Goal: Contribute content: Add original content to the website for others to see

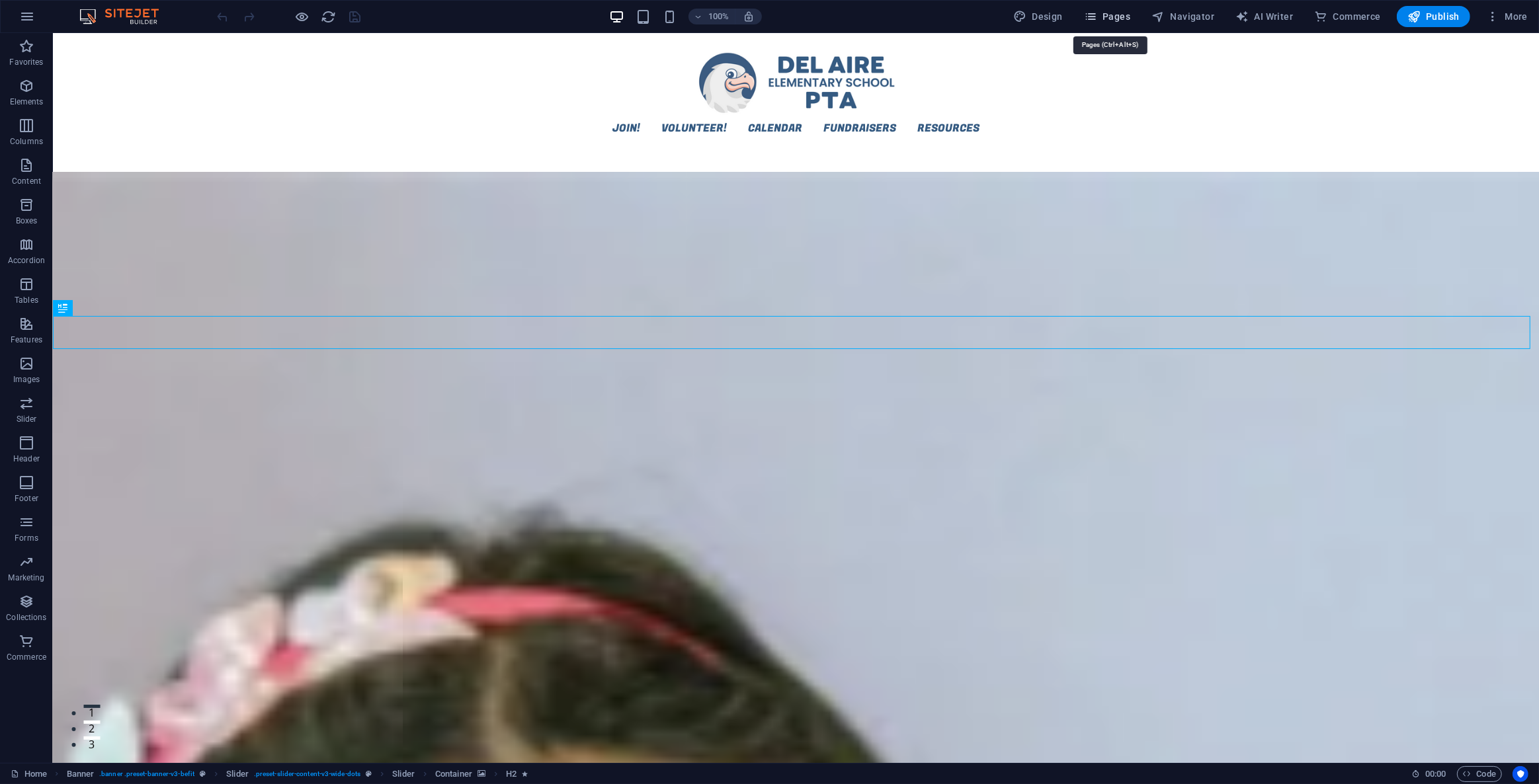
click at [1104, 21] on span "Pages" at bounding box center [1107, 16] width 47 height 13
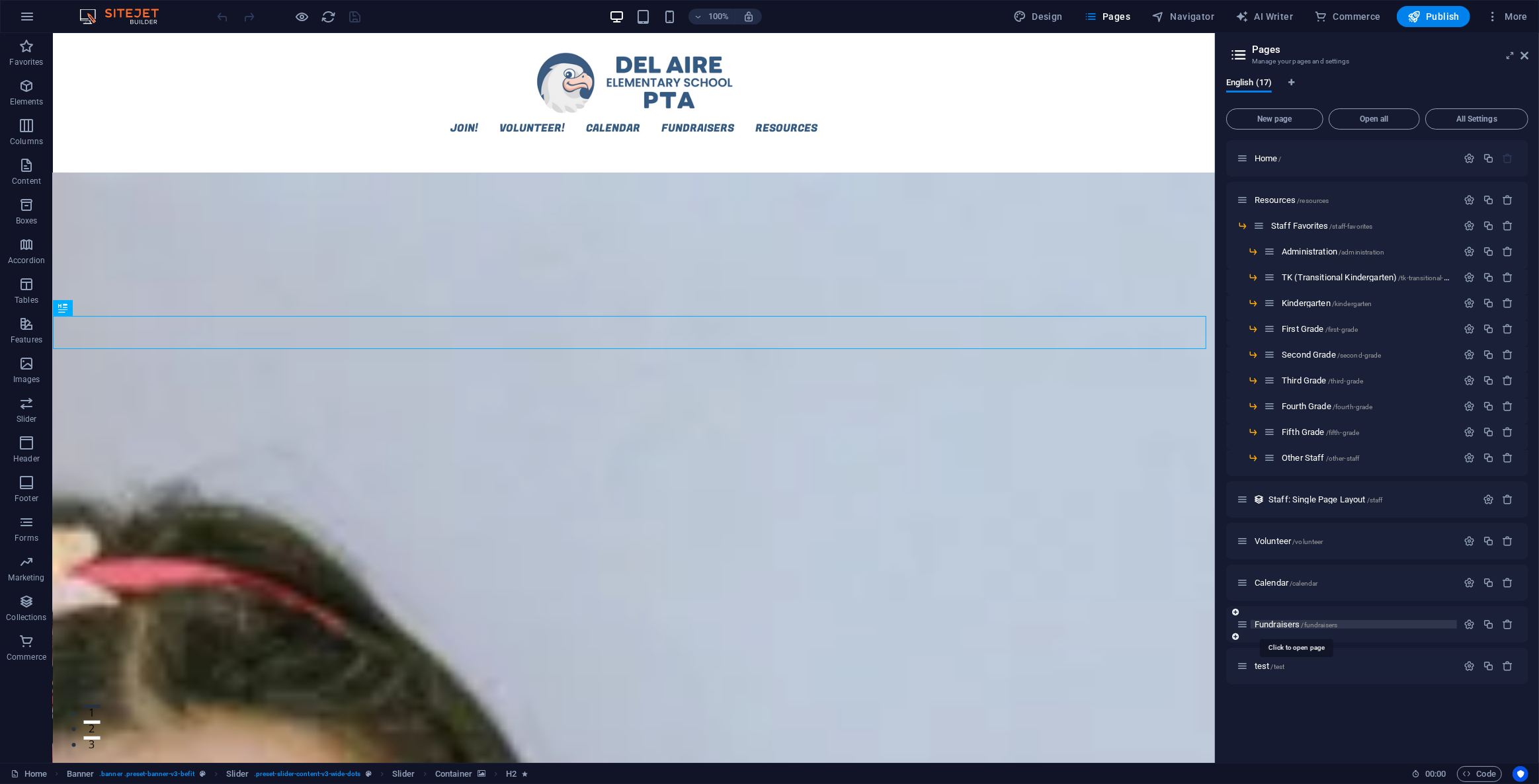
click at [1282, 626] on span "Fundraisers /fundraisers" at bounding box center [1295, 625] width 83 height 10
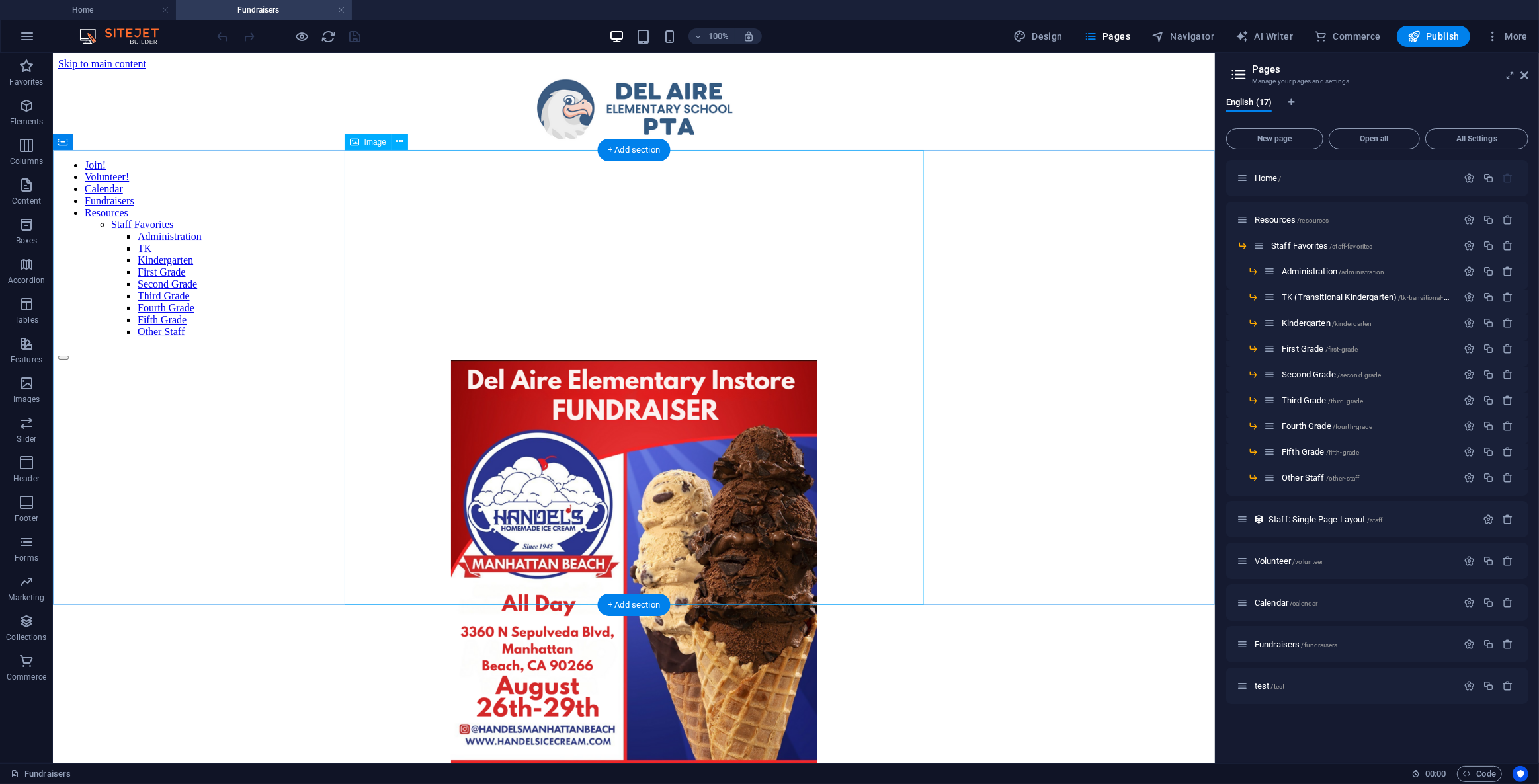
click at [700, 359] on figure at bounding box center [633, 588] width 1152 height 458
click at [576, 359] on figure at bounding box center [633, 588] width 1152 height 458
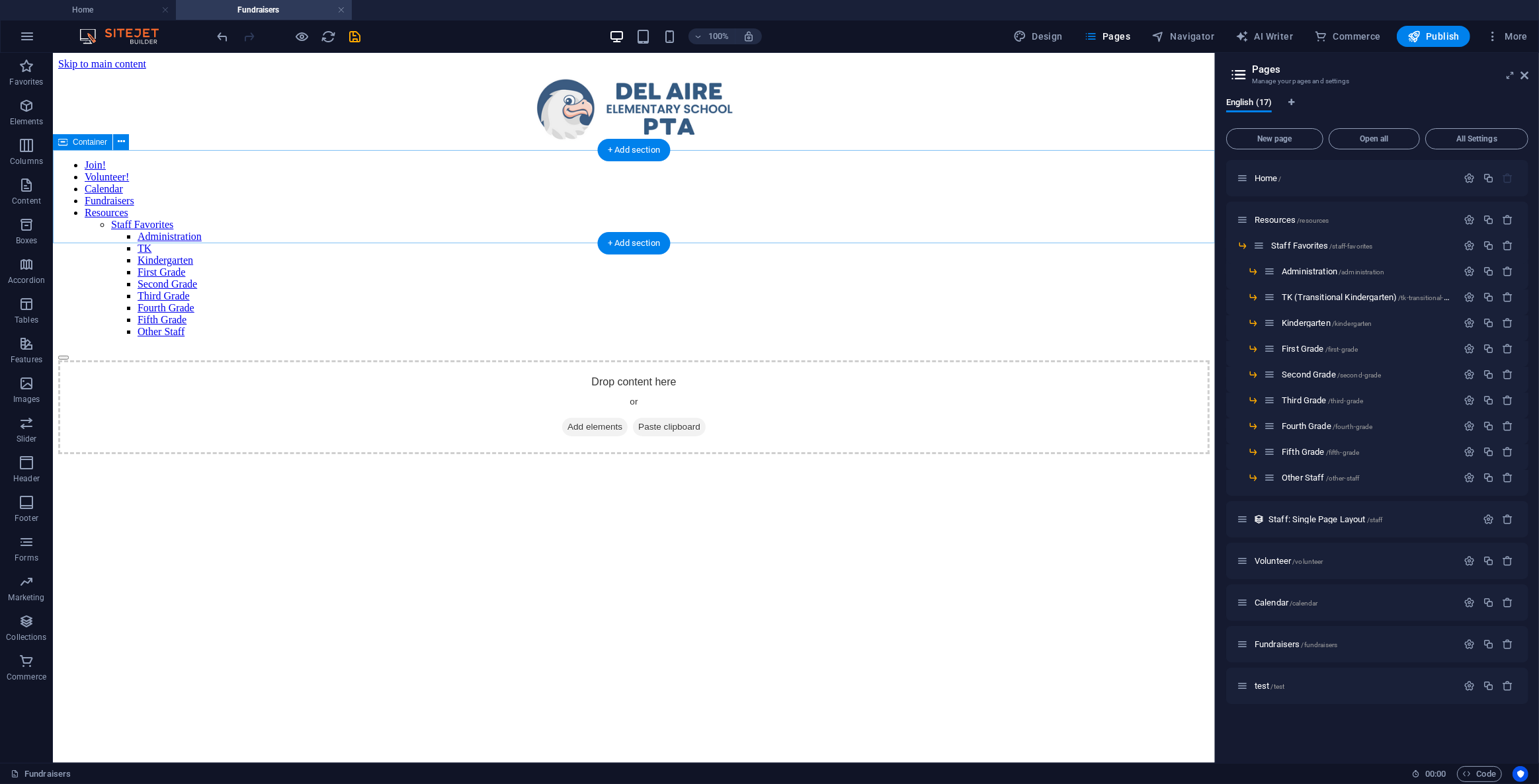
click at [598, 417] on span "Add elements" at bounding box center [594, 427] width 65 height 19
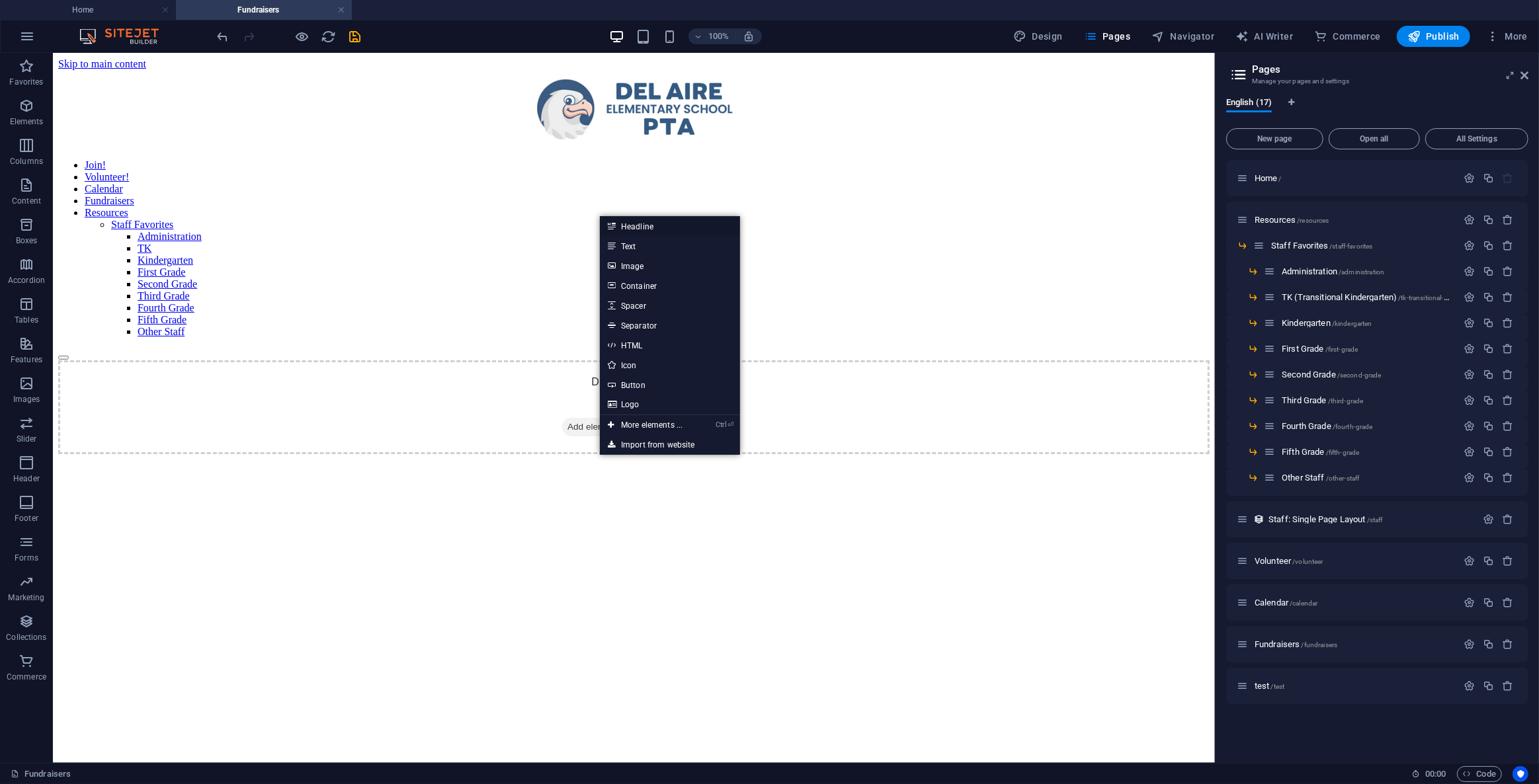
click at [653, 225] on link "Headline" at bounding box center [669, 226] width 140 height 20
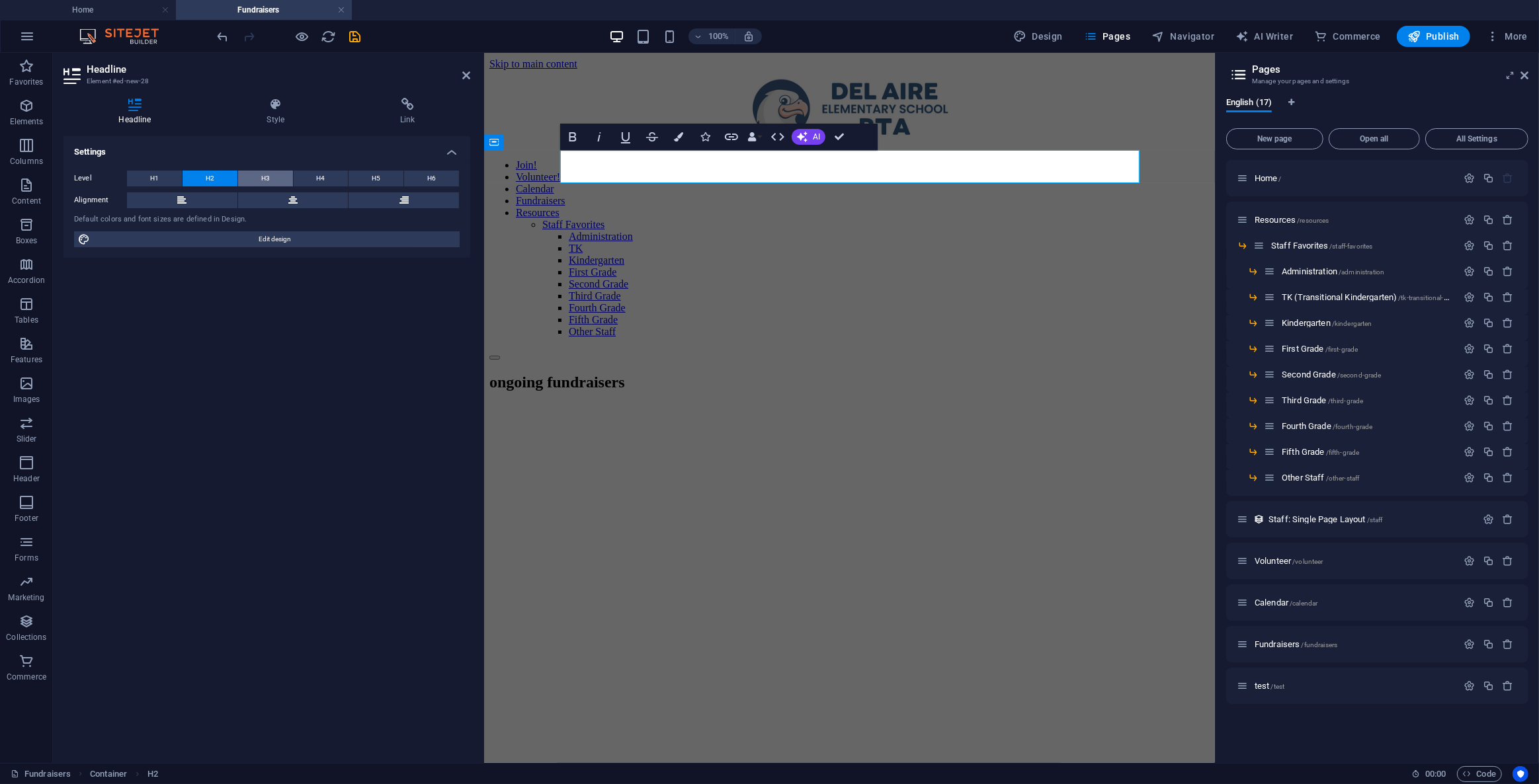
click at [258, 176] on button "H3" at bounding box center [265, 179] width 55 height 16
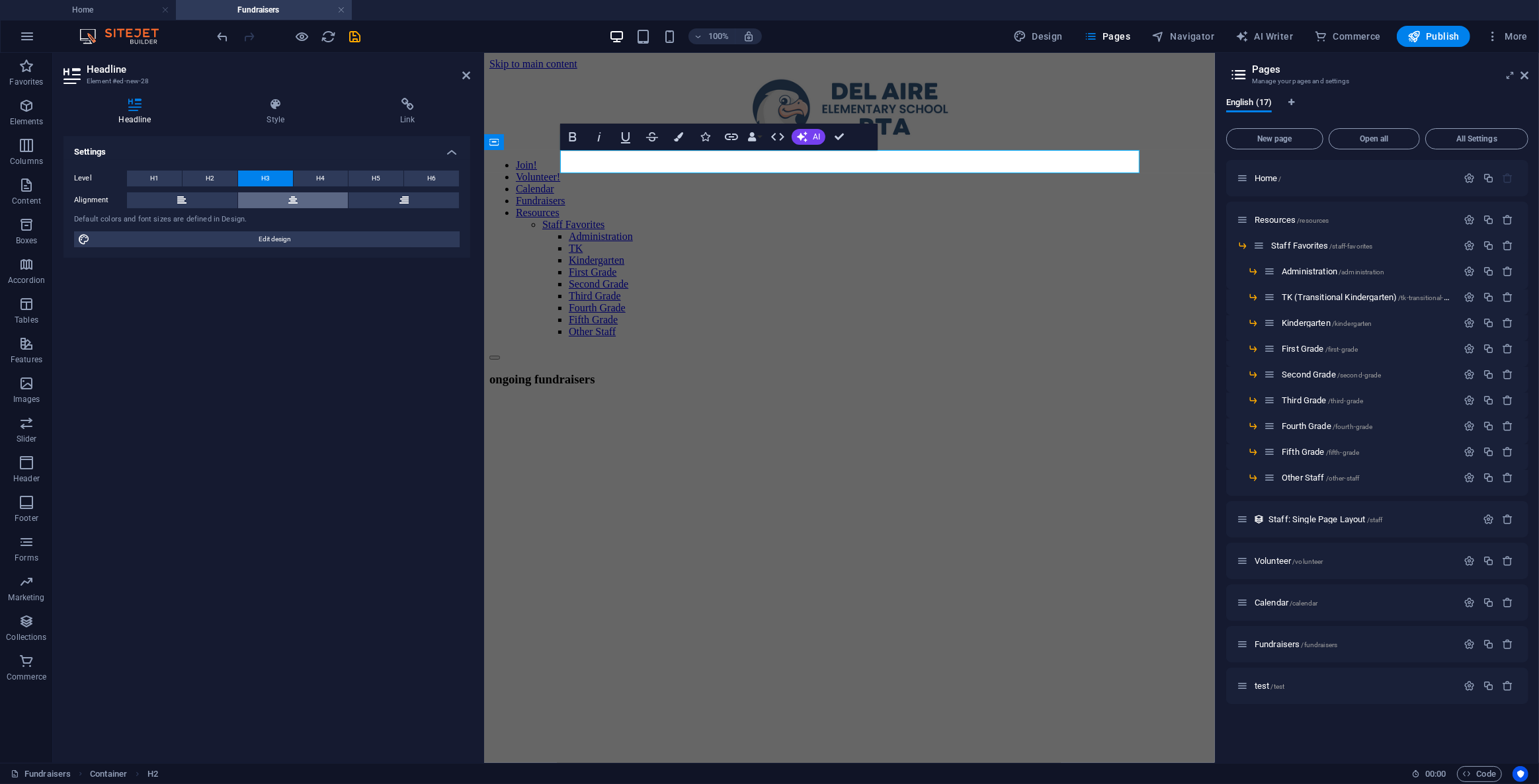
click at [293, 194] on icon at bounding box center [293, 200] width 9 height 16
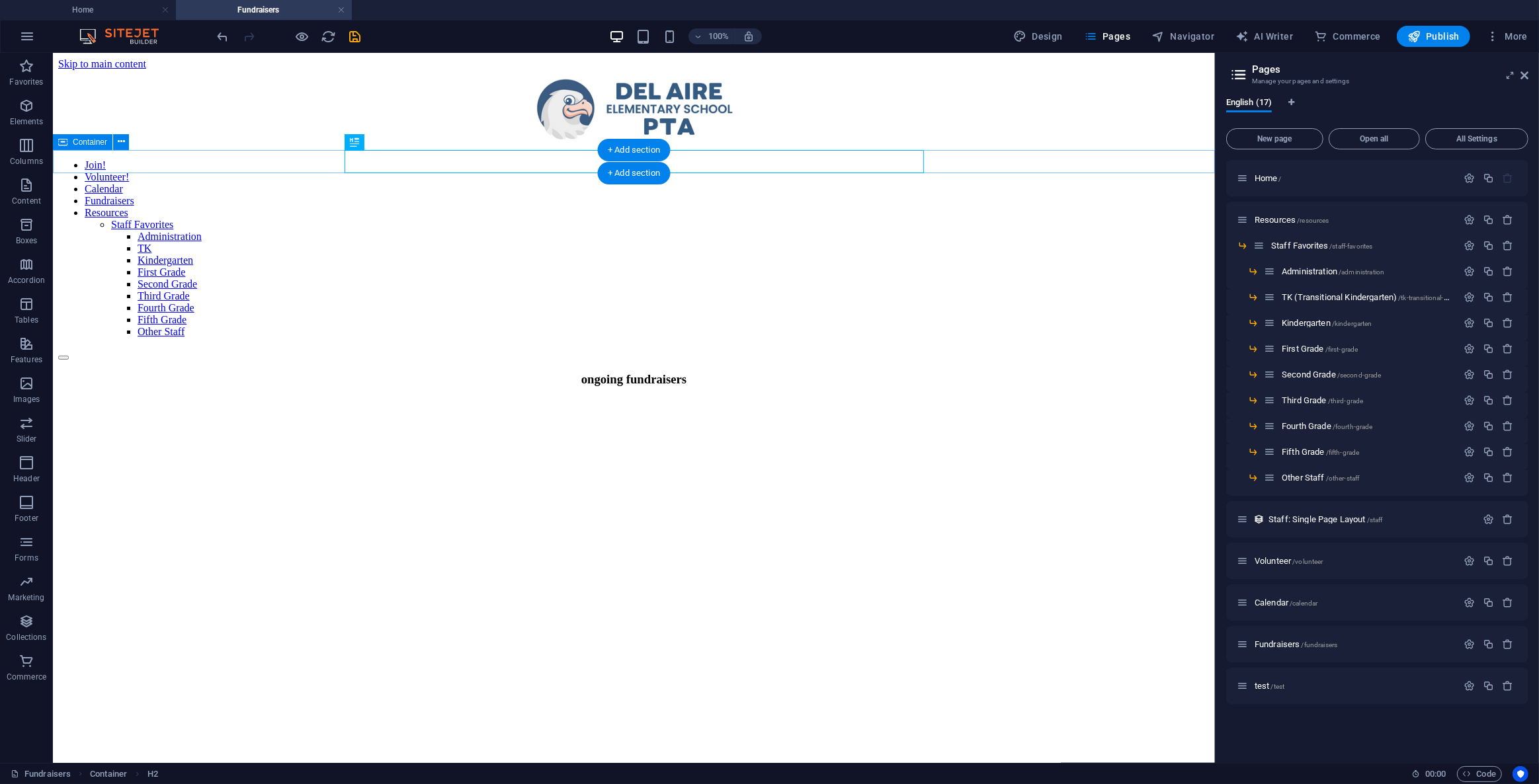
click at [948, 372] on div "ongoing fundraisers" at bounding box center [633, 379] width 1152 height 14
click at [97, 146] on span "Container" at bounding box center [90, 142] width 34 height 8
click at [118, 142] on icon at bounding box center [121, 141] width 7 height 14
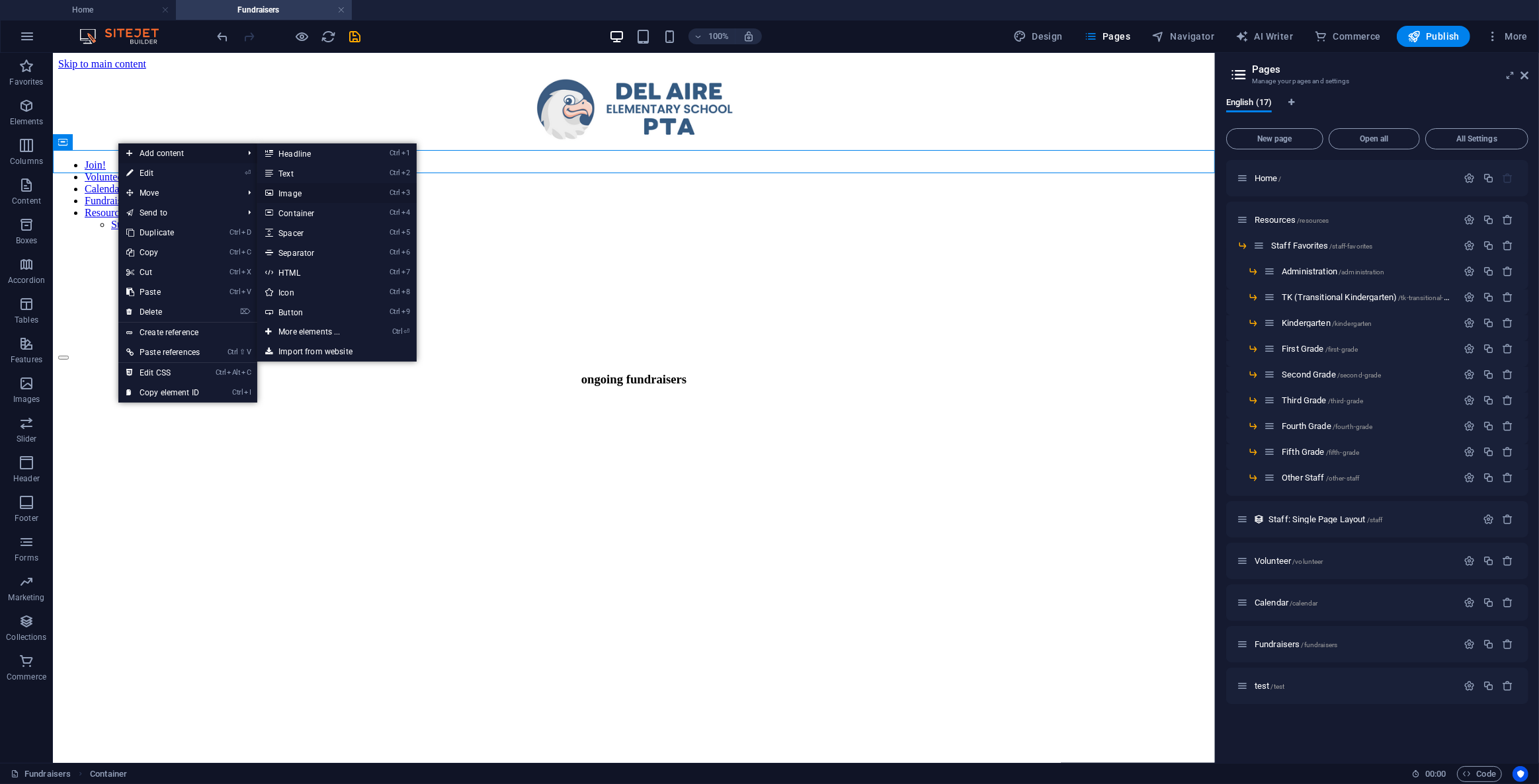
click at [318, 192] on link "Ctrl 3 Image" at bounding box center [312, 193] width 109 height 20
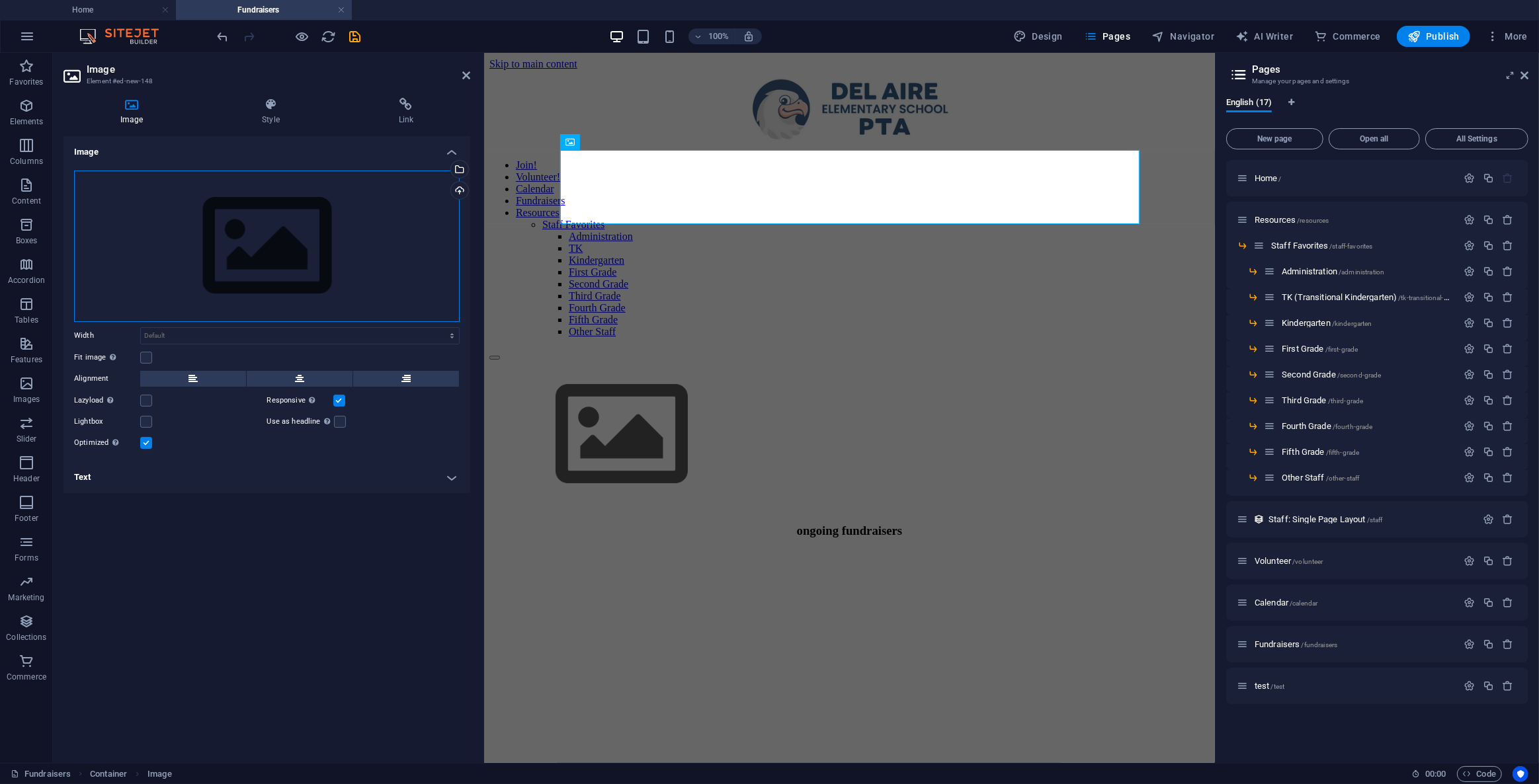
click at [270, 237] on div "Drag files here, click to choose files or select files from Files or our free s…" at bounding box center [266, 246] width 385 height 151
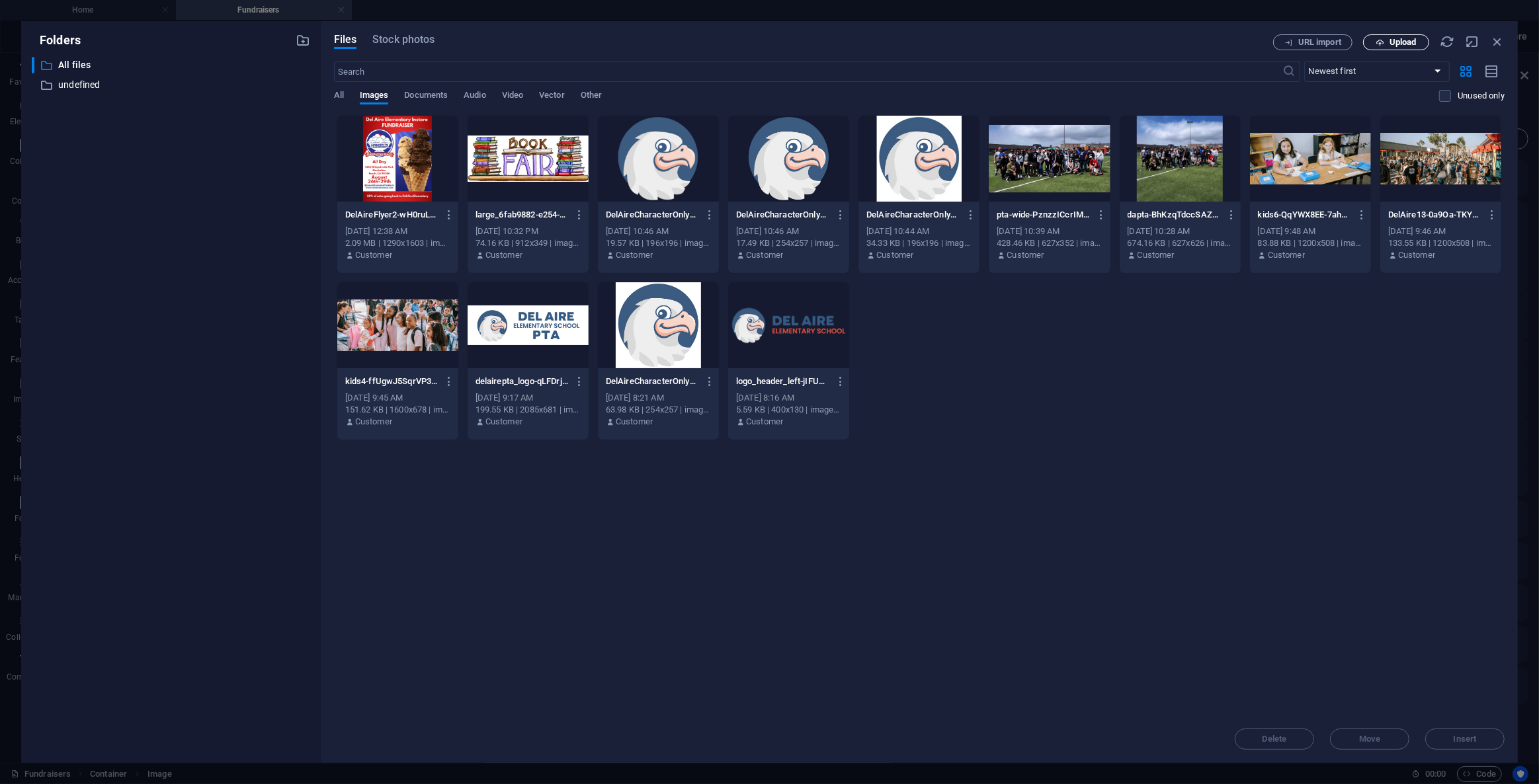
click at [1398, 38] on span "Upload" at bounding box center [1403, 42] width 27 height 8
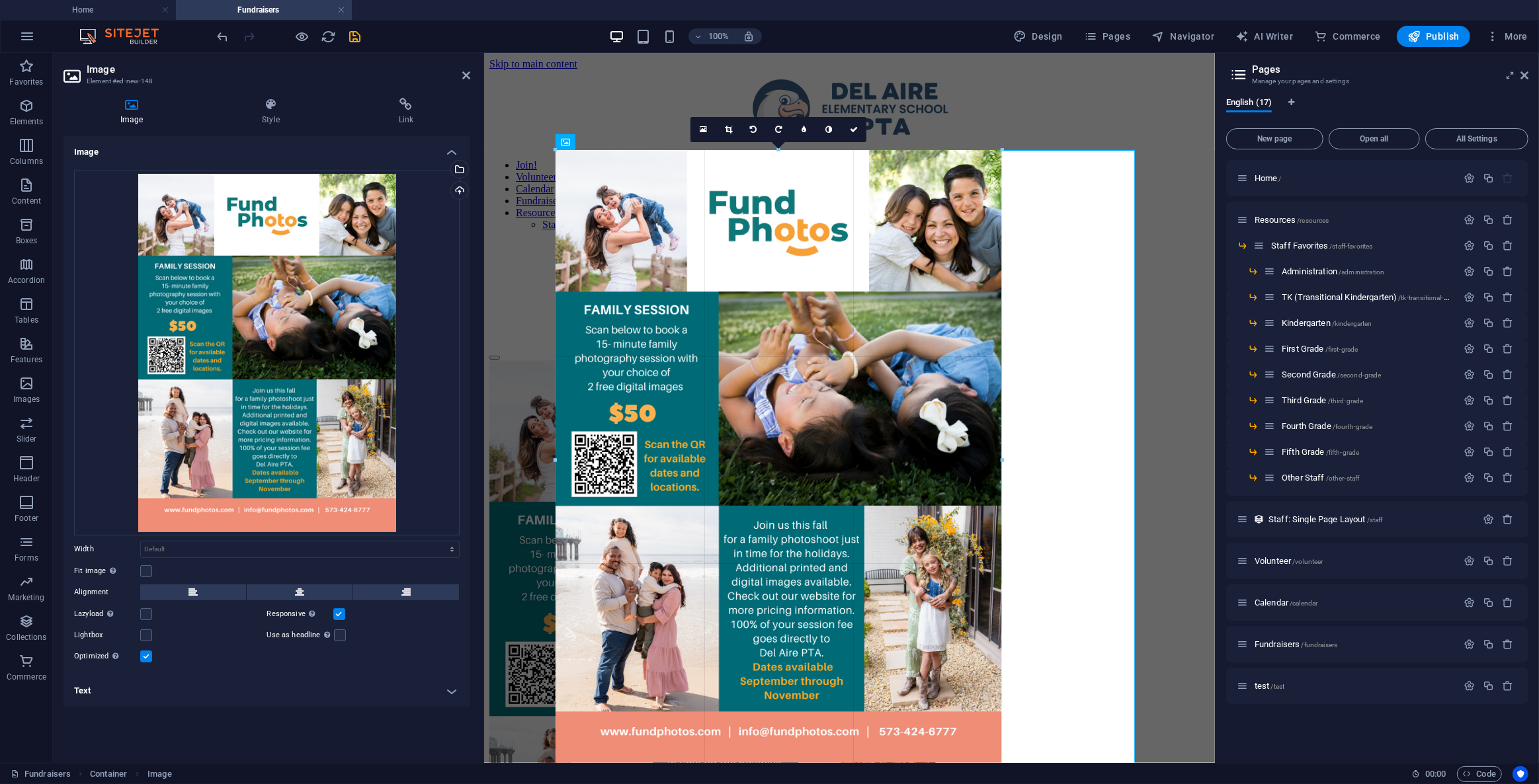
drag, startPoint x: 1134, startPoint y: 148, endPoint x: 164, endPoint y: 281, distance: 979.1
type input "674"
select select "px"
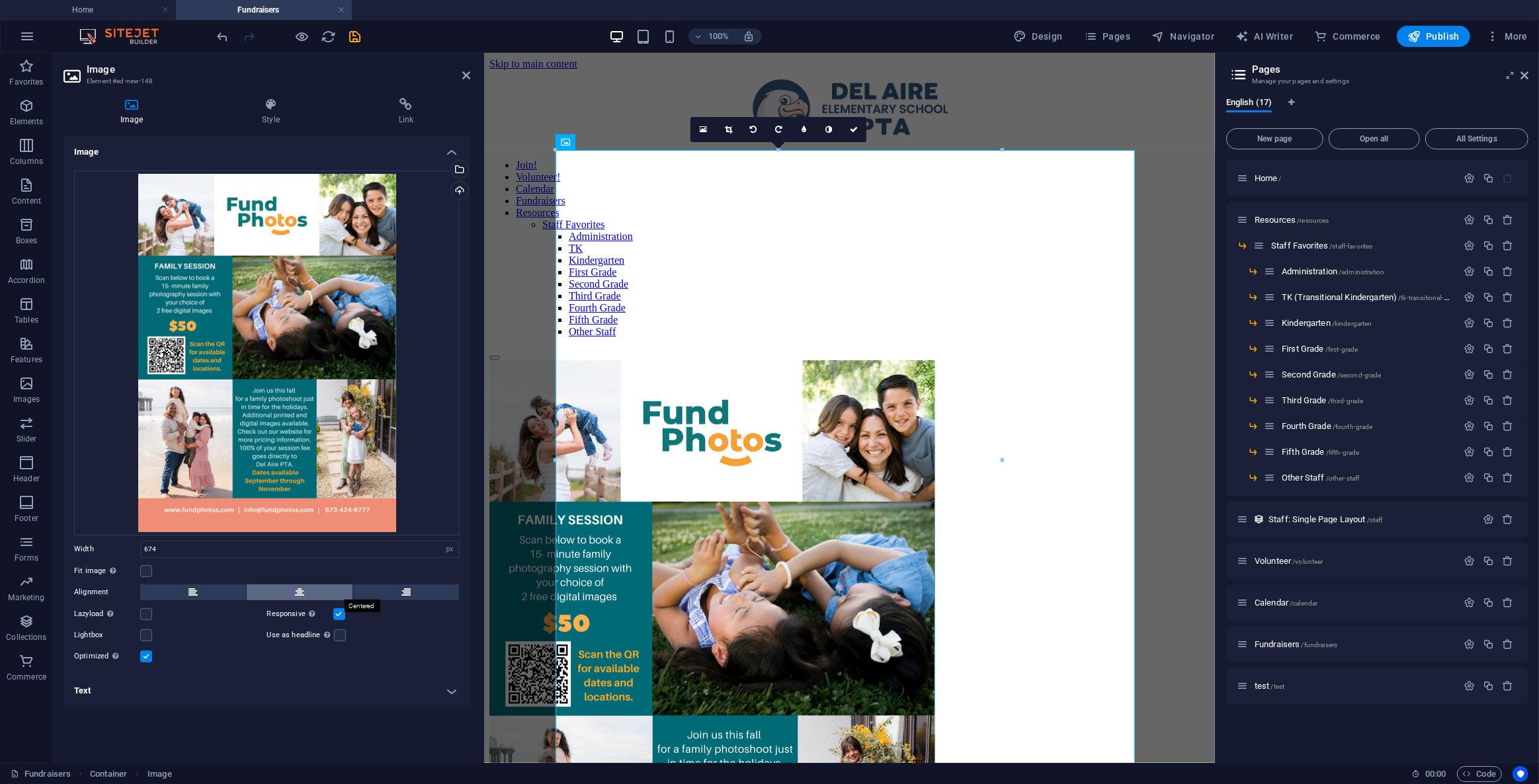
click at [283, 599] on button at bounding box center [299, 592] width 105 height 16
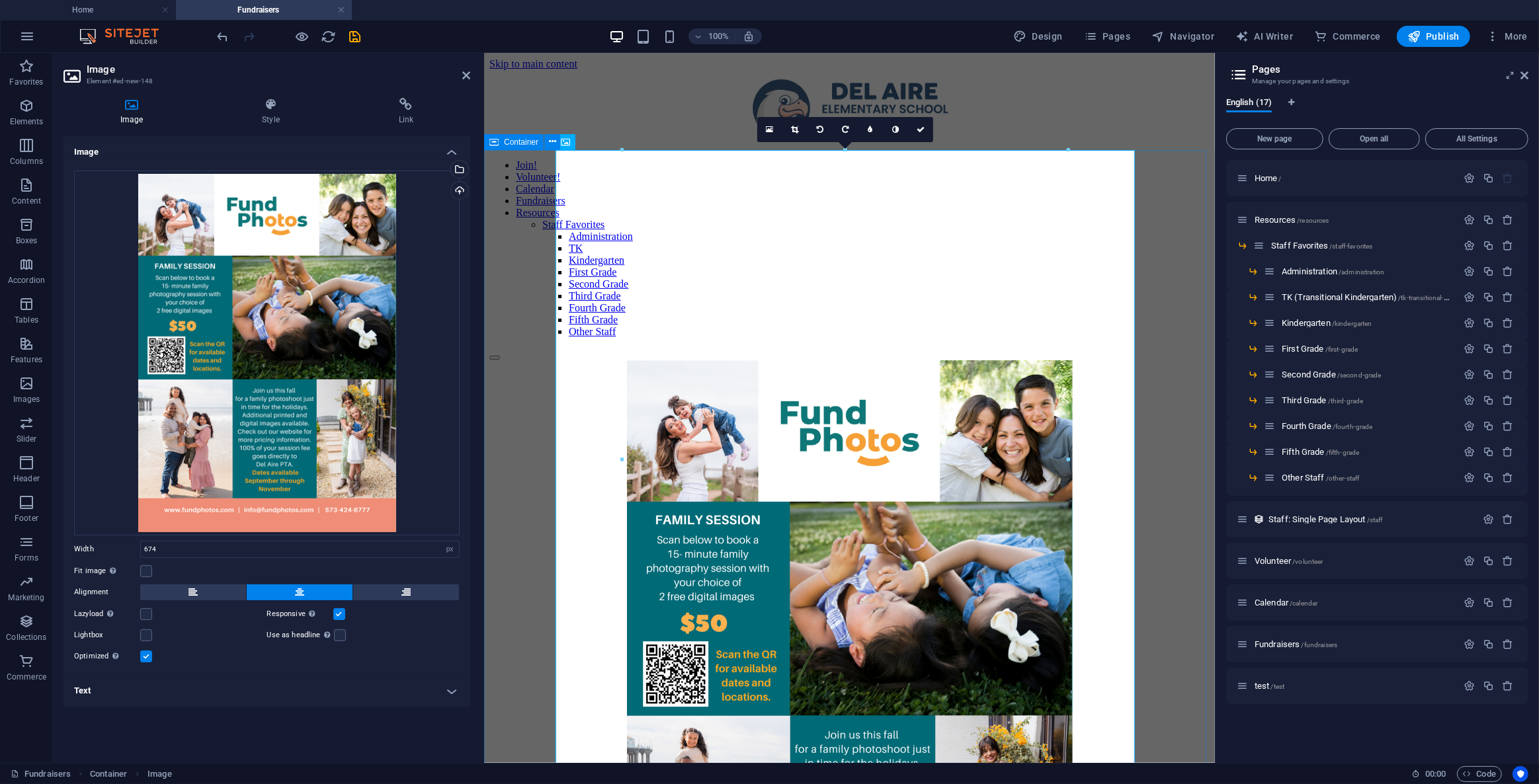
click at [1154, 359] on div "ongoing fundraisers" at bounding box center [849, 684] width 720 height 649
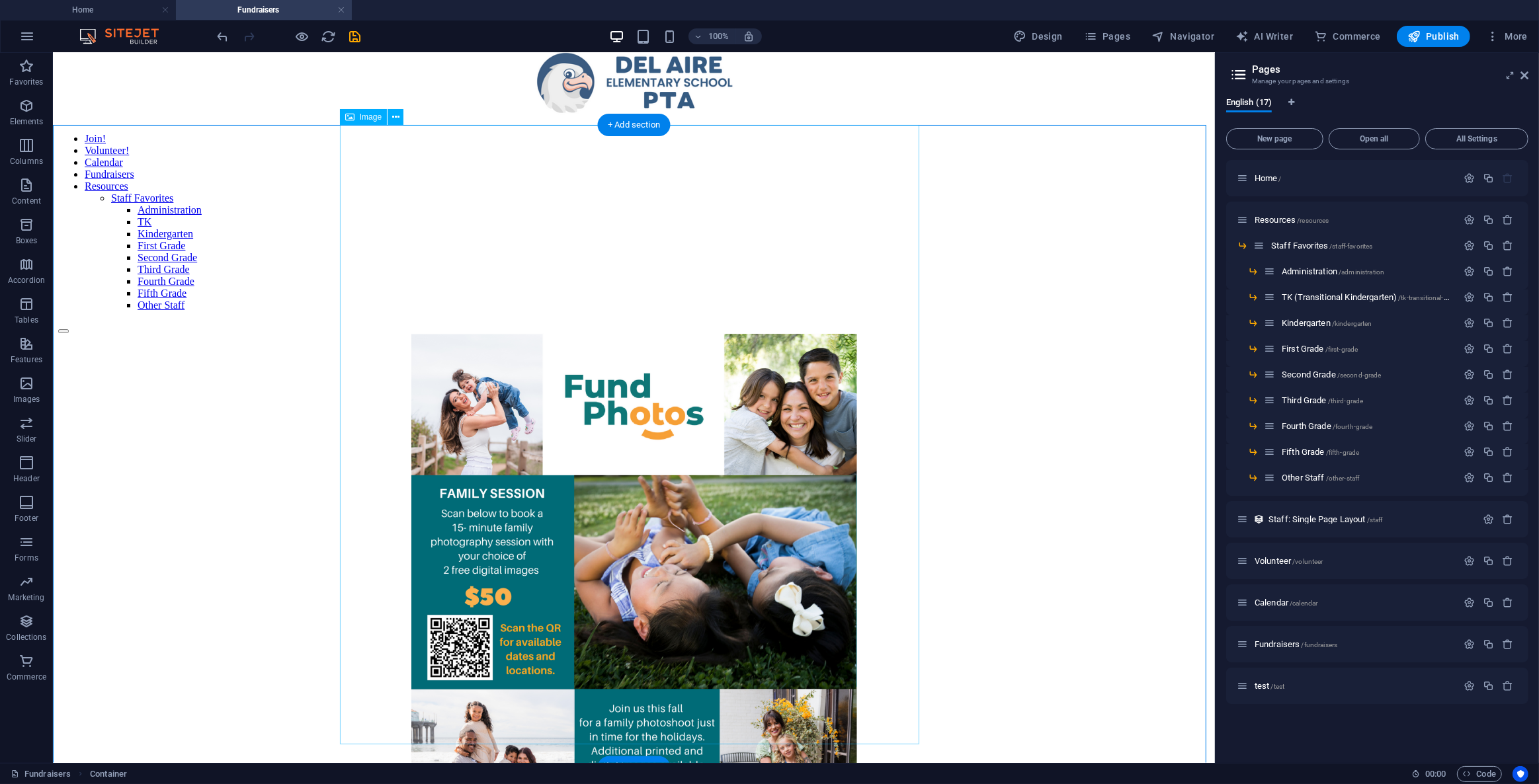
scroll to position [29, 0]
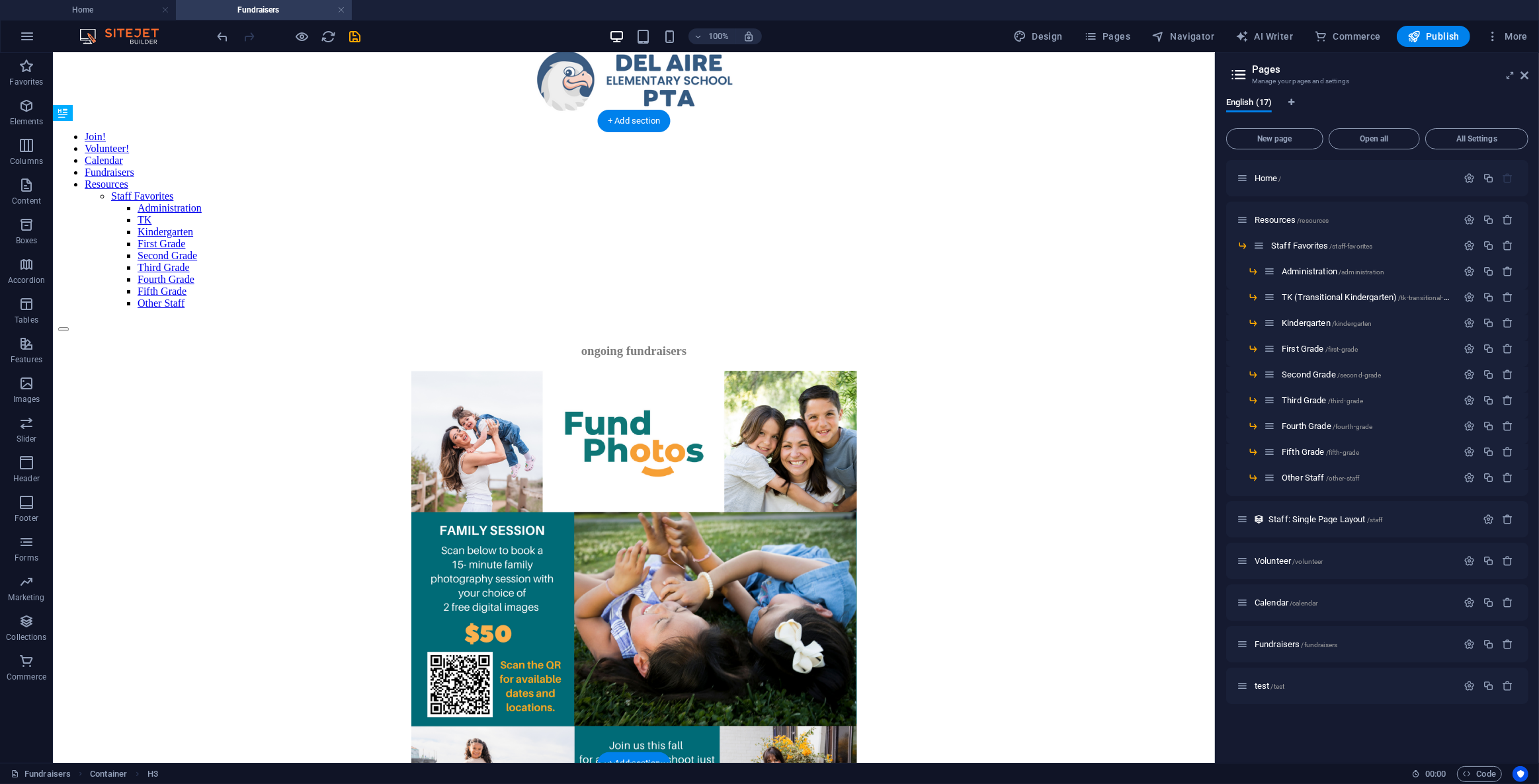
drag, startPoint x: 420, startPoint y: 785, endPoint x: 357, endPoint y: 570, distance: 224.0
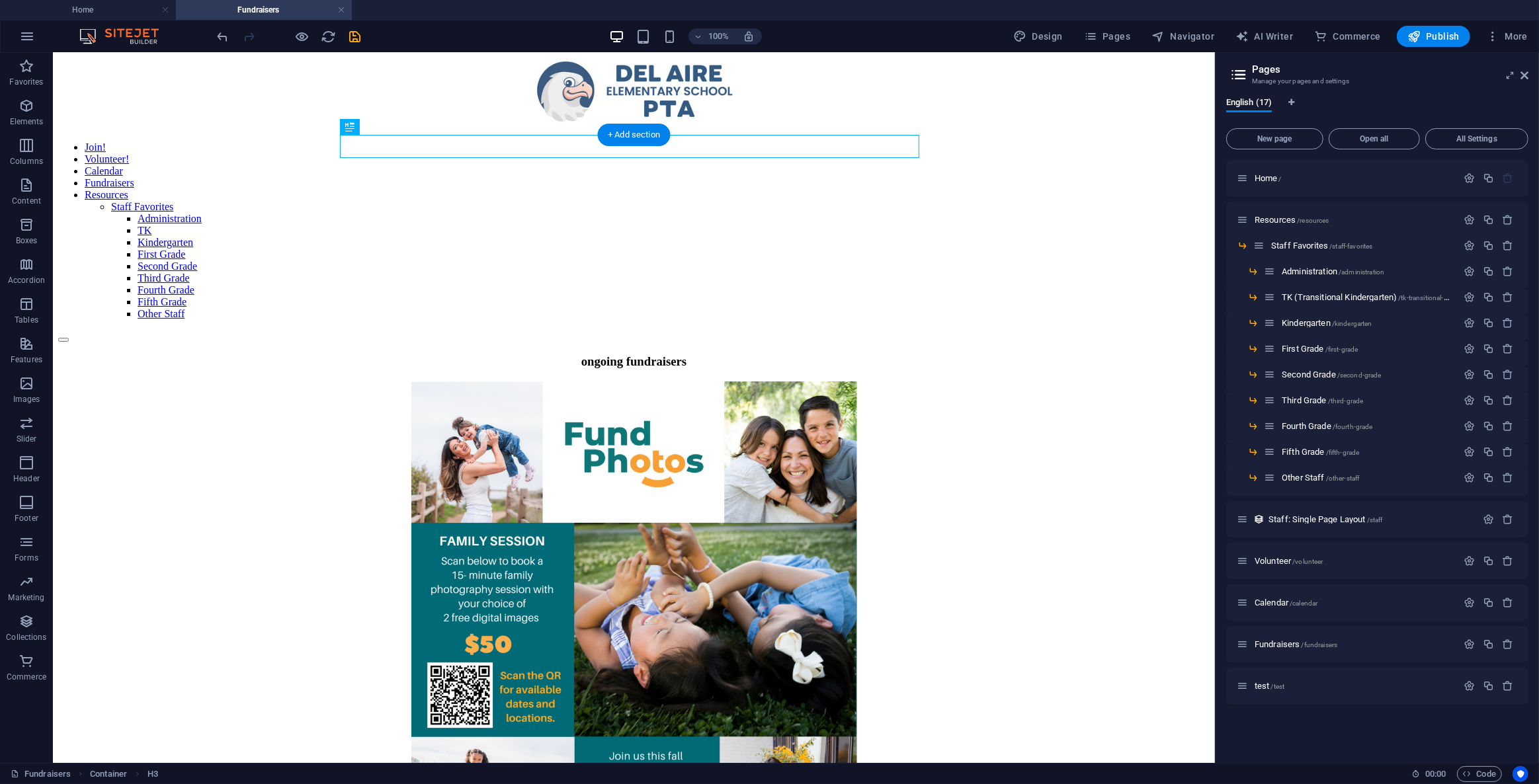
scroll to position [0, 0]
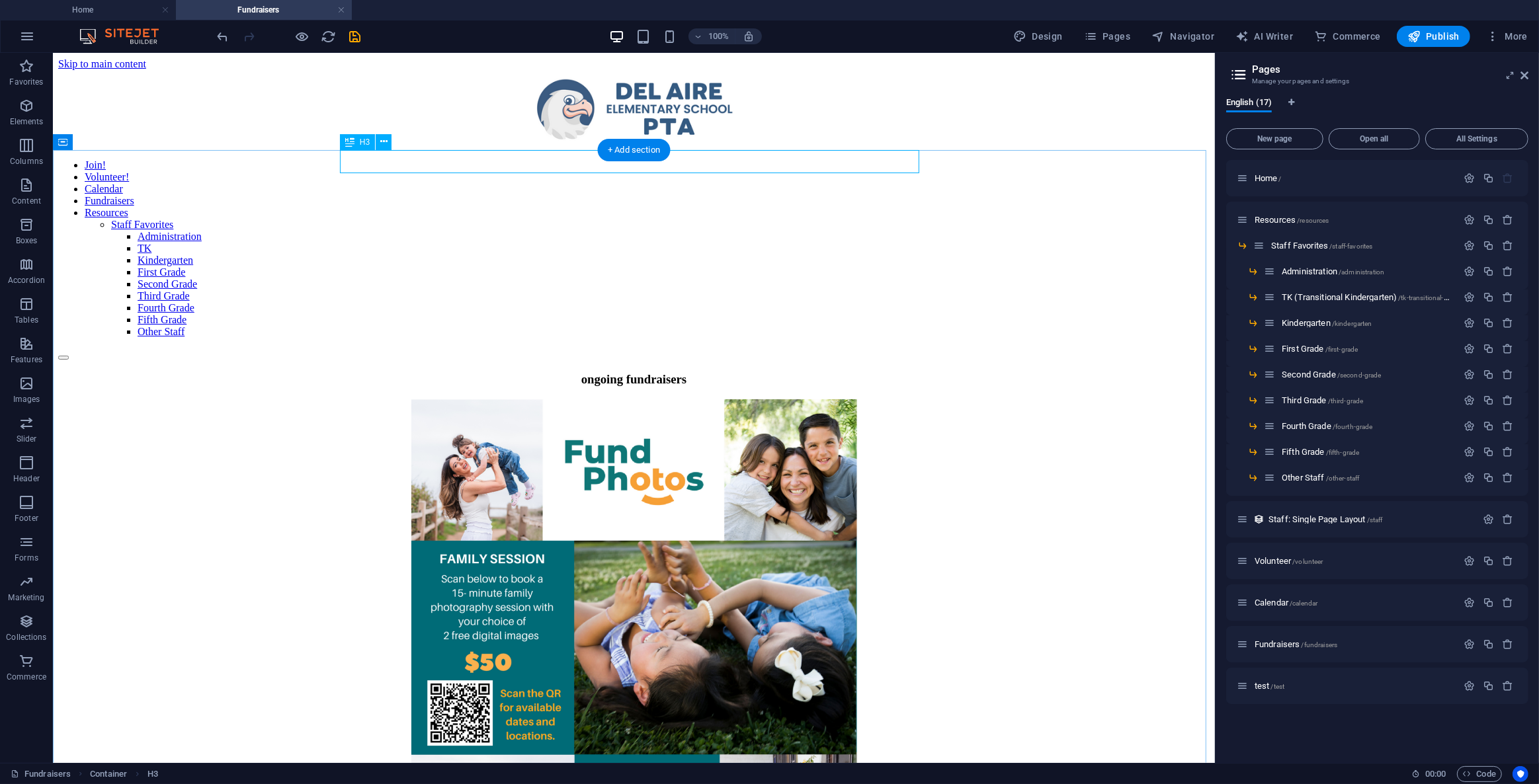
click at [887, 372] on div "ongoing fundraisers" at bounding box center [633, 379] width 1152 height 14
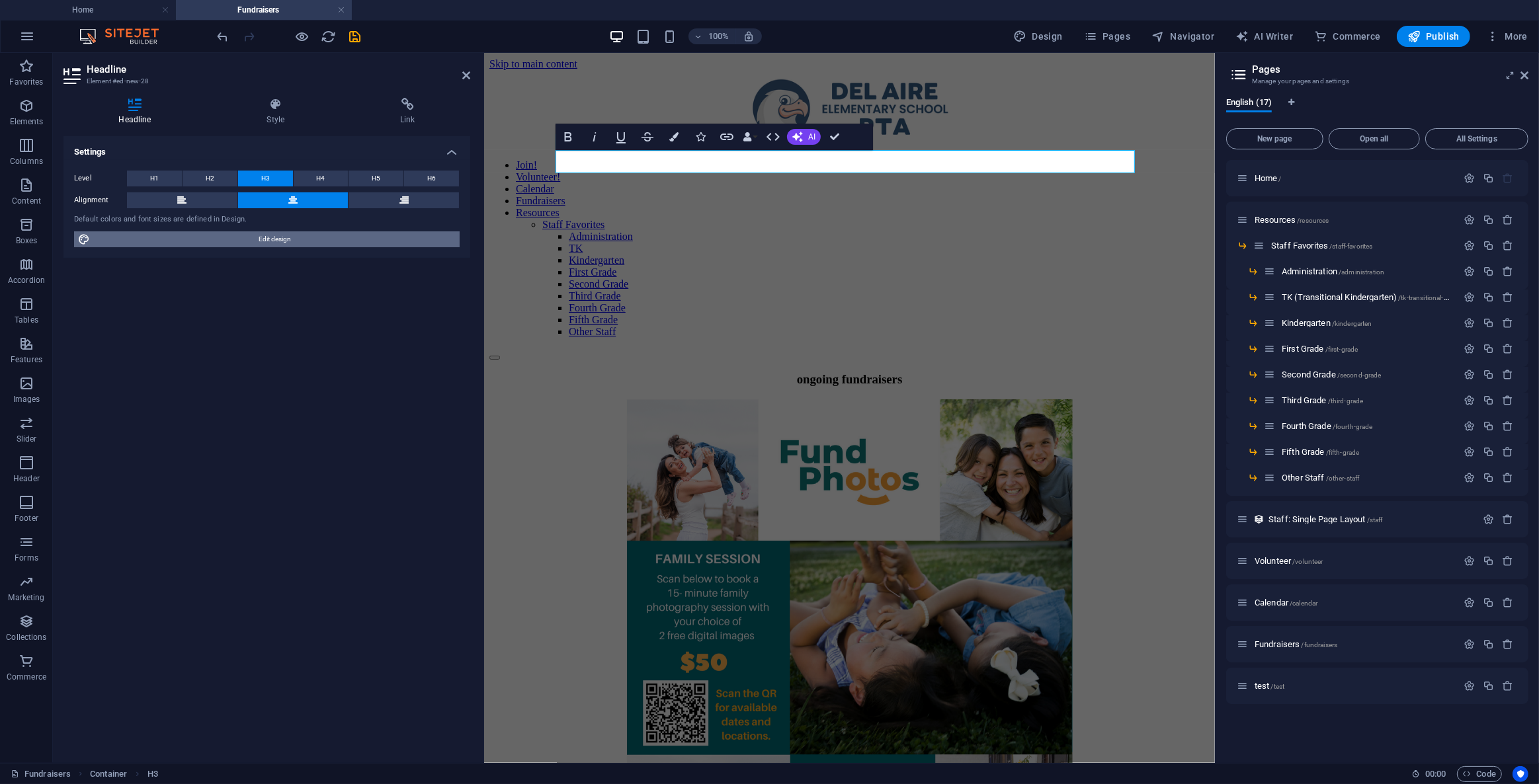
click at [266, 246] on span "Edit design" at bounding box center [275, 240] width 362 height 16
select select "px"
select select "400"
select select "px"
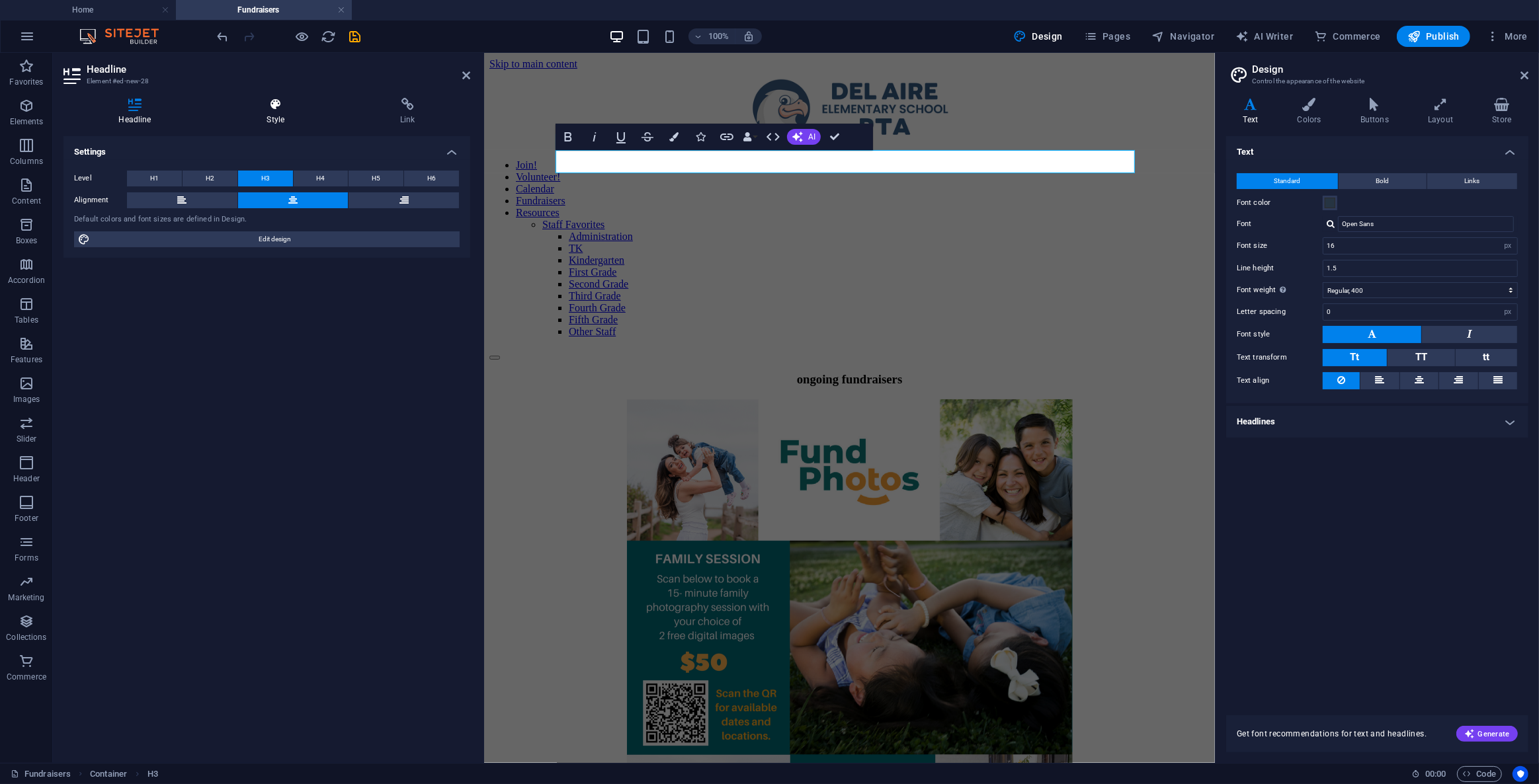
click at [283, 112] on h4 "Style" at bounding box center [278, 111] width 133 height 28
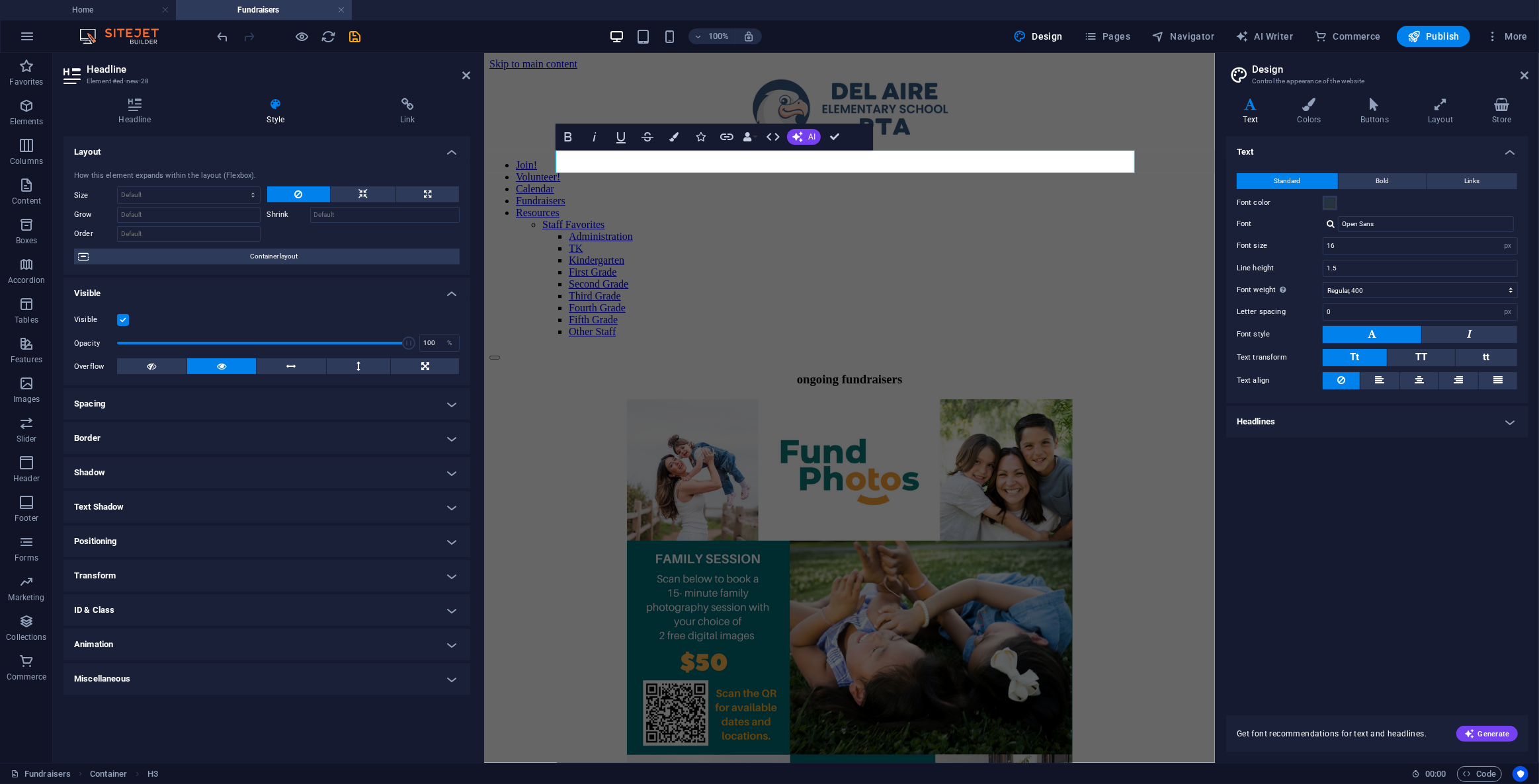
click at [110, 401] on h4 "Spacing" at bounding box center [266, 404] width 407 height 32
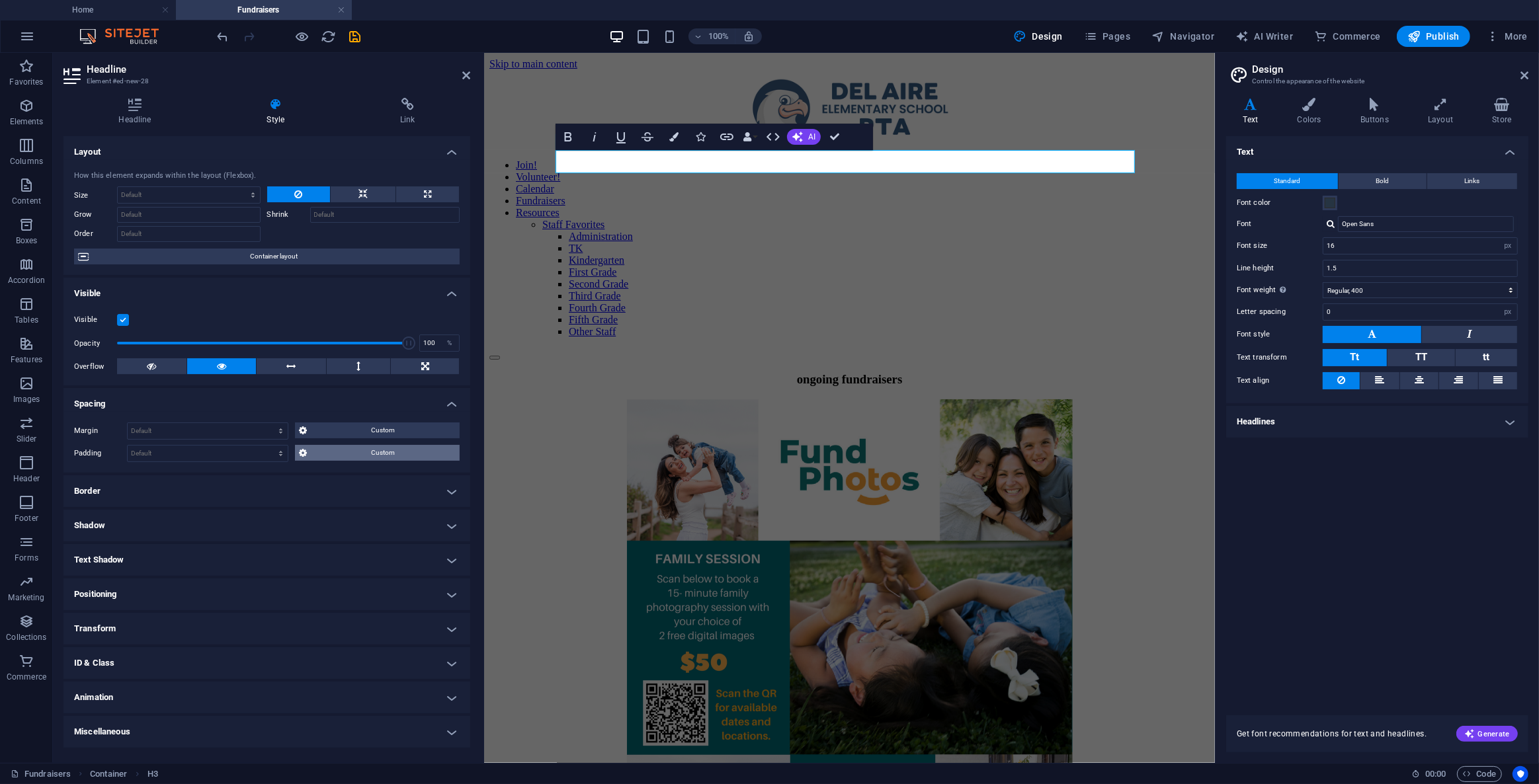
click at [341, 447] on span "Custom" at bounding box center [383, 453] width 145 height 16
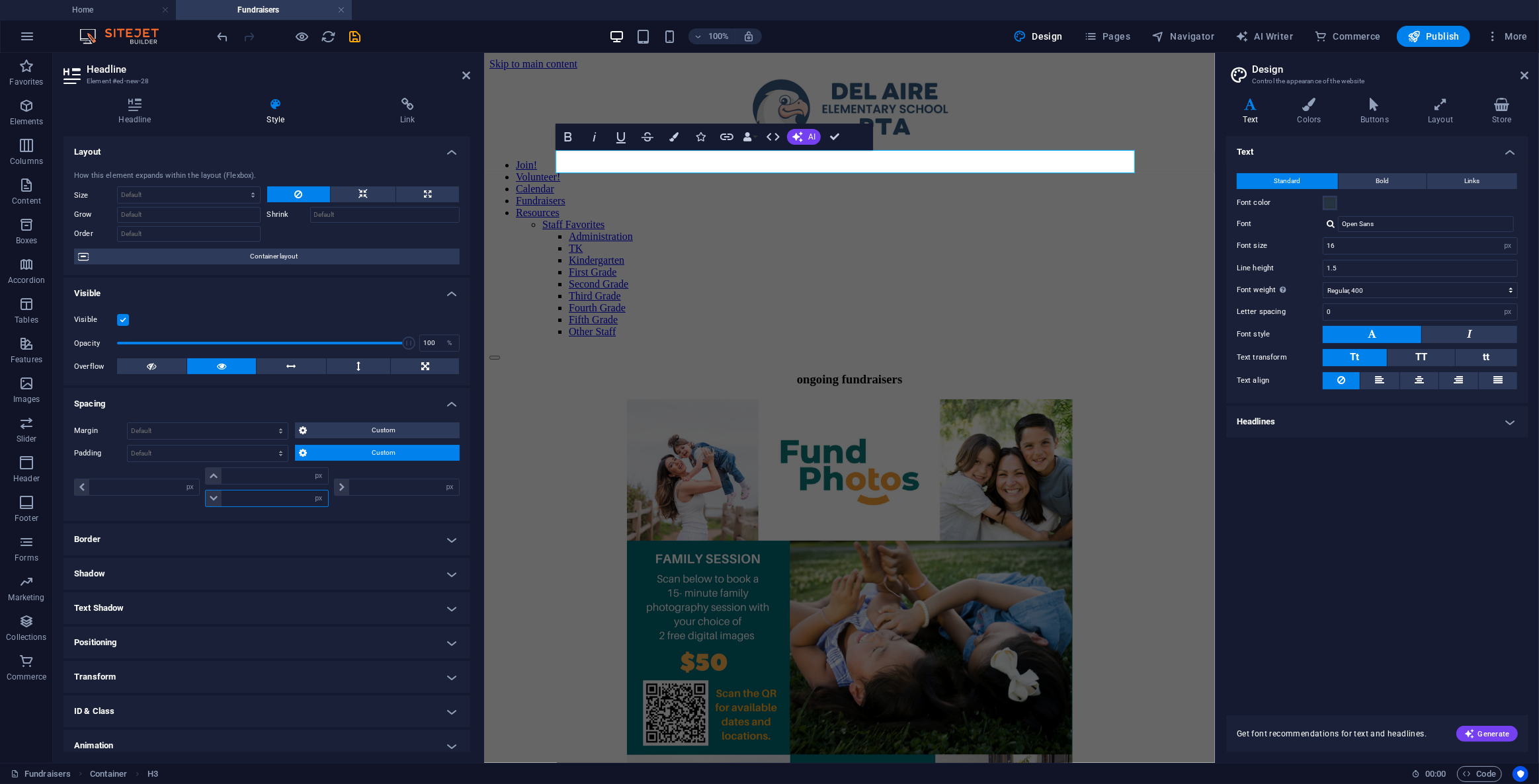
click at [261, 496] on input "number" at bounding box center [274, 499] width 105 height 16
type input "40"
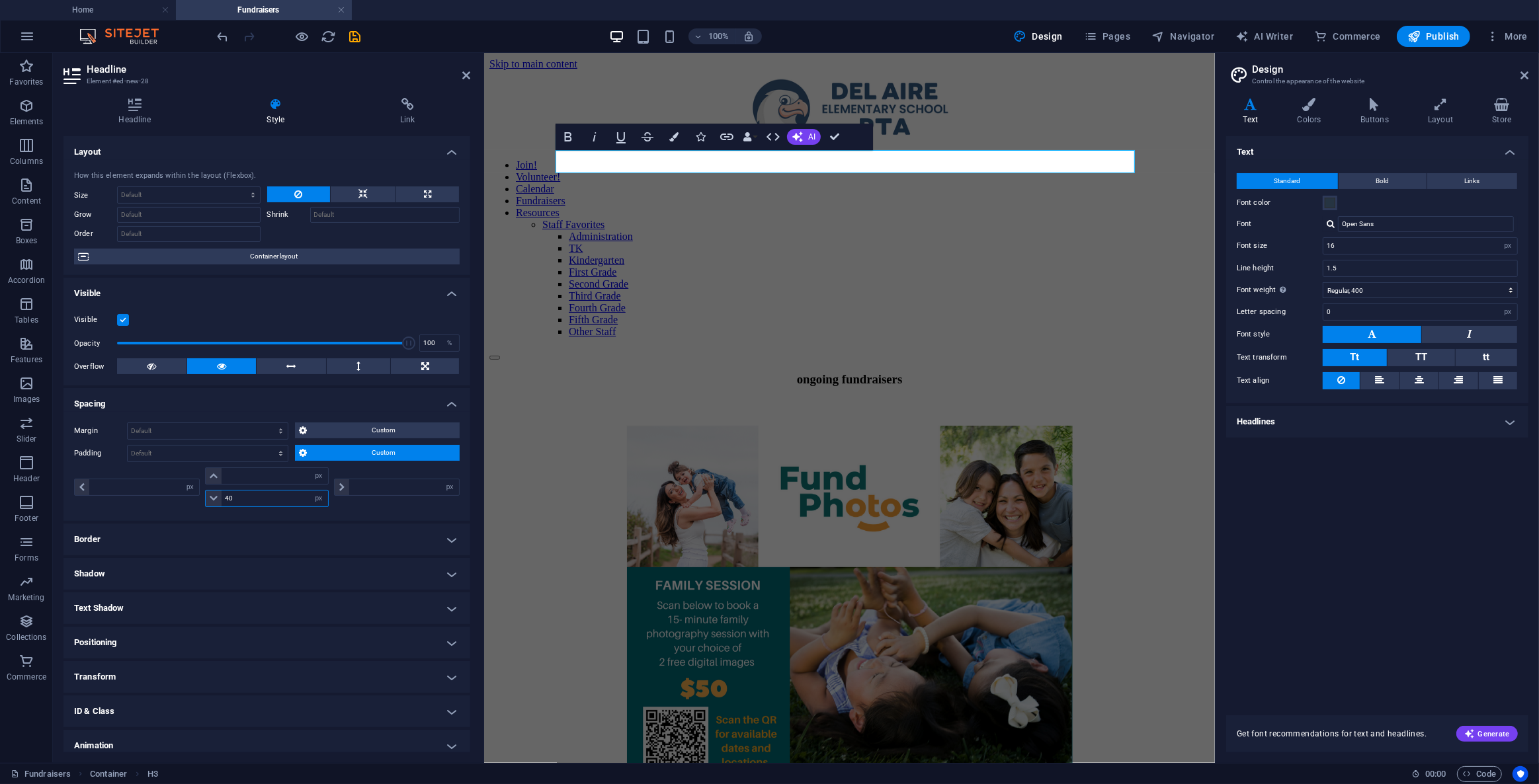
type input "0"
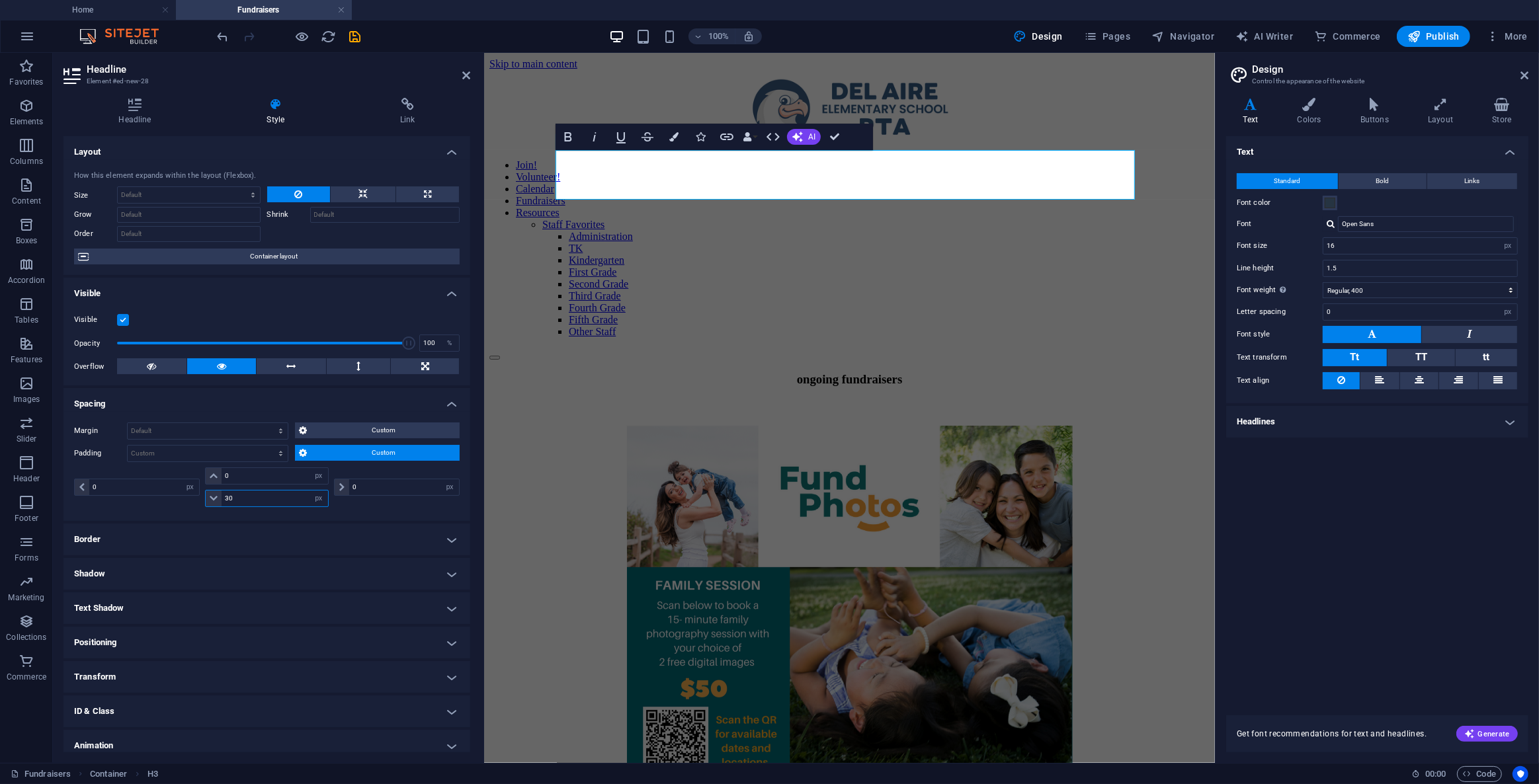
type input "30"
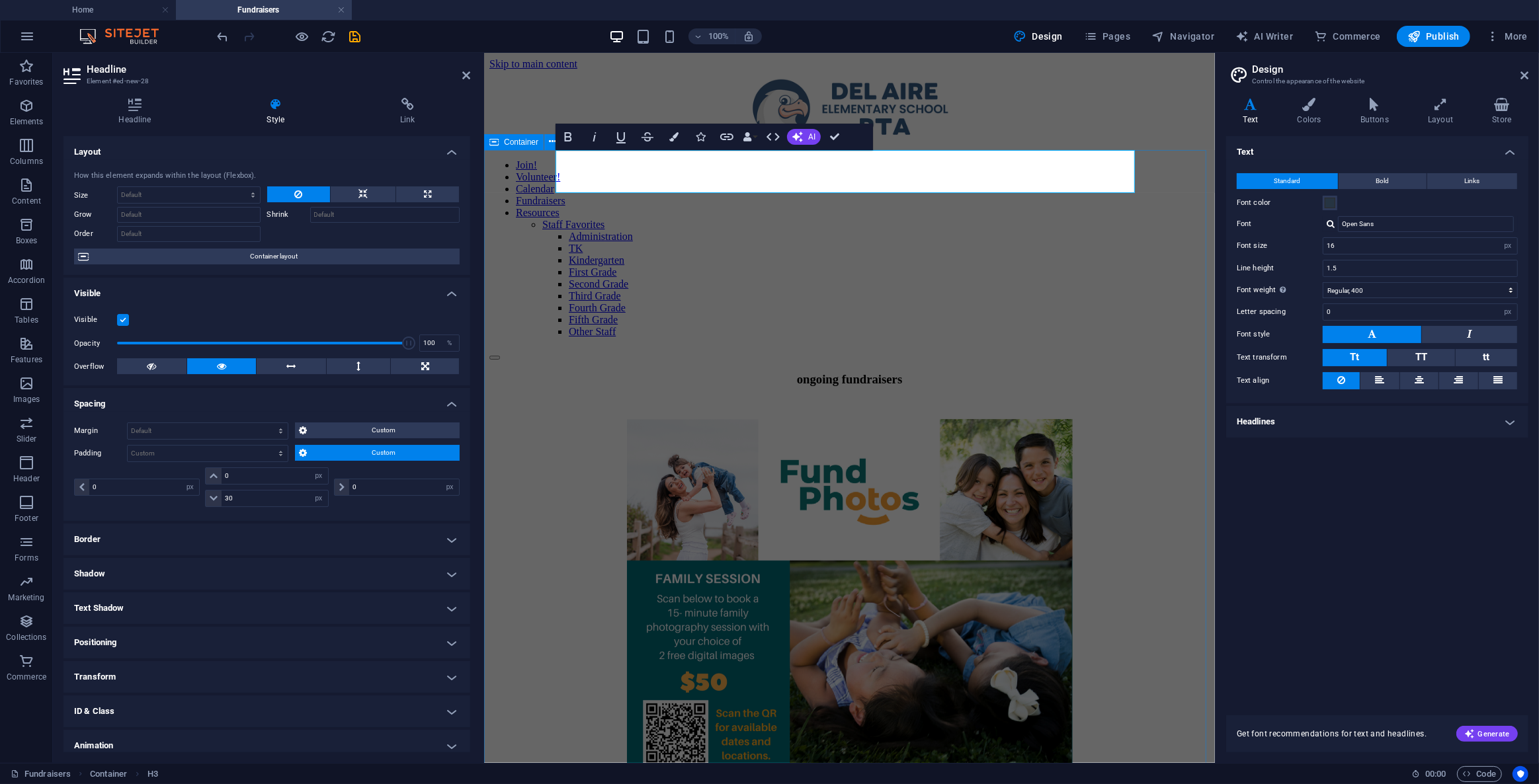
click at [530, 372] on div "ongoing fundraisers" at bounding box center [849, 706] width 720 height 669
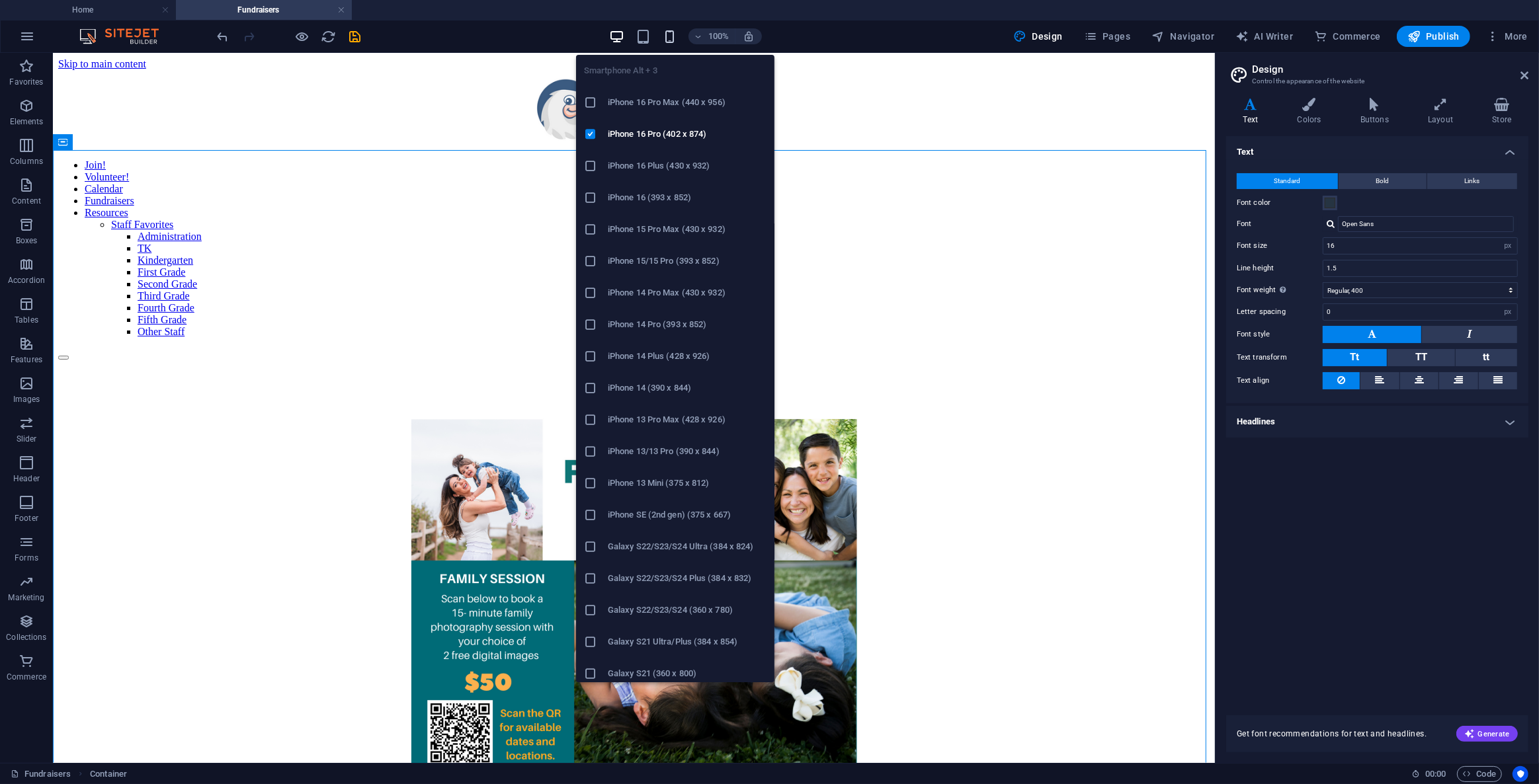
click at [672, 43] on icon "button" at bounding box center [669, 37] width 15 height 15
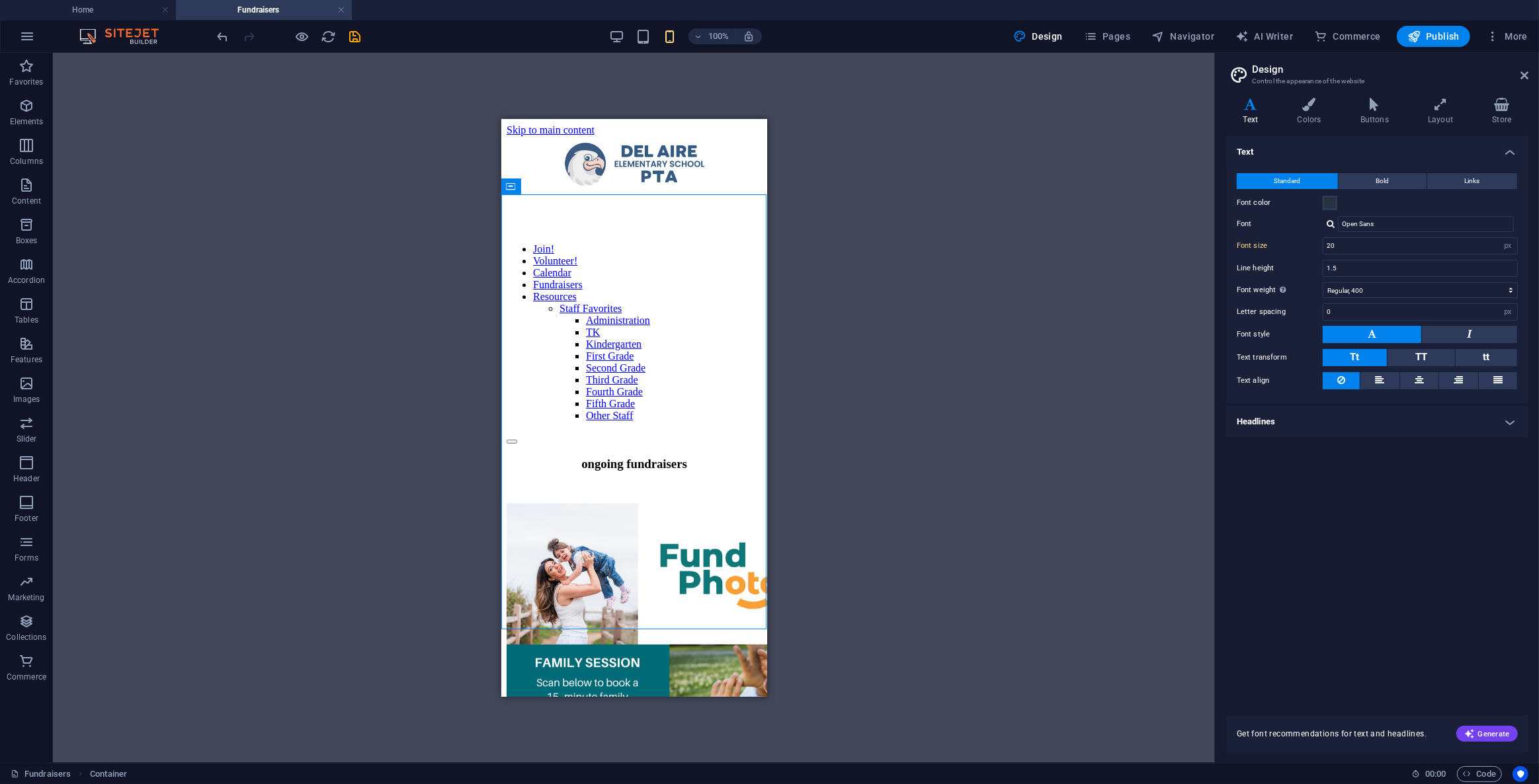
click at [930, 264] on div "Container Image Container Placeholder H3 Reference Image" at bounding box center [634, 408] width 1162 height 710
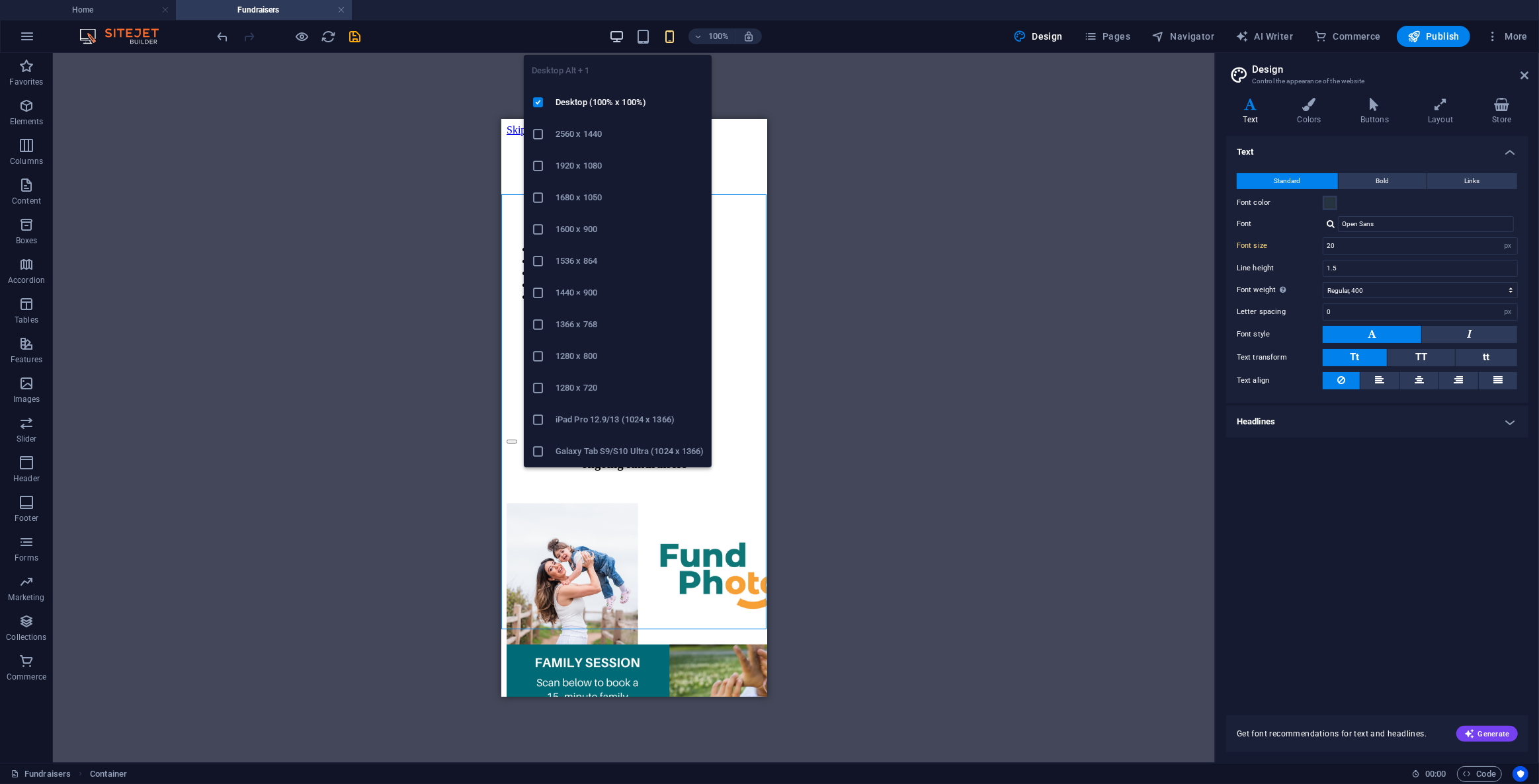
click at [622, 40] on icon "button" at bounding box center [616, 37] width 15 height 15
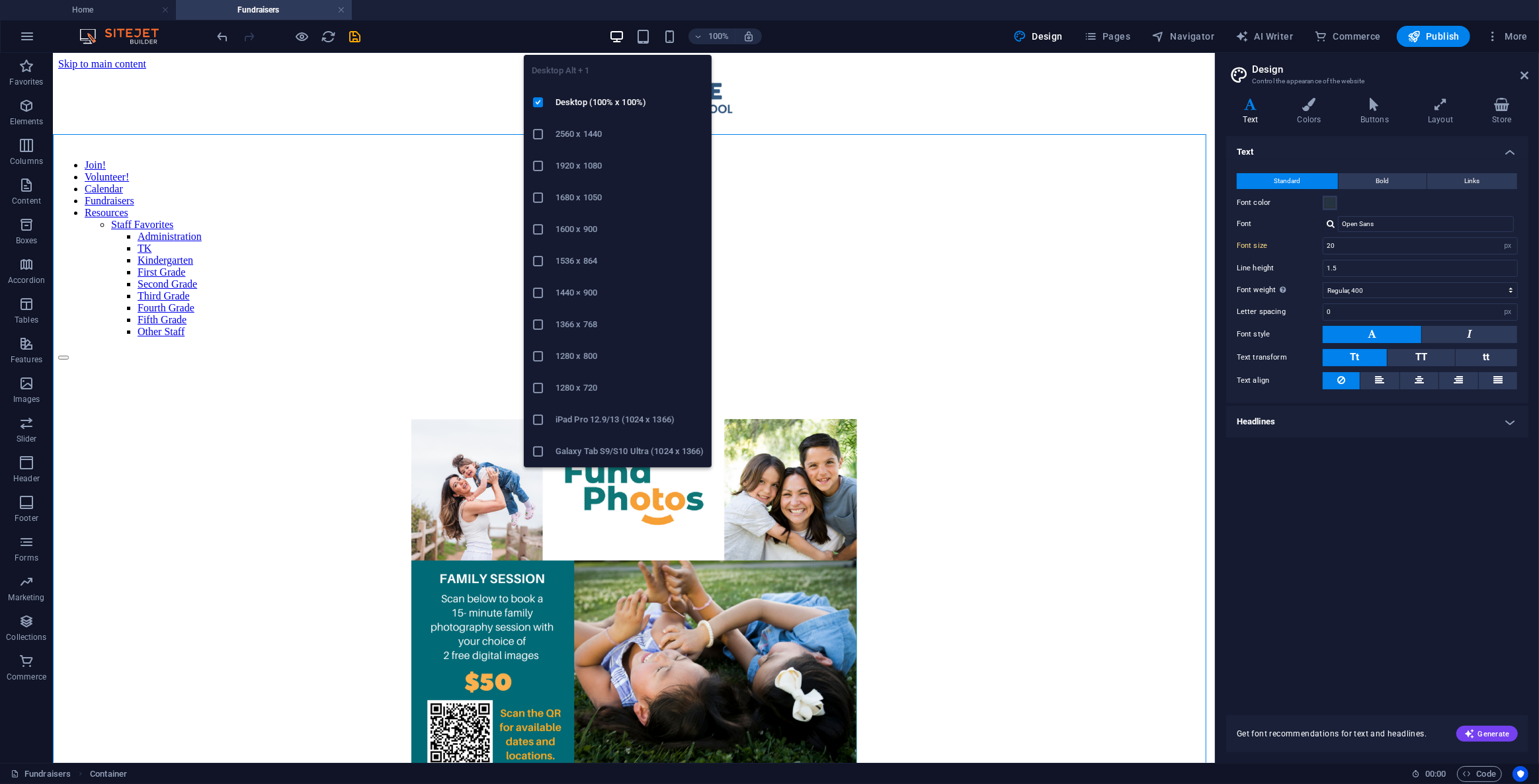
type input "16"
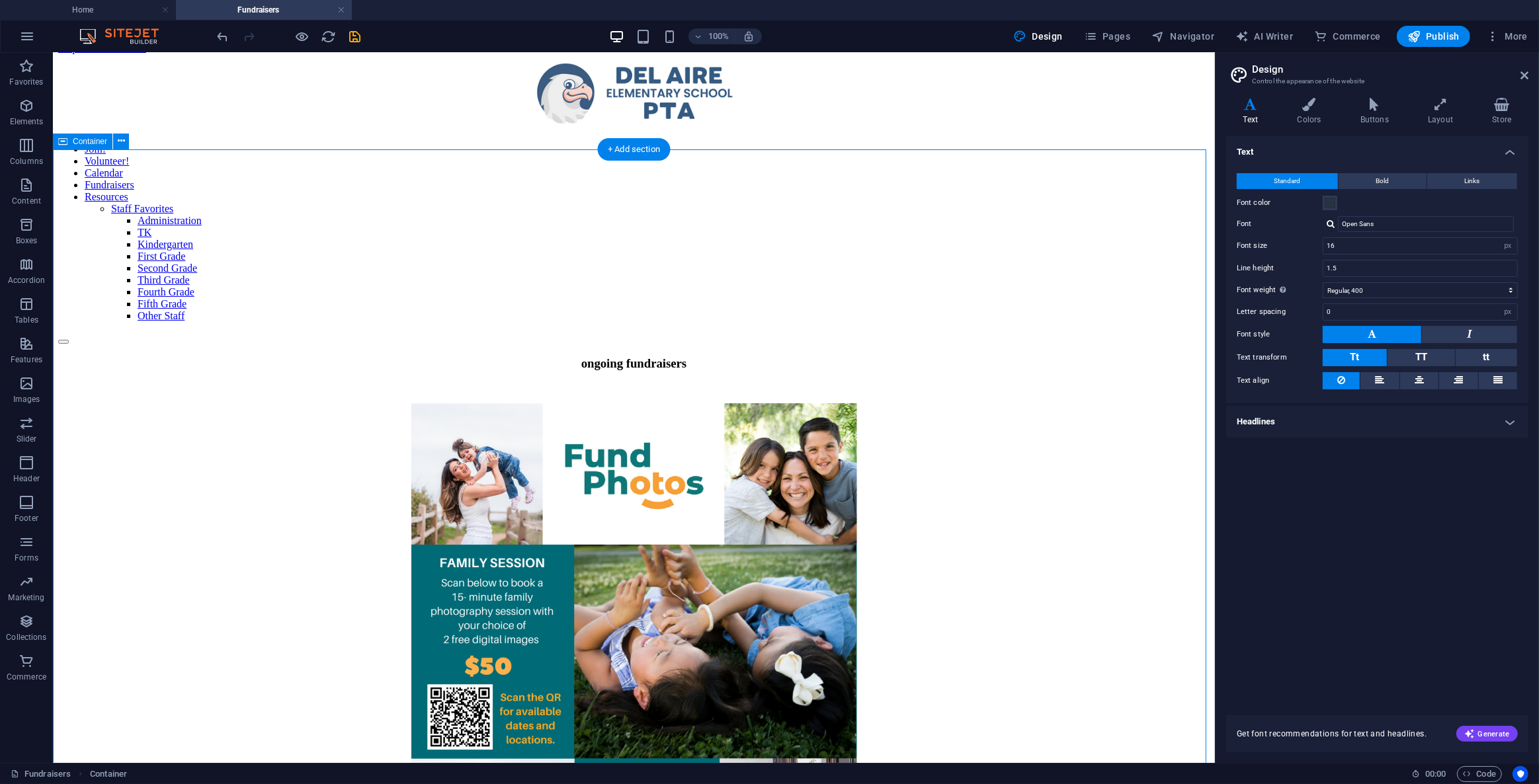
scroll to position [48, 0]
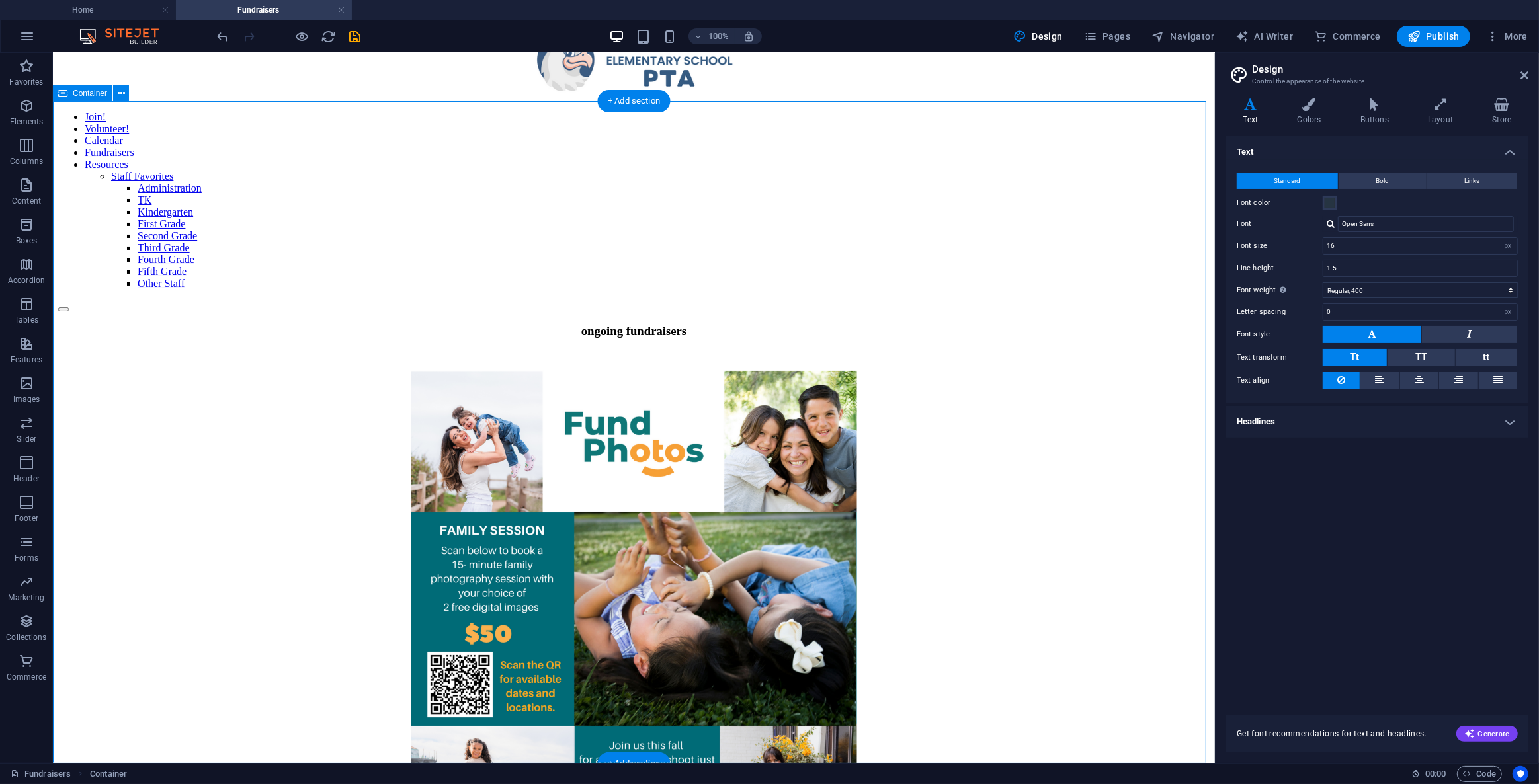
click at [969, 384] on div "ongoing fundraisers" at bounding box center [633, 658] width 1152 height 669
click at [629, 370] on figure at bounding box center [633, 681] width 1152 height 622
click at [786, 370] on figure at bounding box center [633, 681] width 1152 height 622
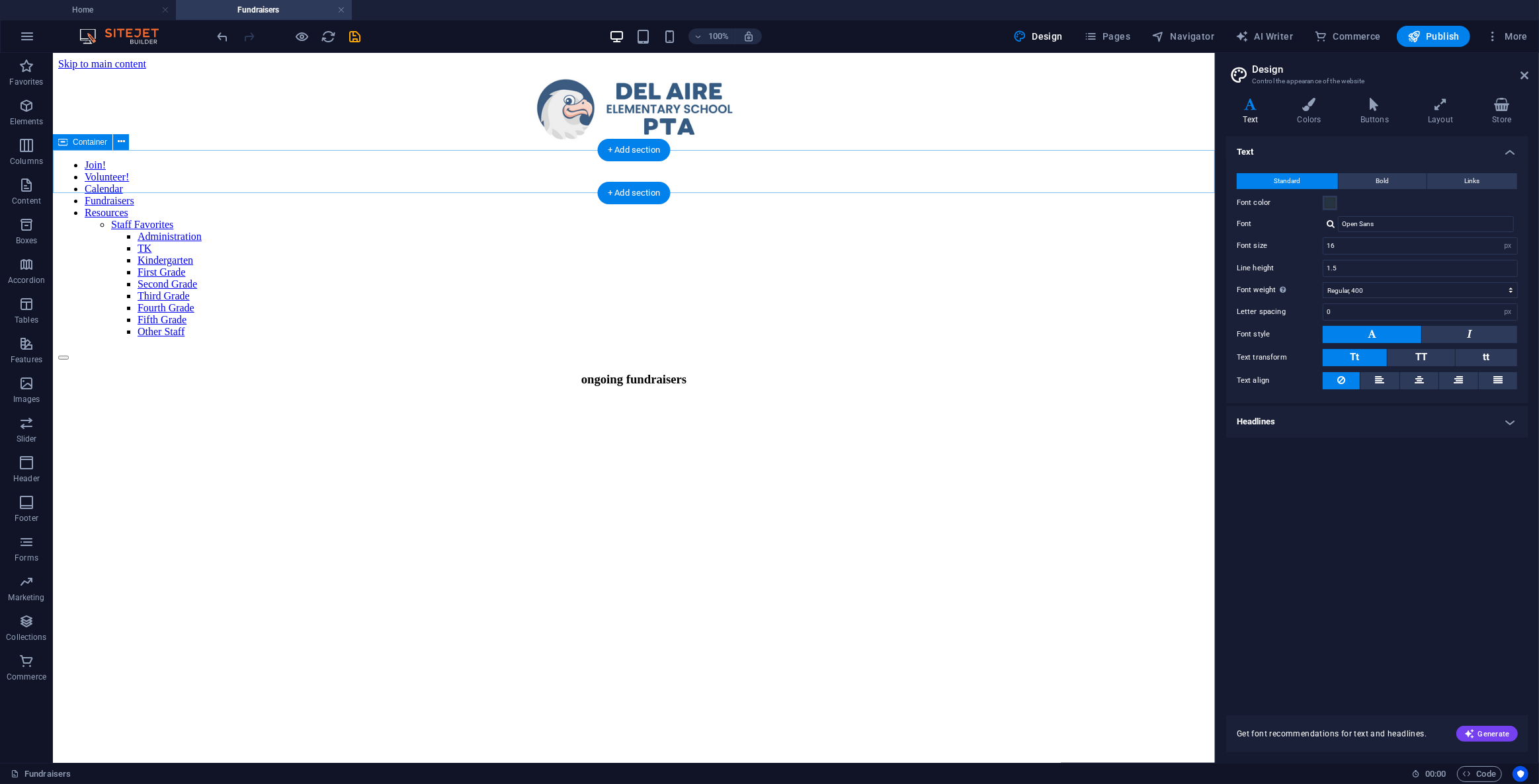
click at [314, 372] on div "ongoing fundraisers" at bounding box center [633, 395] width 1152 height 47
click at [119, 141] on icon at bounding box center [121, 141] width 7 height 14
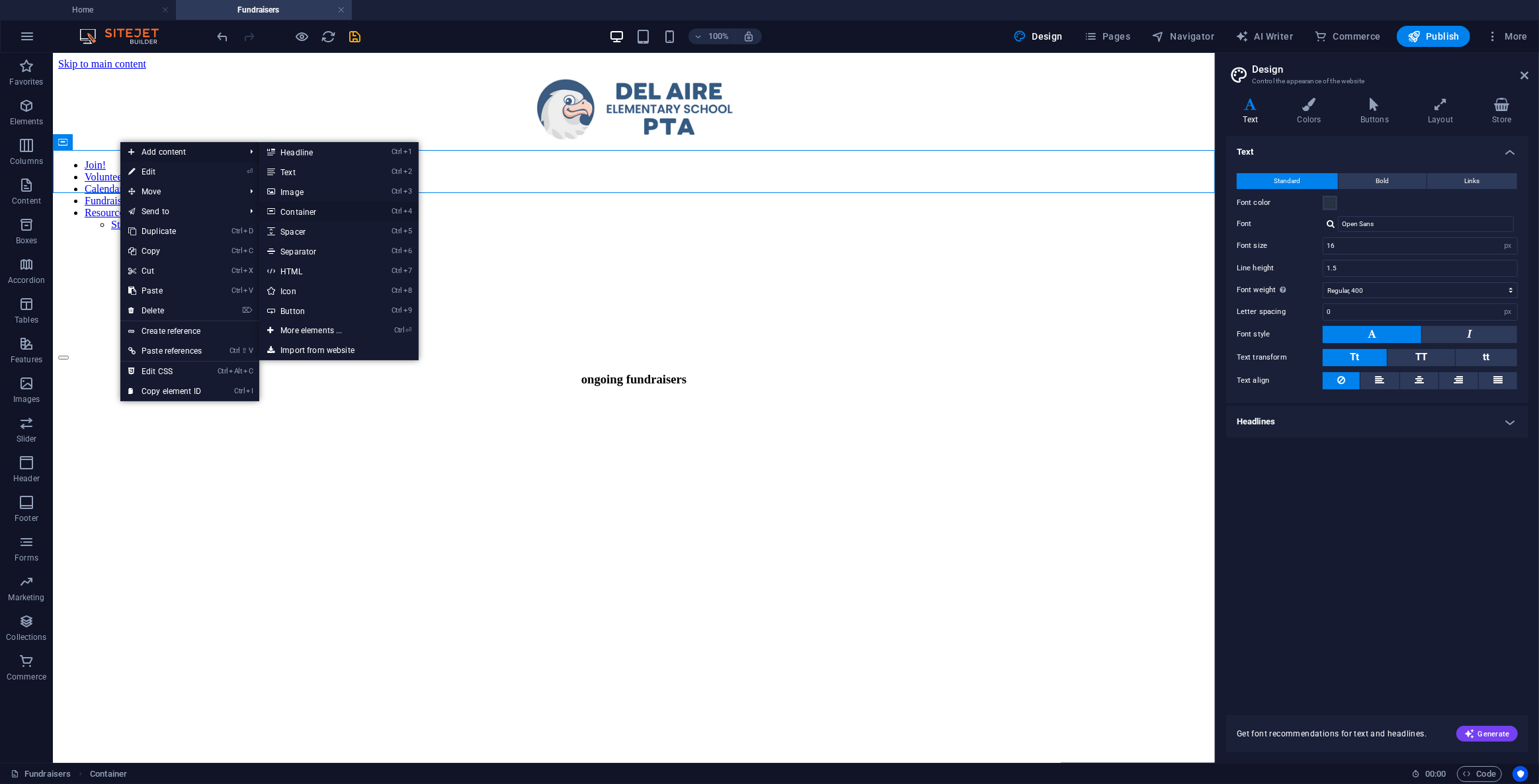
click at [310, 209] on link "Ctrl 4 Container" at bounding box center [314, 212] width 109 height 20
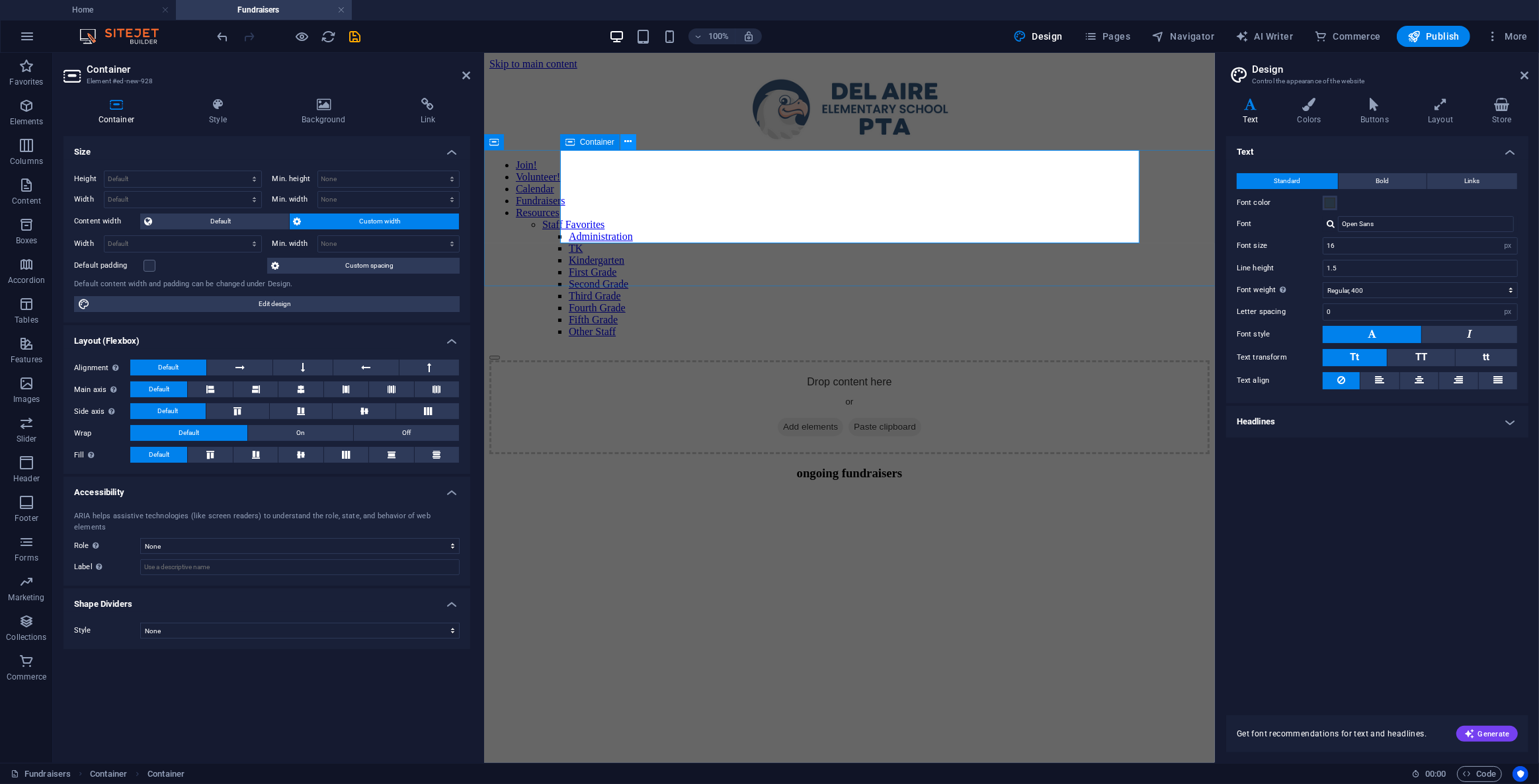
drag, startPoint x: 628, startPoint y: 139, endPoint x: 143, endPoint y: 126, distance: 485.2
click at [628, 139] on icon at bounding box center [628, 141] width 7 height 14
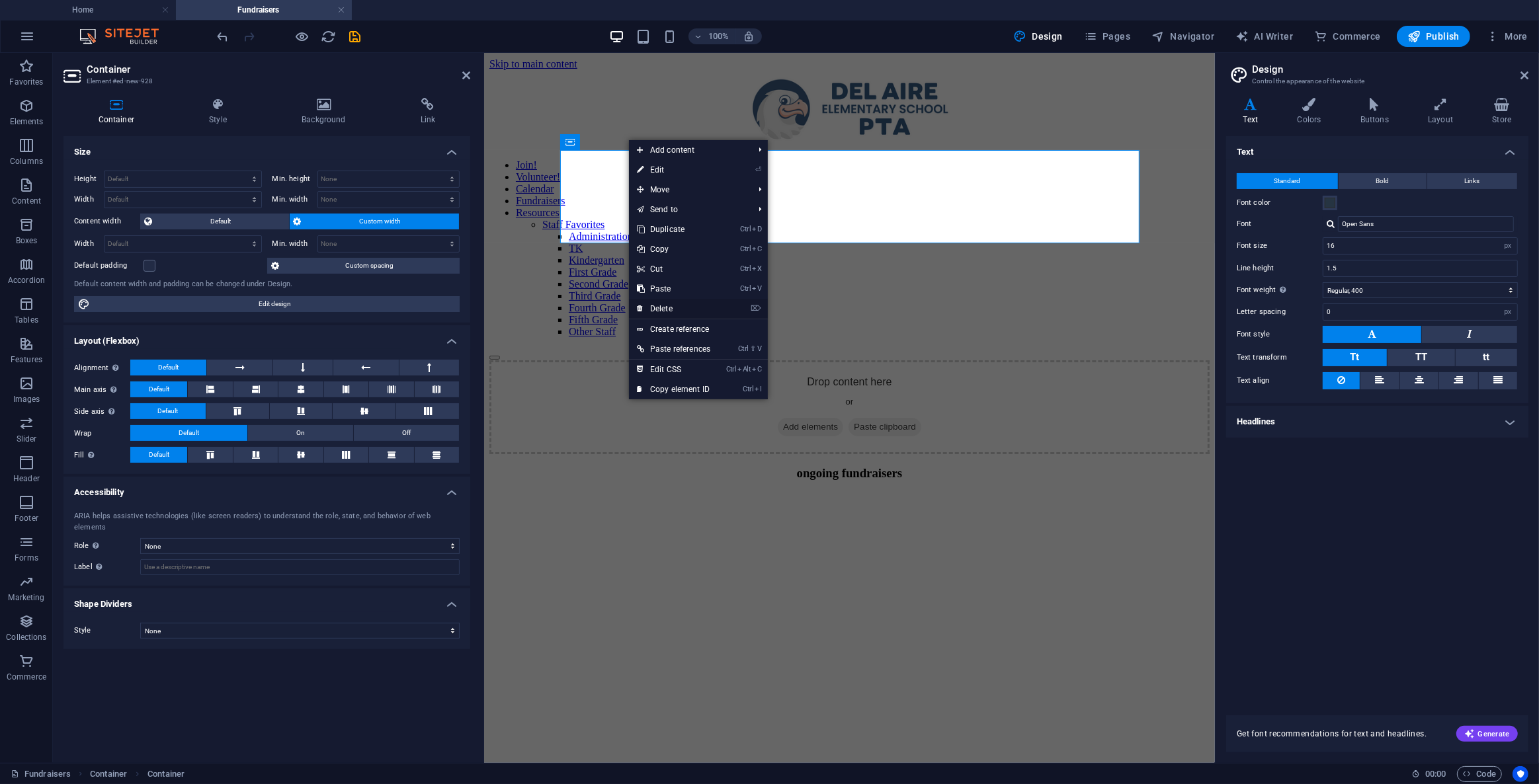
click at [674, 303] on link "⌦ Delete" at bounding box center [674, 309] width 89 height 20
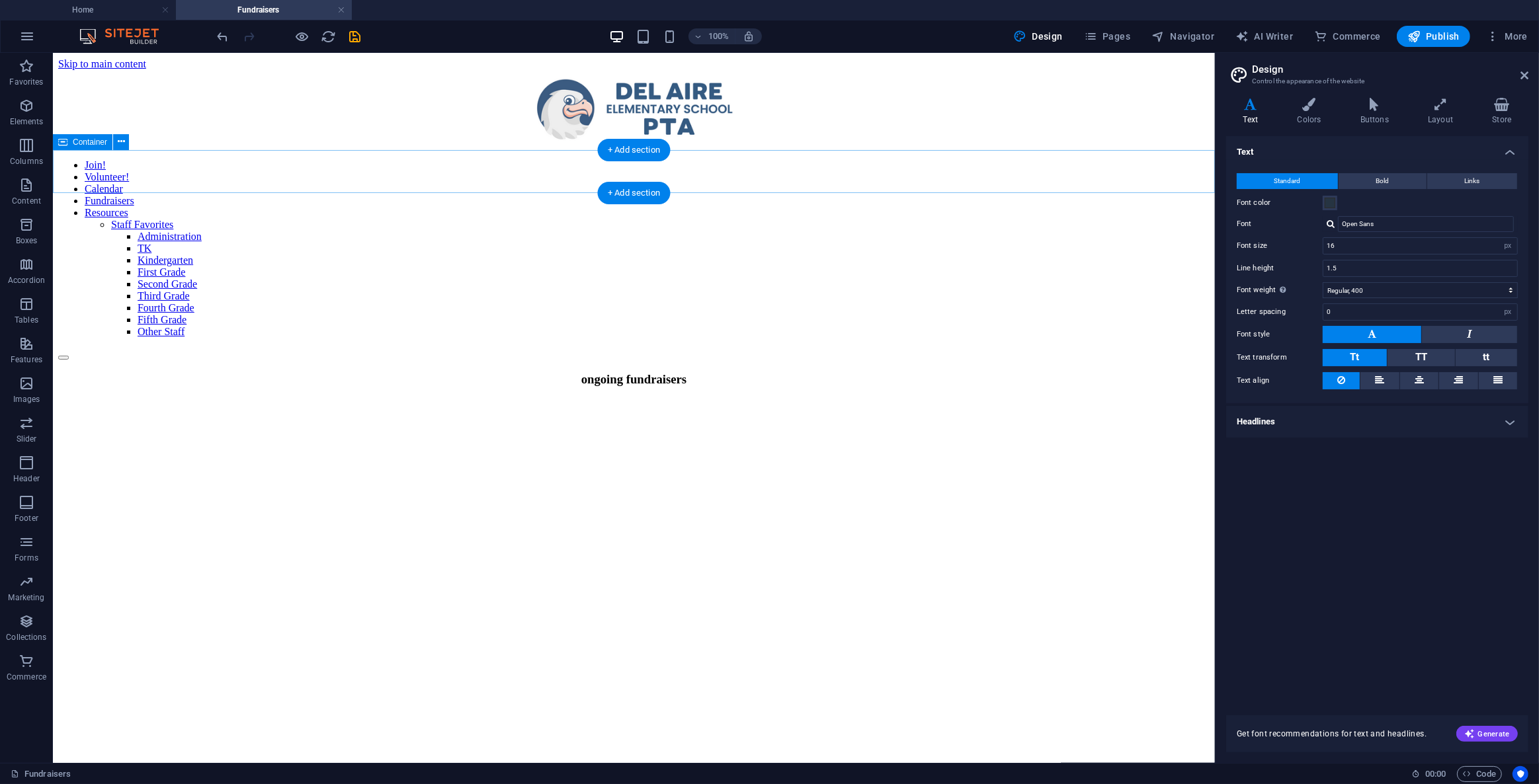
click at [293, 372] on div "ongoing fundraisers" at bounding box center [633, 395] width 1152 height 47
click at [27, 192] on icon "button" at bounding box center [27, 185] width 16 height 16
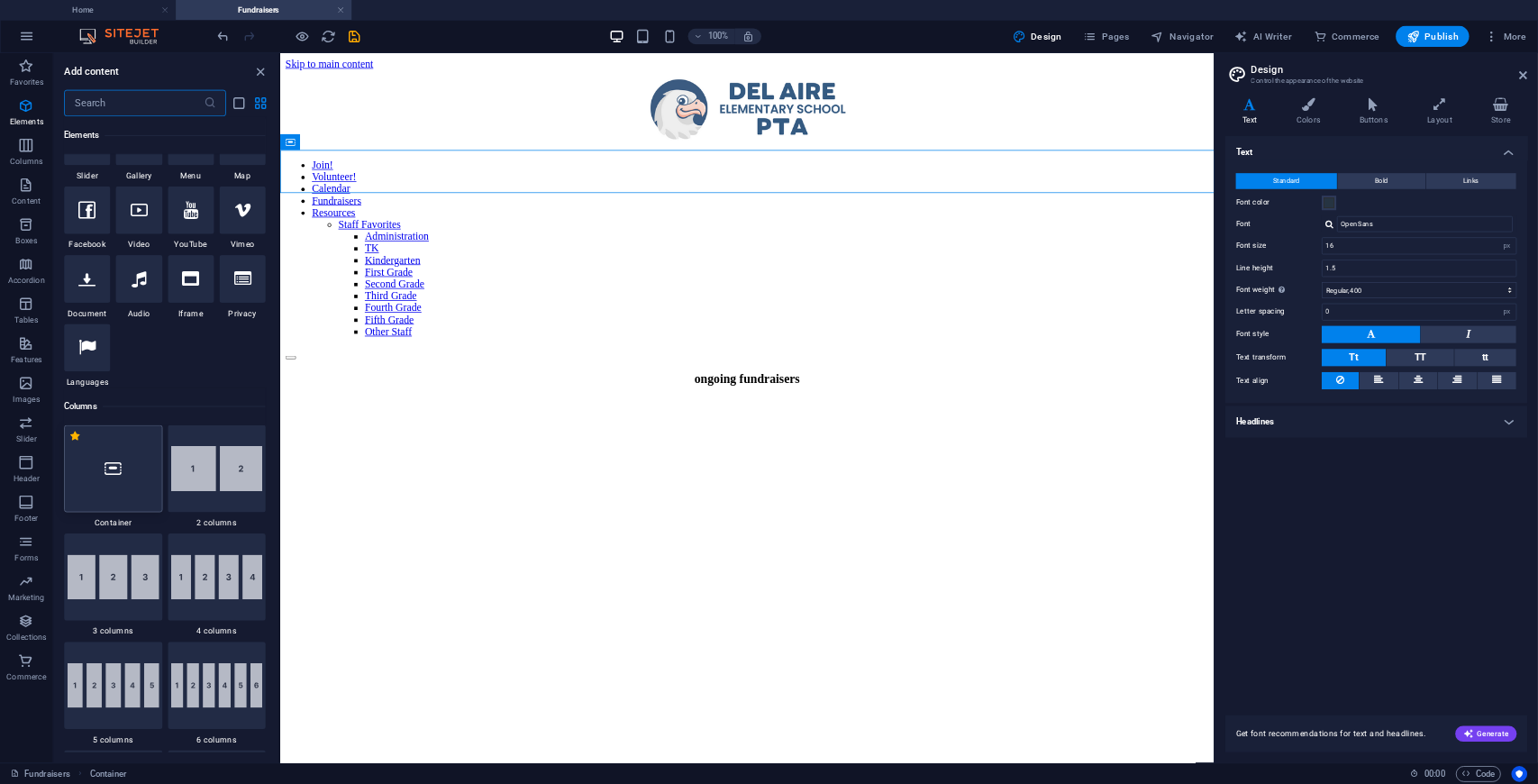
scroll to position [531, 0]
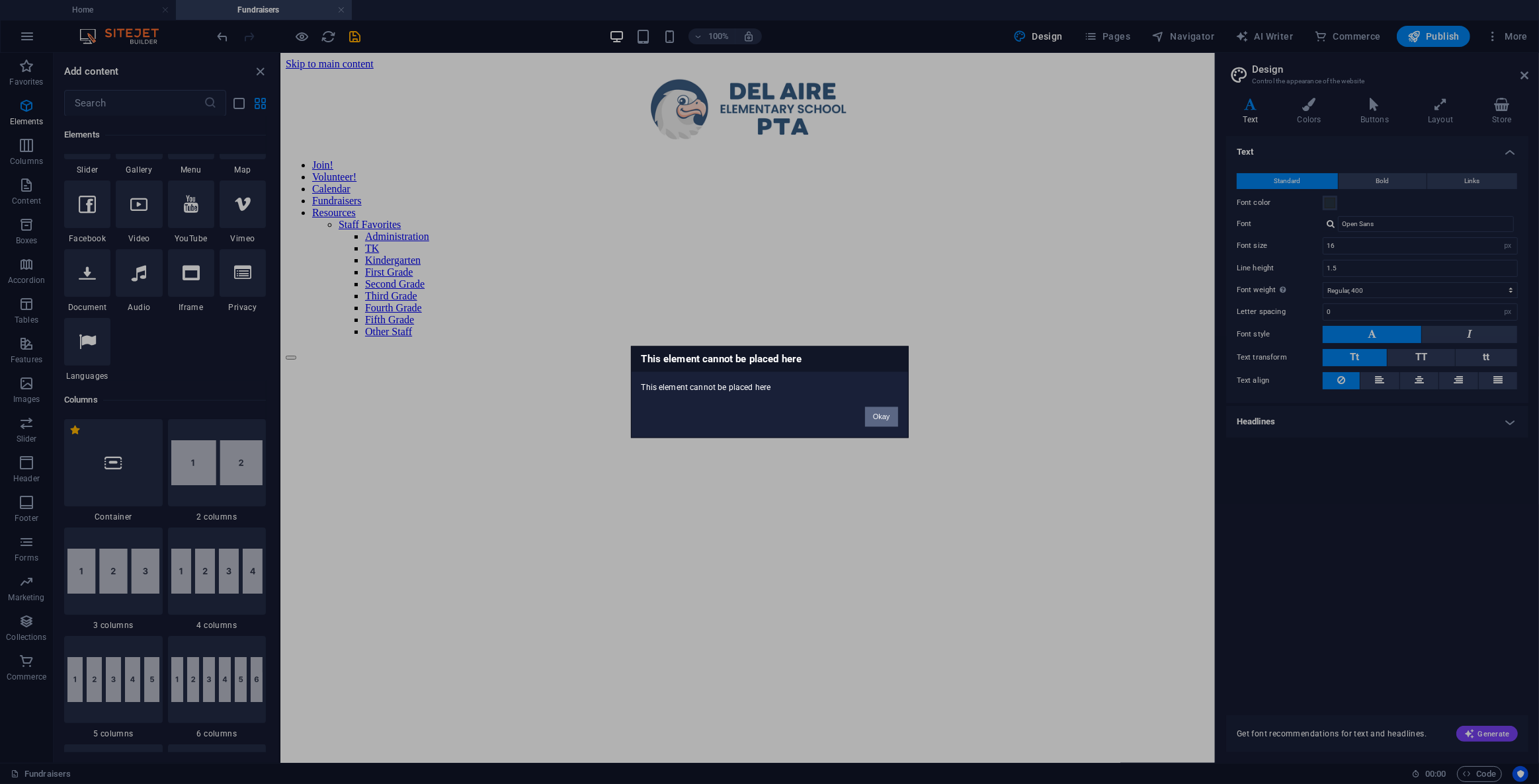
click at [886, 423] on button "Okay" at bounding box center [882, 417] width 33 height 20
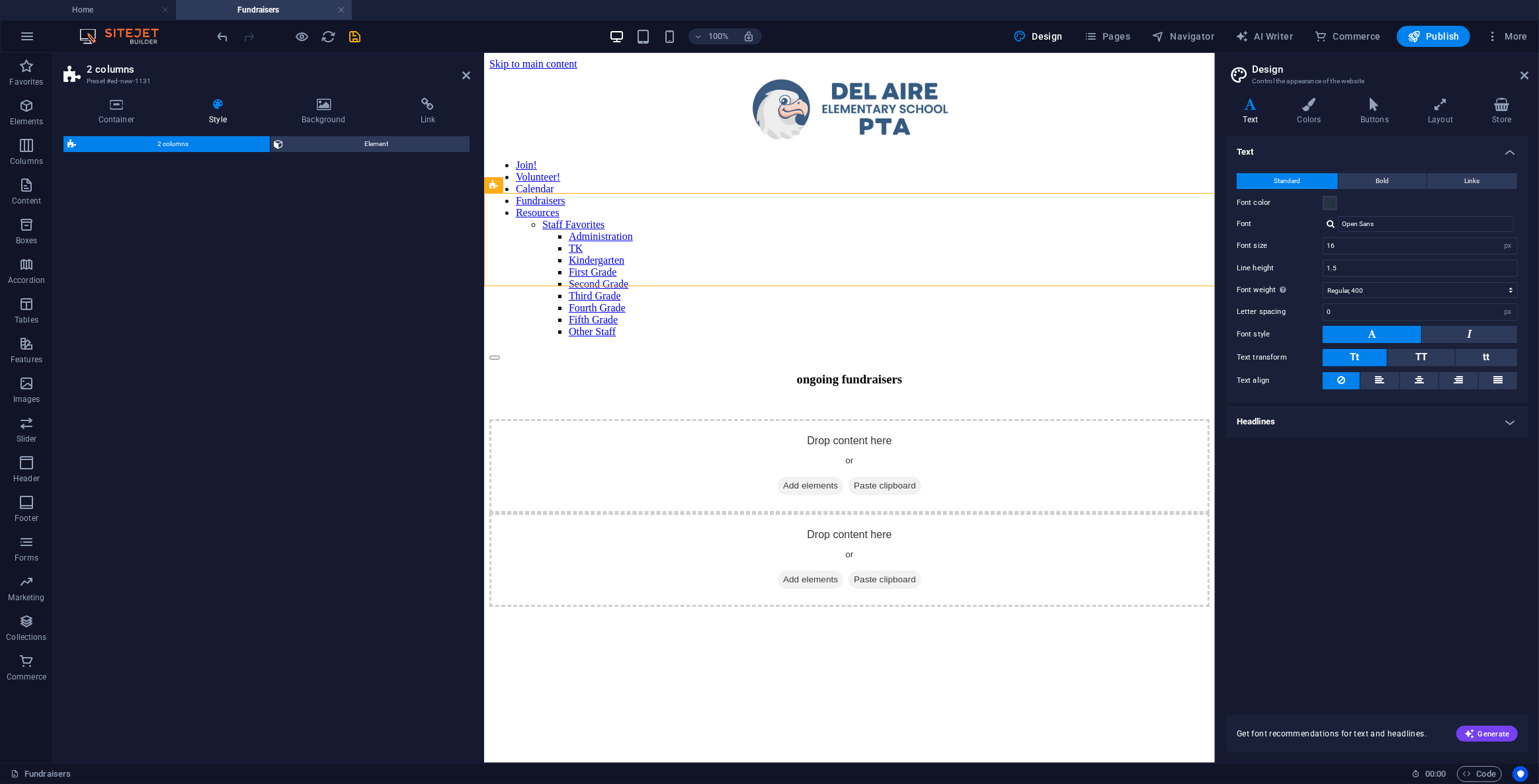
select select "rem"
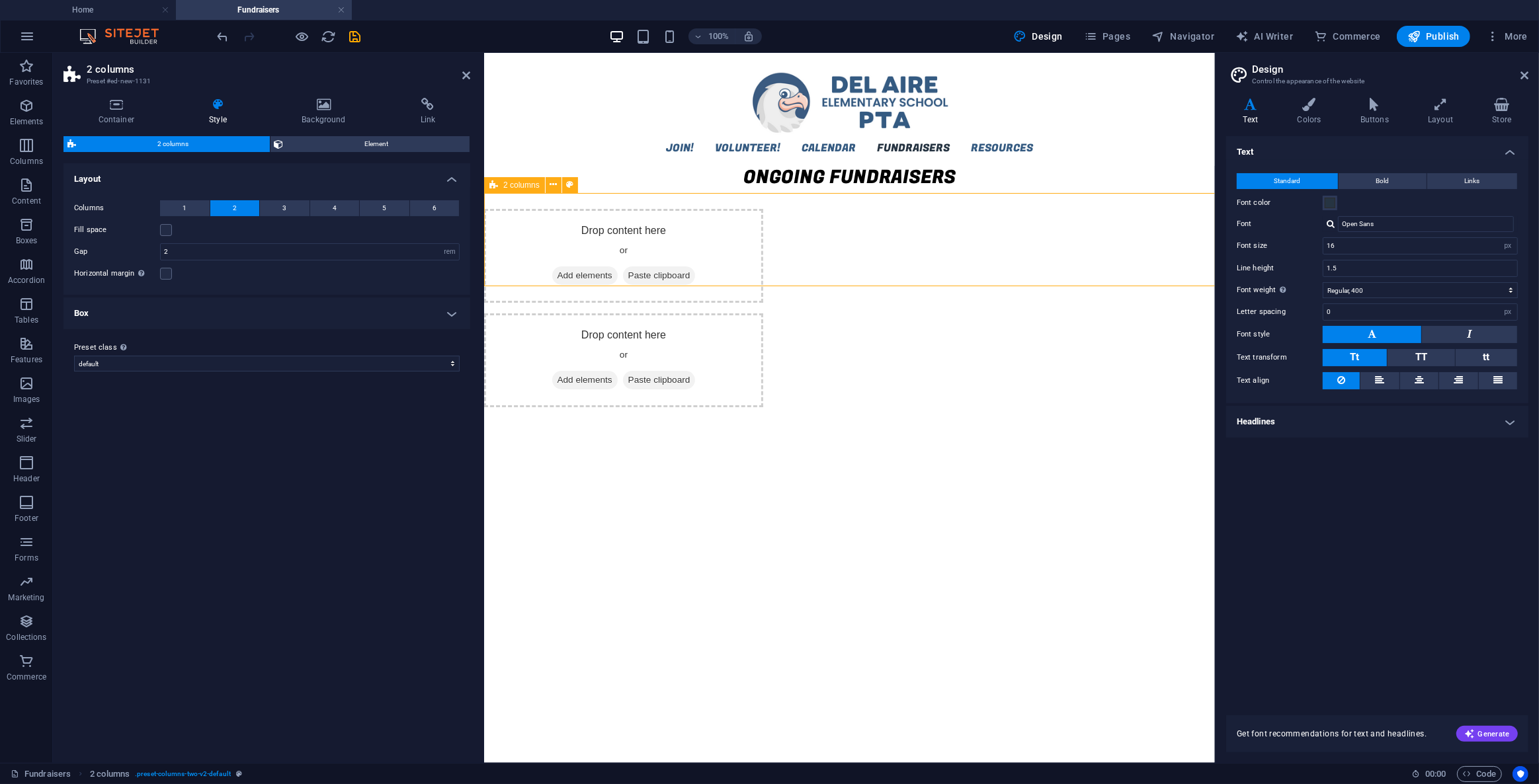
click at [528, 184] on span "2 columns" at bounding box center [521, 185] width 37 height 8
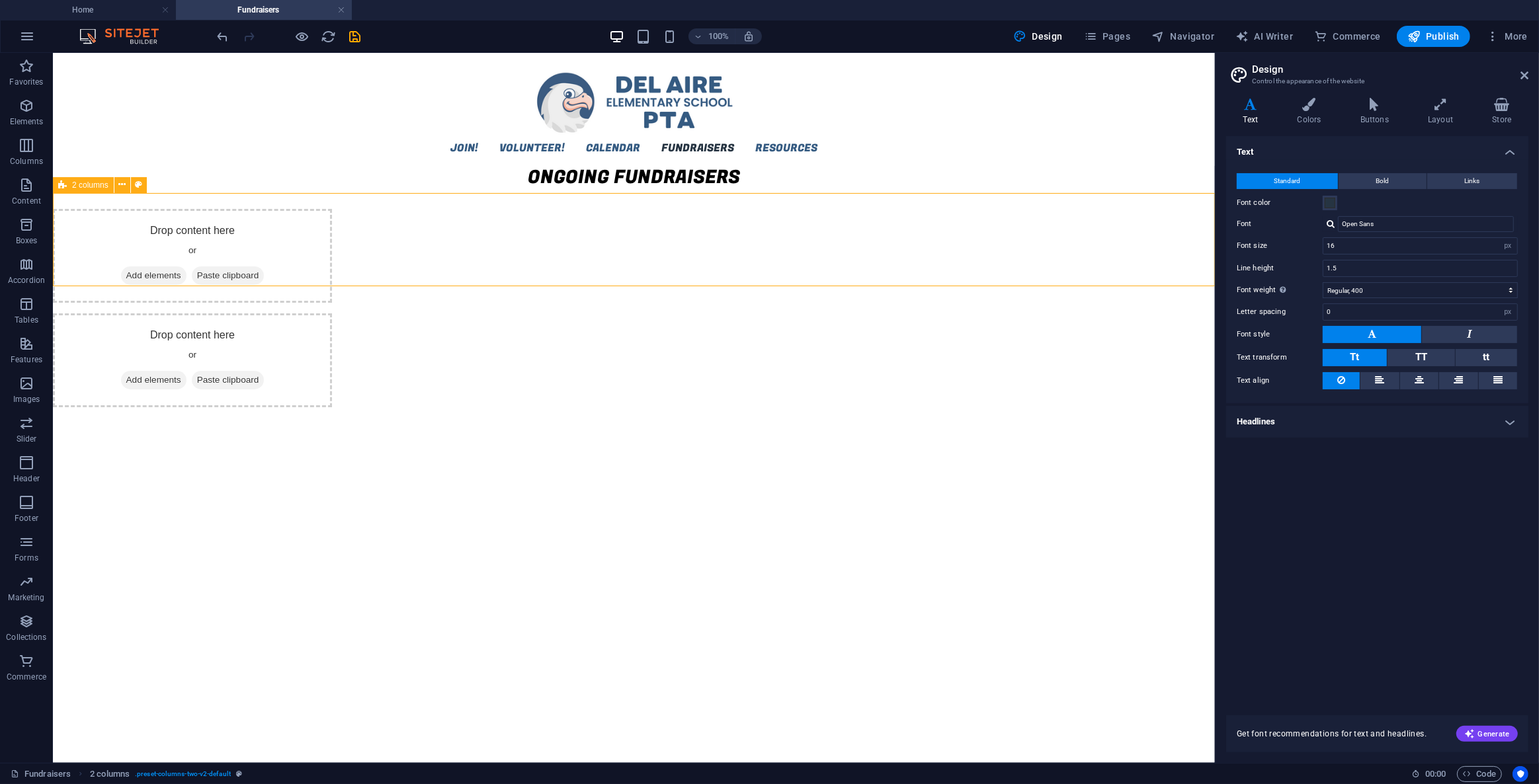
click at [92, 186] on span "2 columns" at bounding box center [90, 185] width 37 height 8
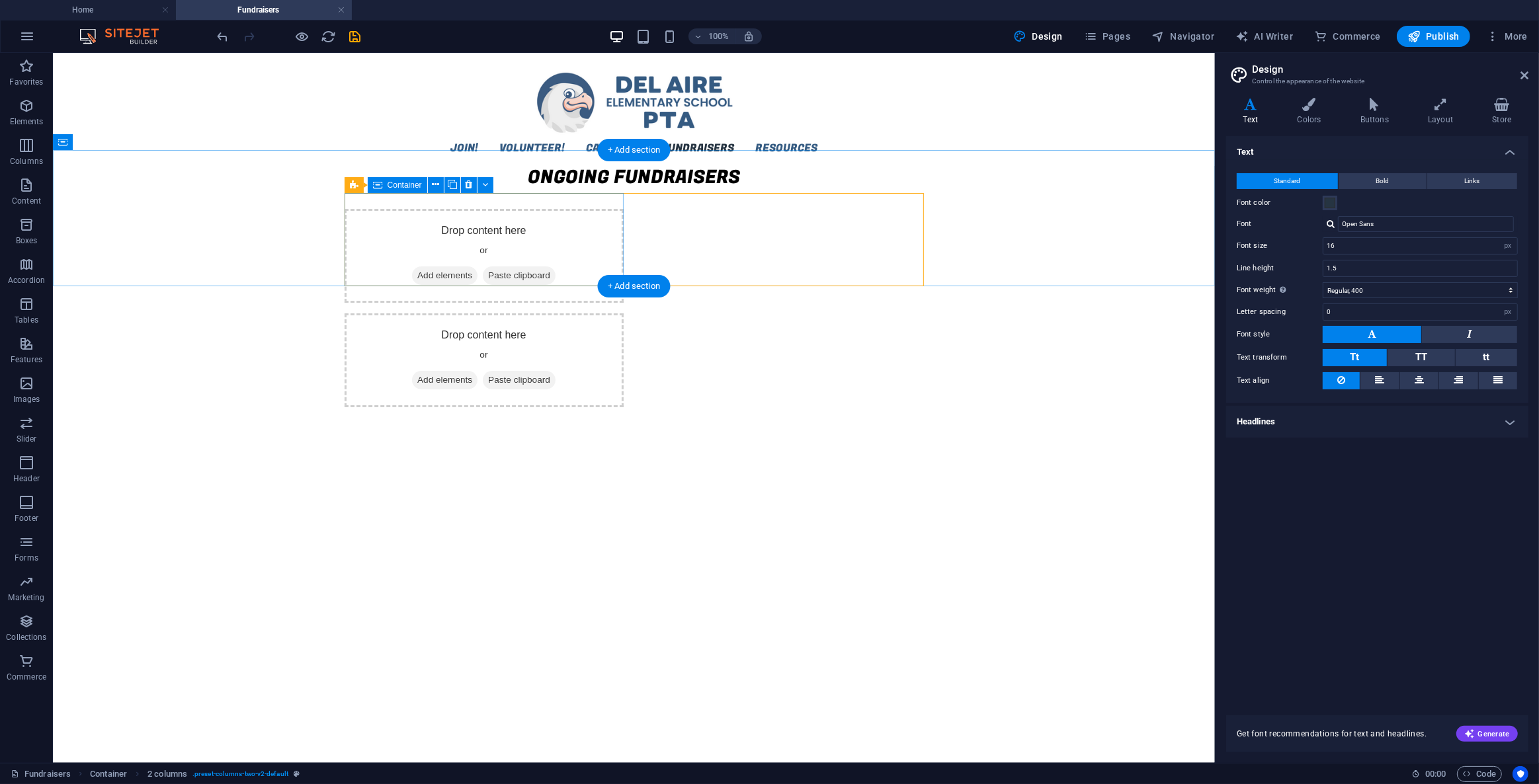
click at [441, 266] on span "Add elements" at bounding box center [443, 275] width 65 height 19
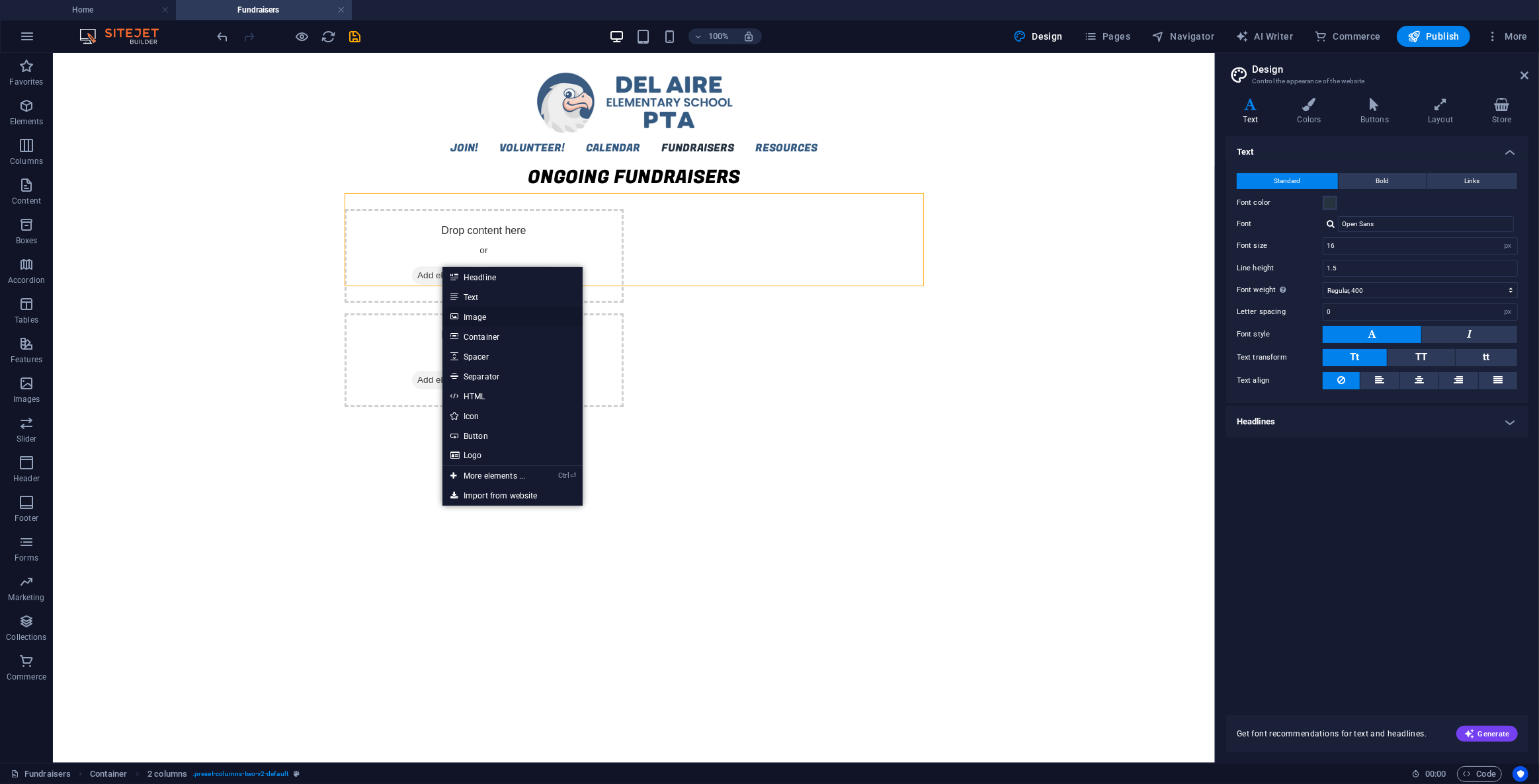
click at [489, 316] on link "Image" at bounding box center [512, 317] width 140 height 20
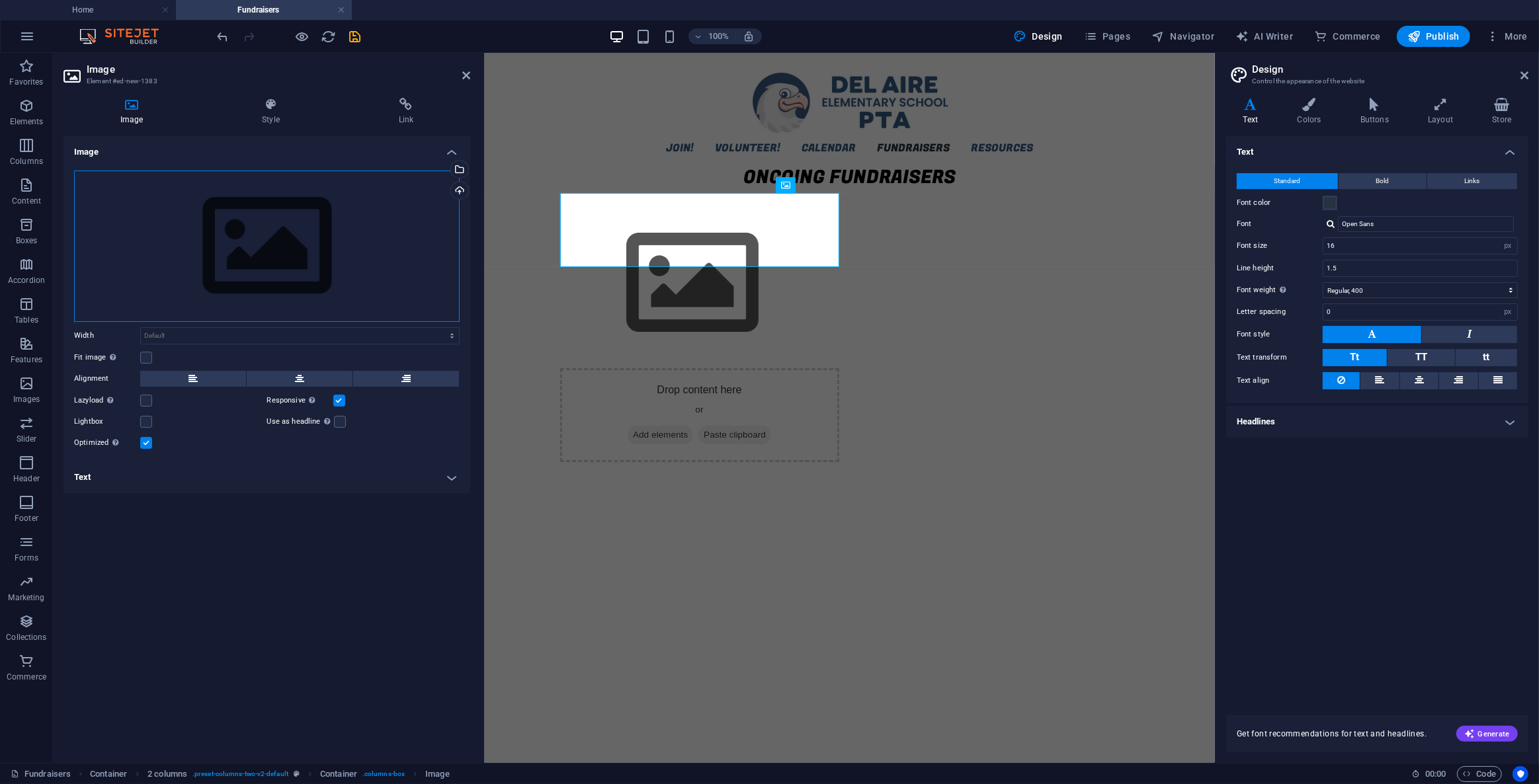
click at [252, 263] on div "Drag files here, click to choose files or select files from Files or our free s…" at bounding box center [266, 246] width 385 height 151
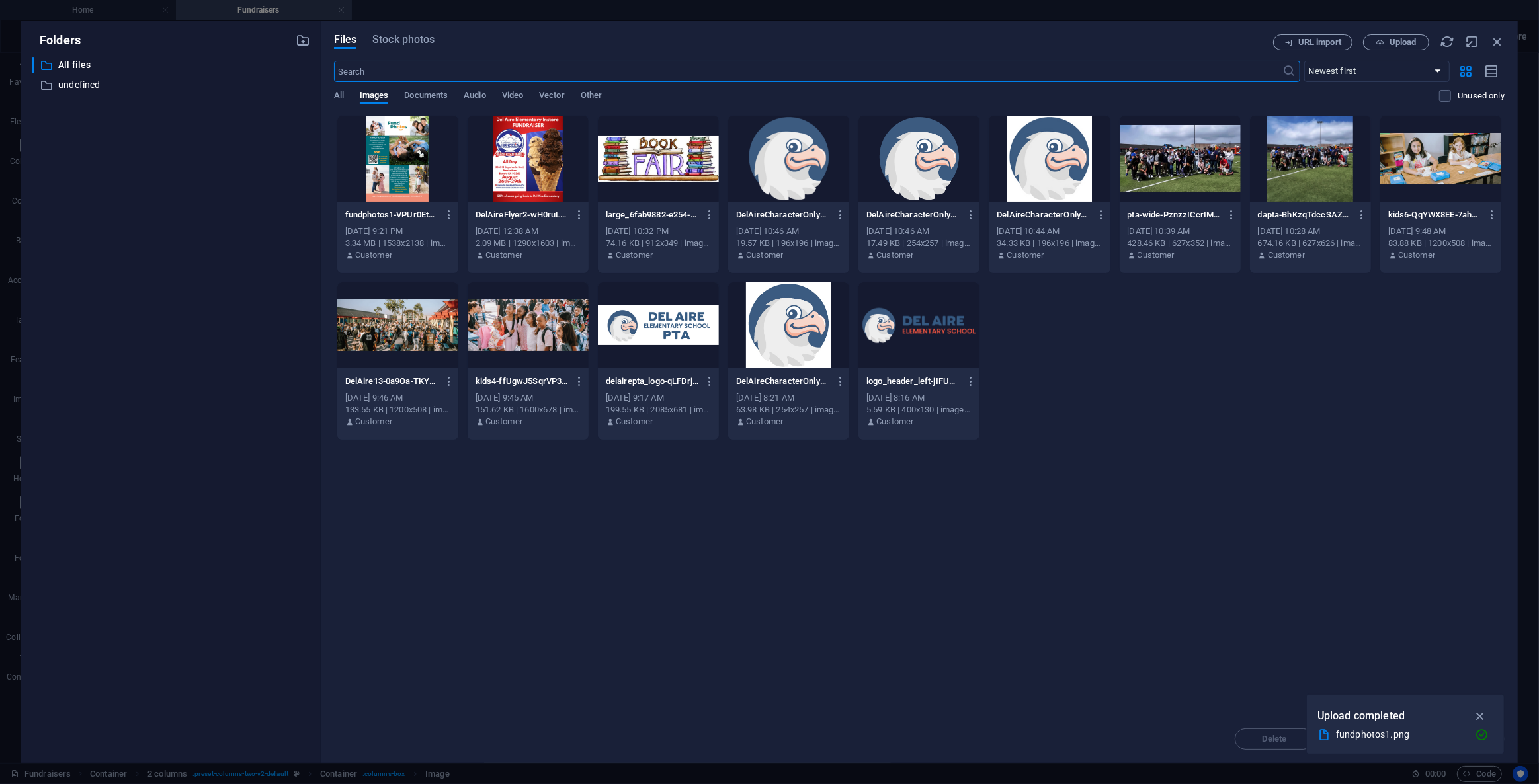
click at [421, 159] on div at bounding box center [397, 159] width 121 height 86
click at [421, 159] on div "1" at bounding box center [397, 159] width 121 height 86
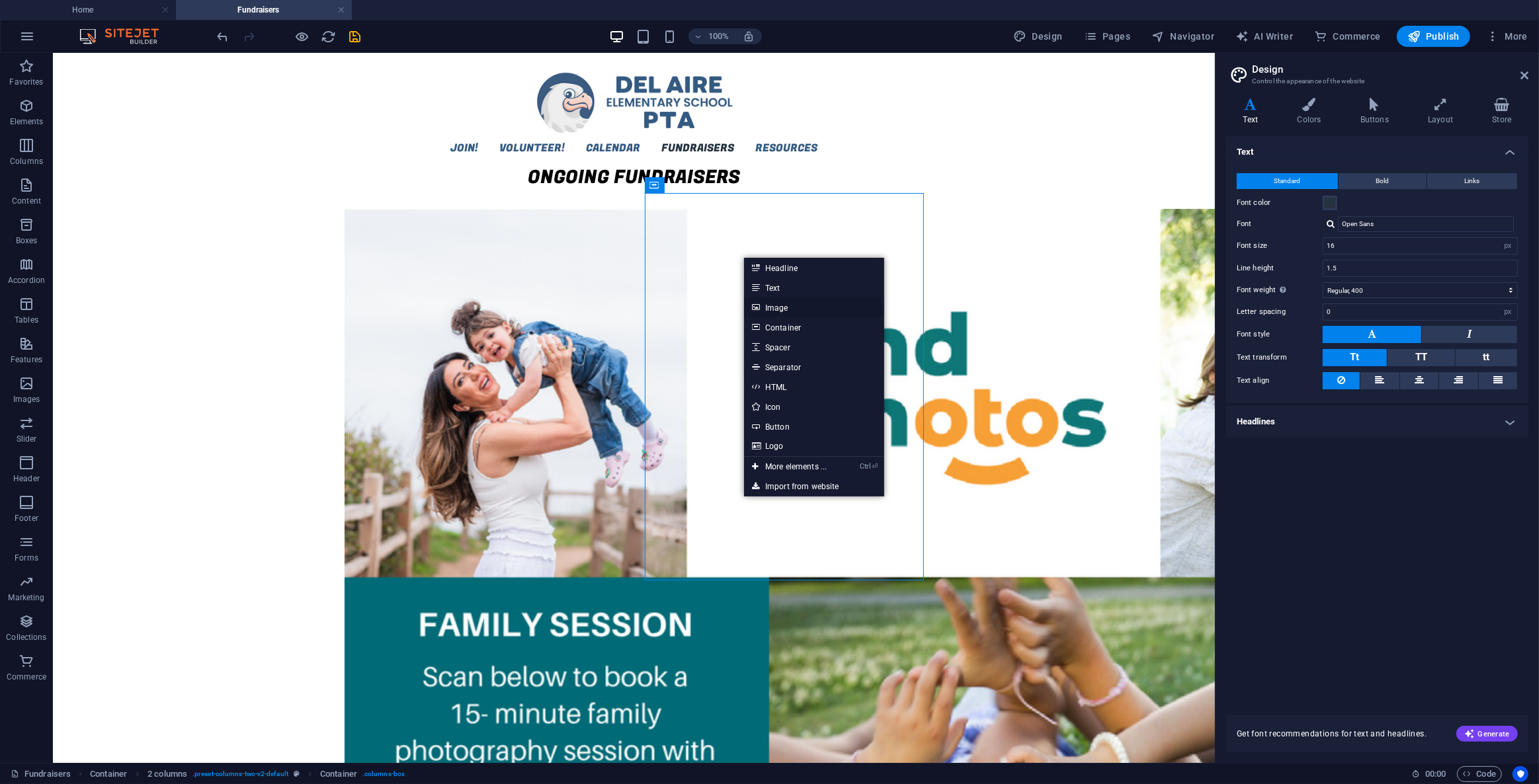
click at [787, 310] on link "Image" at bounding box center [814, 308] width 140 height 20
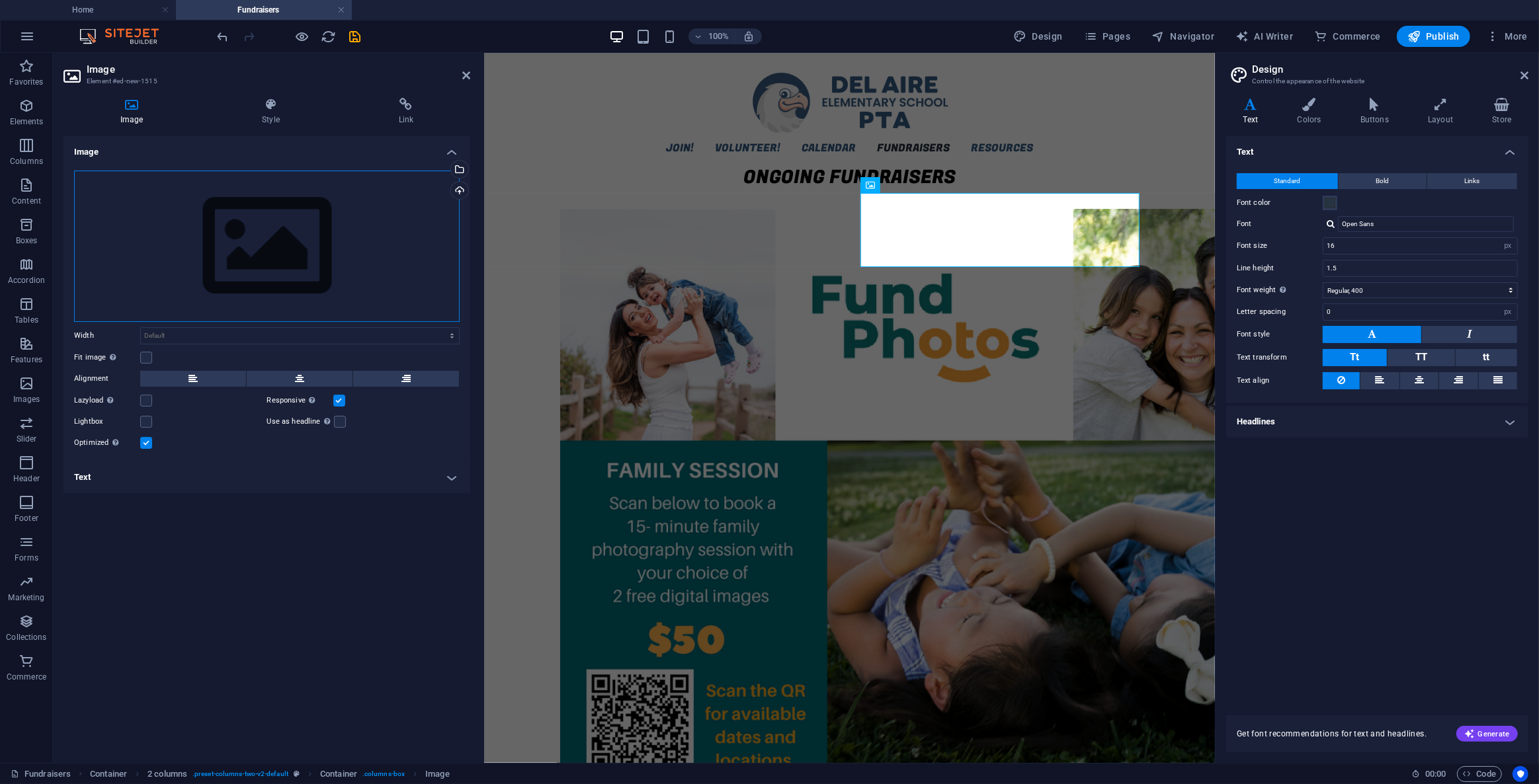
click at [192, 208] on div "Drag files here, click to choose files or select files from Files or our free s…" at bounding box center [266, 246] width 385 height 151
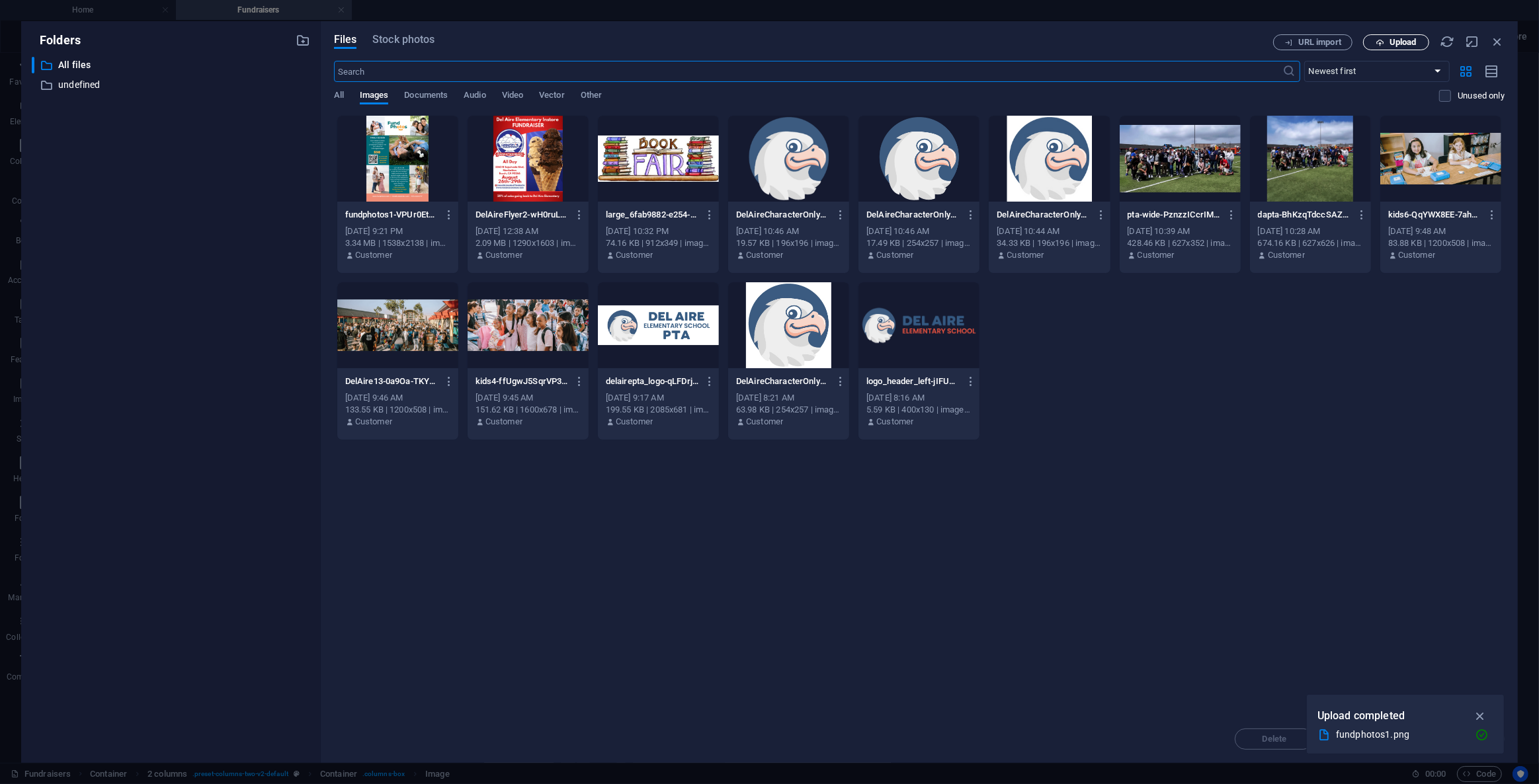
click at [1388, 38] on span "Upload" at bounding box center [1396, 42] width 55 height 9
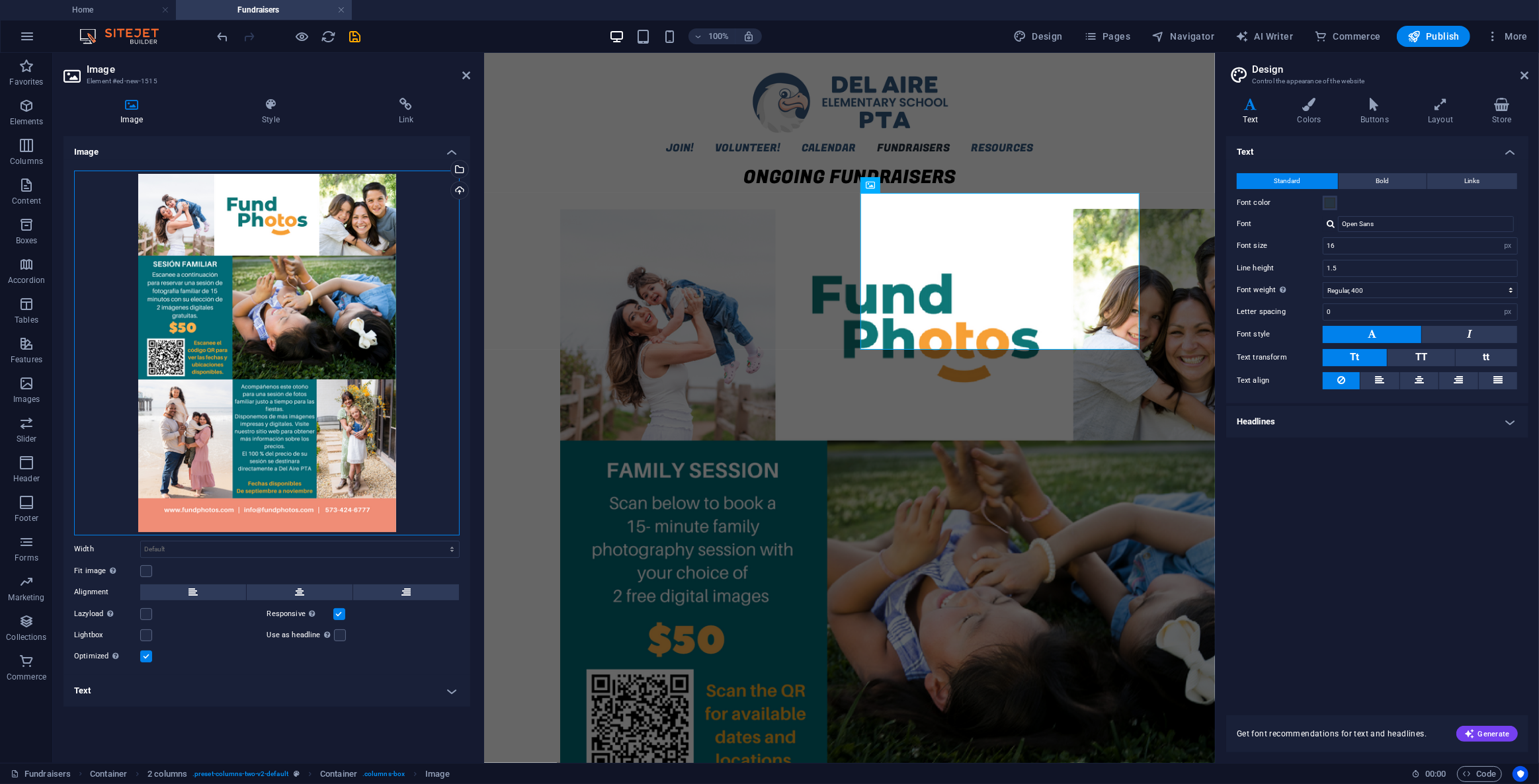
click at [338, 405] on div "Drag files here, click to choose files or select files from Files or our free s…" at bounding box center [266, 353] width 385 height 365
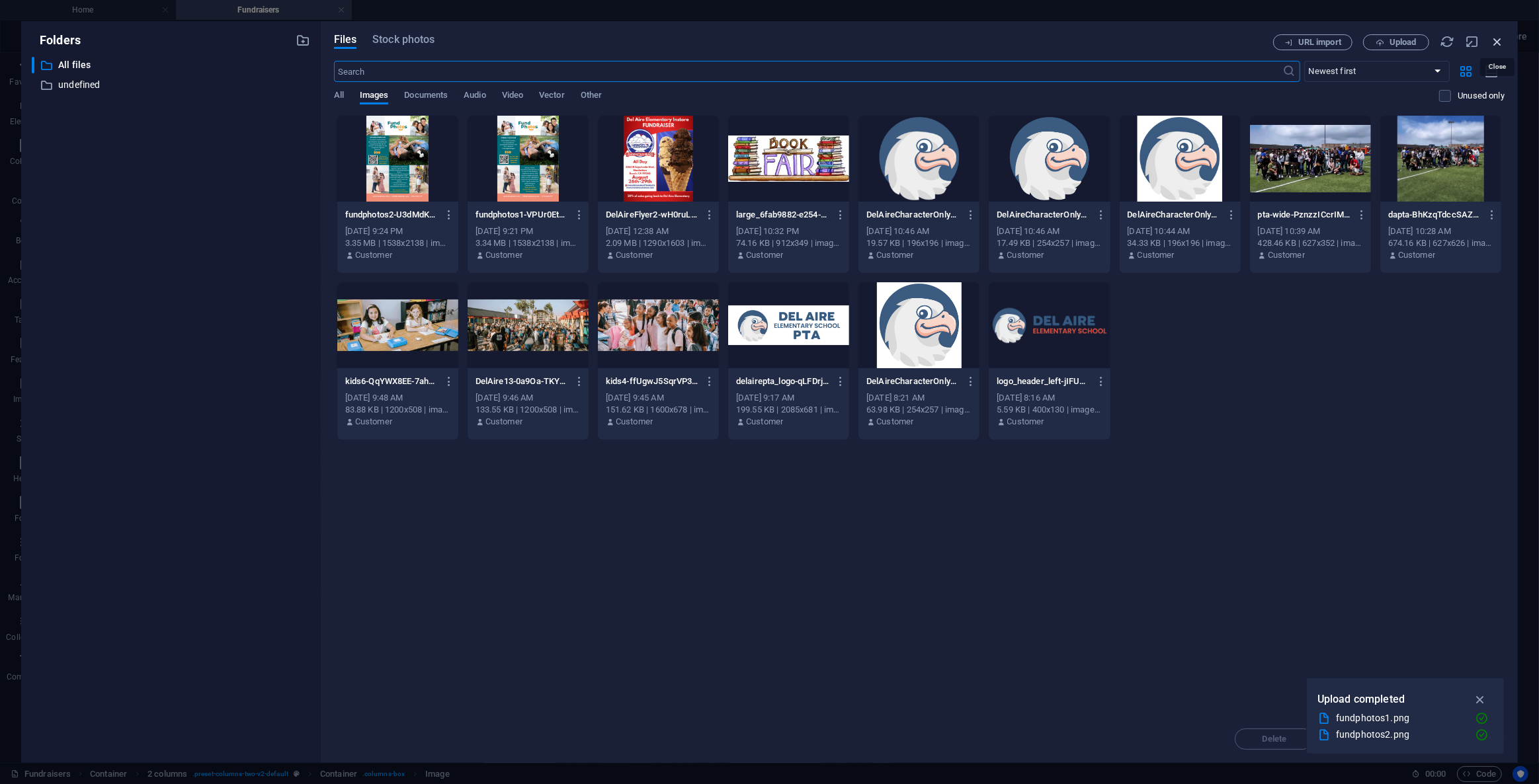
click at [1497, 39] on icon "button" at bounding box center [1497, 42] width 14 height 14
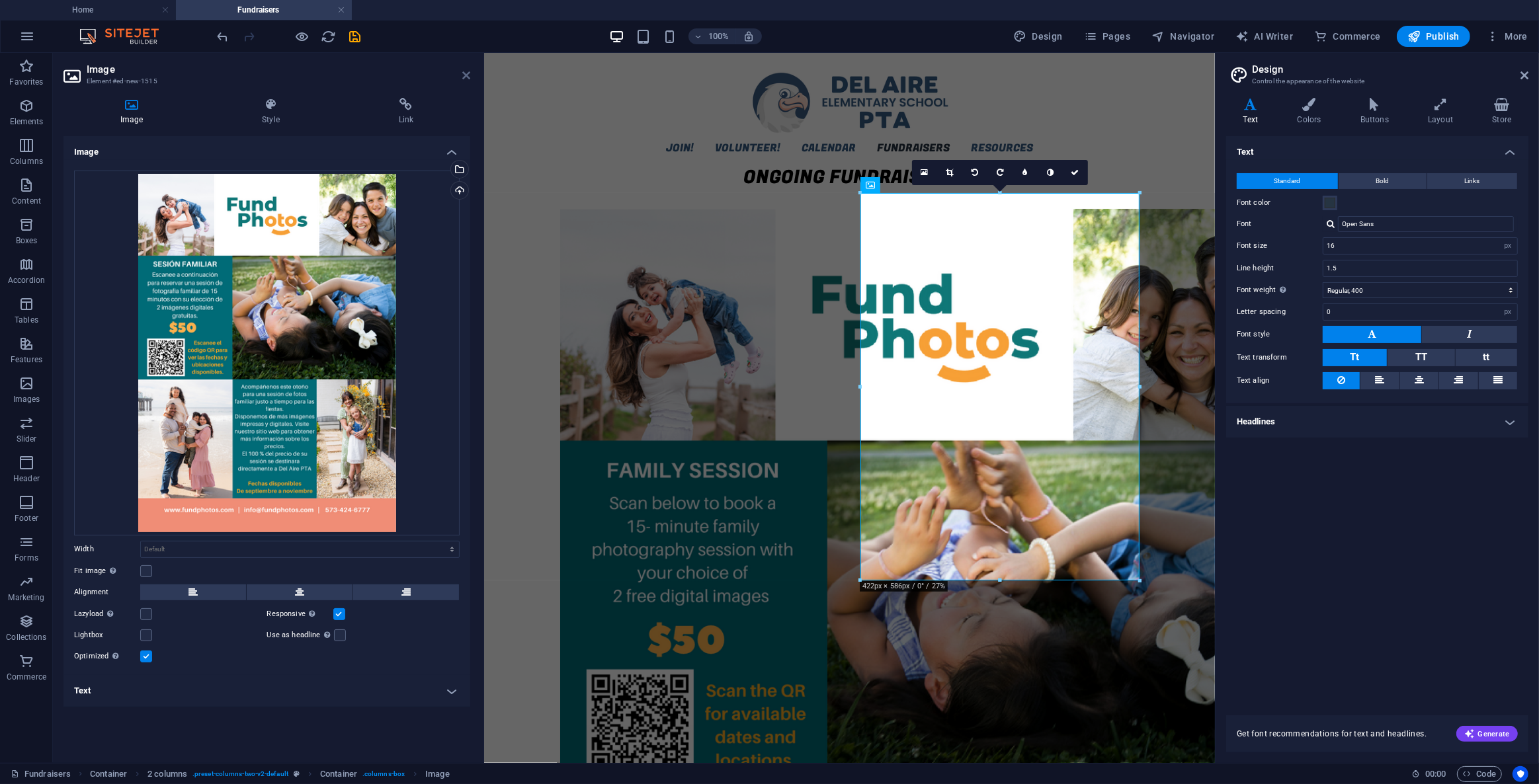
drag, startPoint x: 463, startPoint y: 73, endPoint x: 410, endPoint y: 22, distance: 73.6
click at [463, 73] on icon at bounding box center [466, 75] width 8 height 11
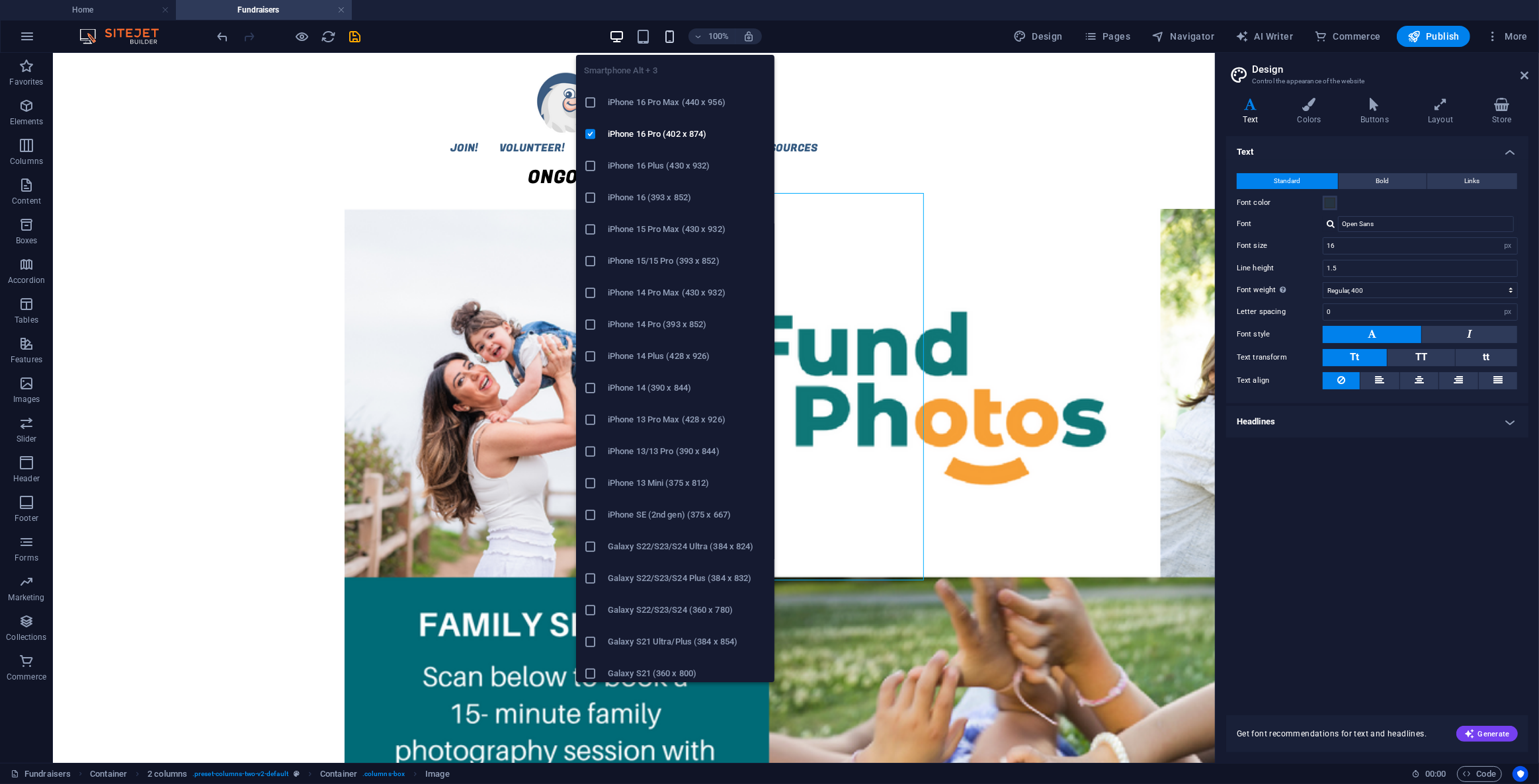
click at [672, 30] on icon "button" at bounding box center [669, 37] width 15 height 15
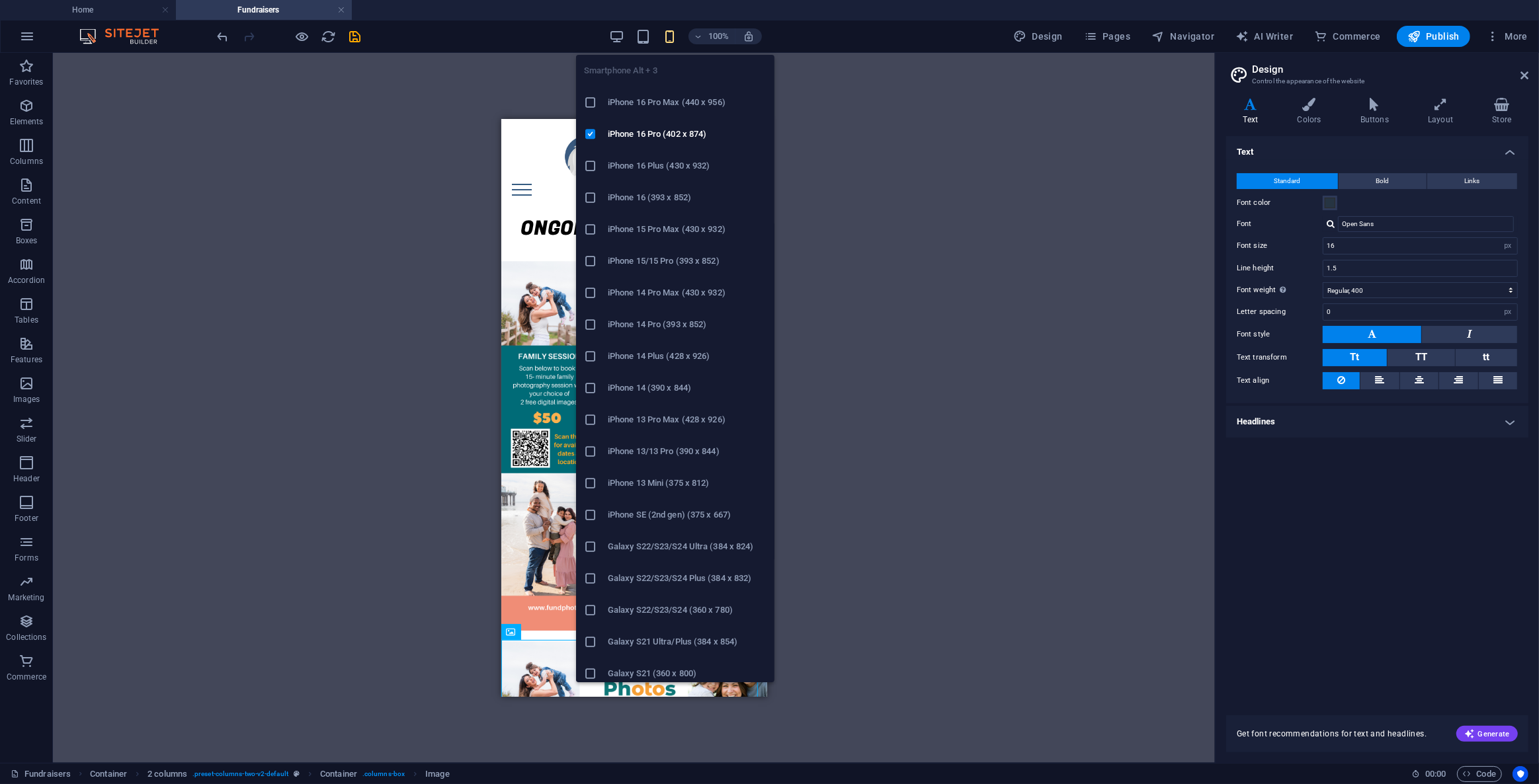
type input "20"
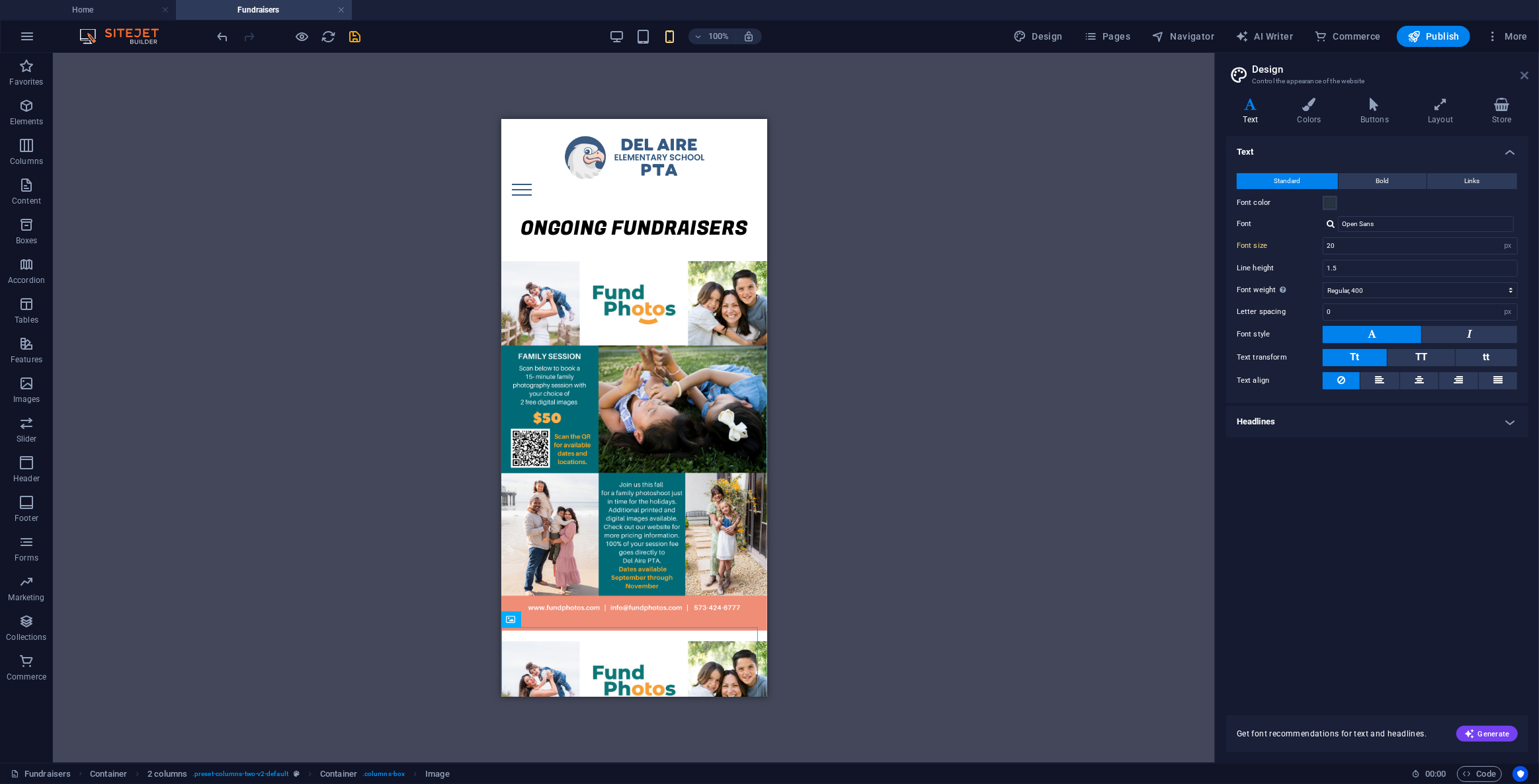
click at [1521, 71] on icon at bounding box center [1524, 75] width 8 height 11
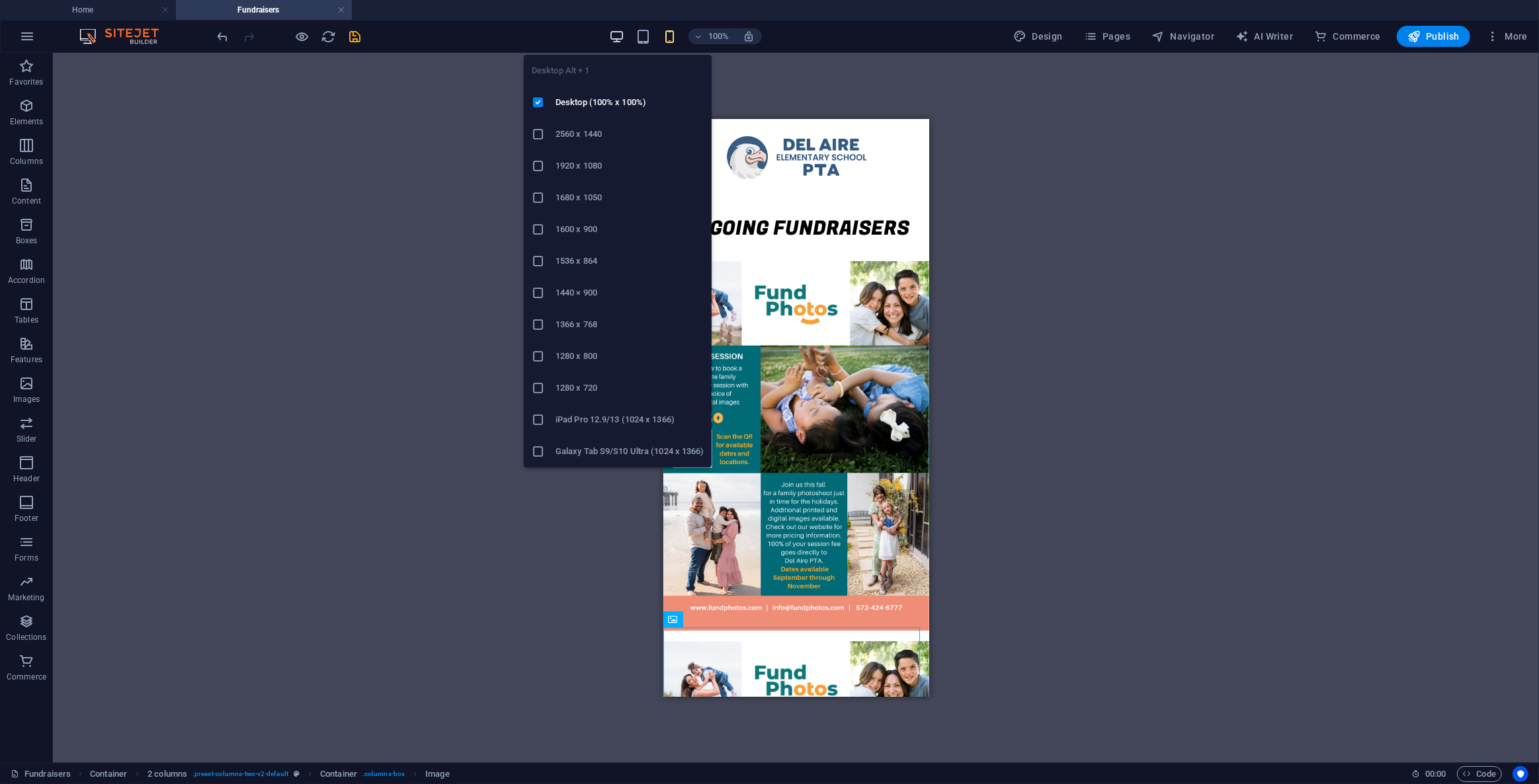
click at [623, 39] on icon "button" at bounding box center [616, 37] width 15 height 15
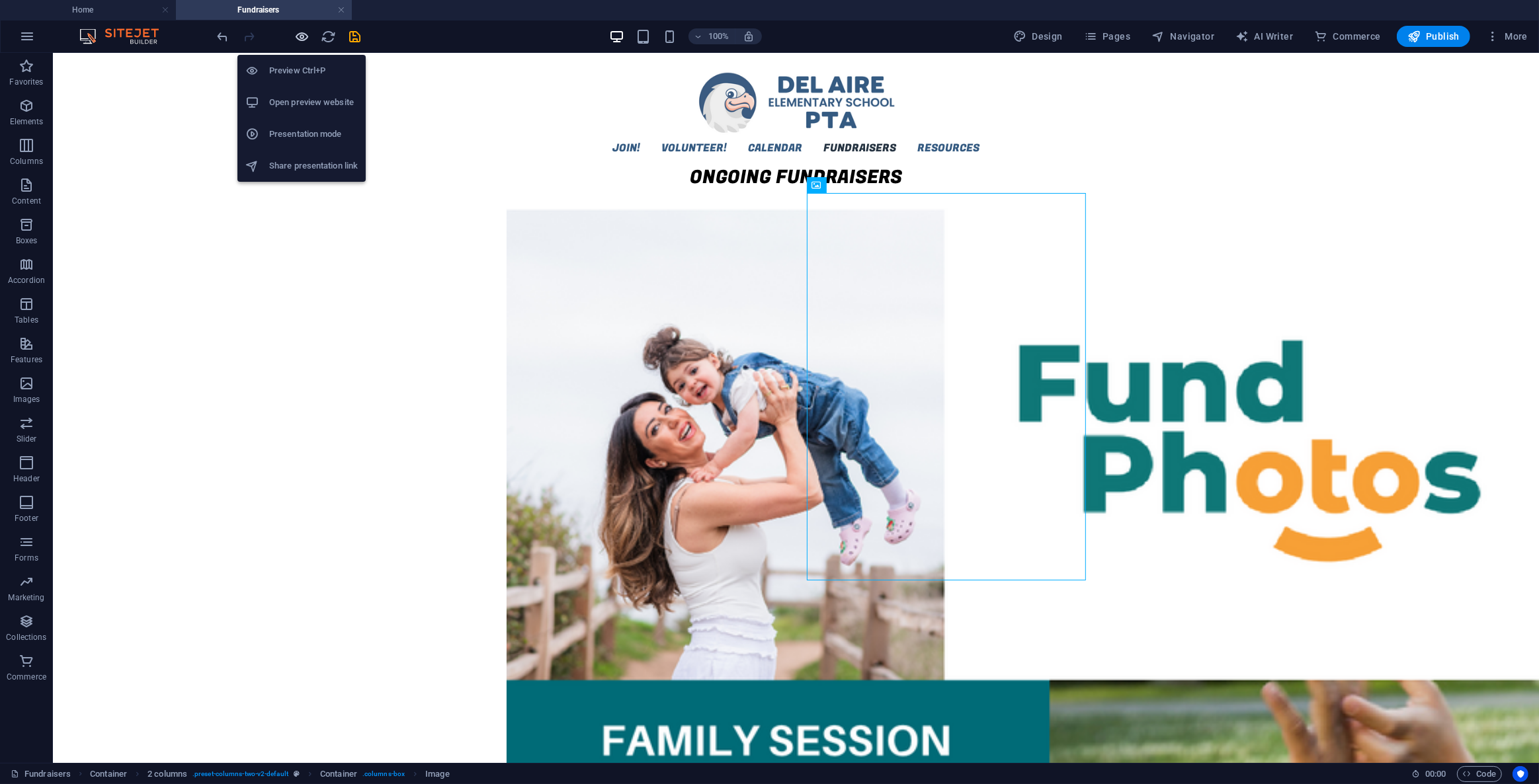
click at [301, 38] on icon "button" at bounding box center [302, 37] width 15 height 15
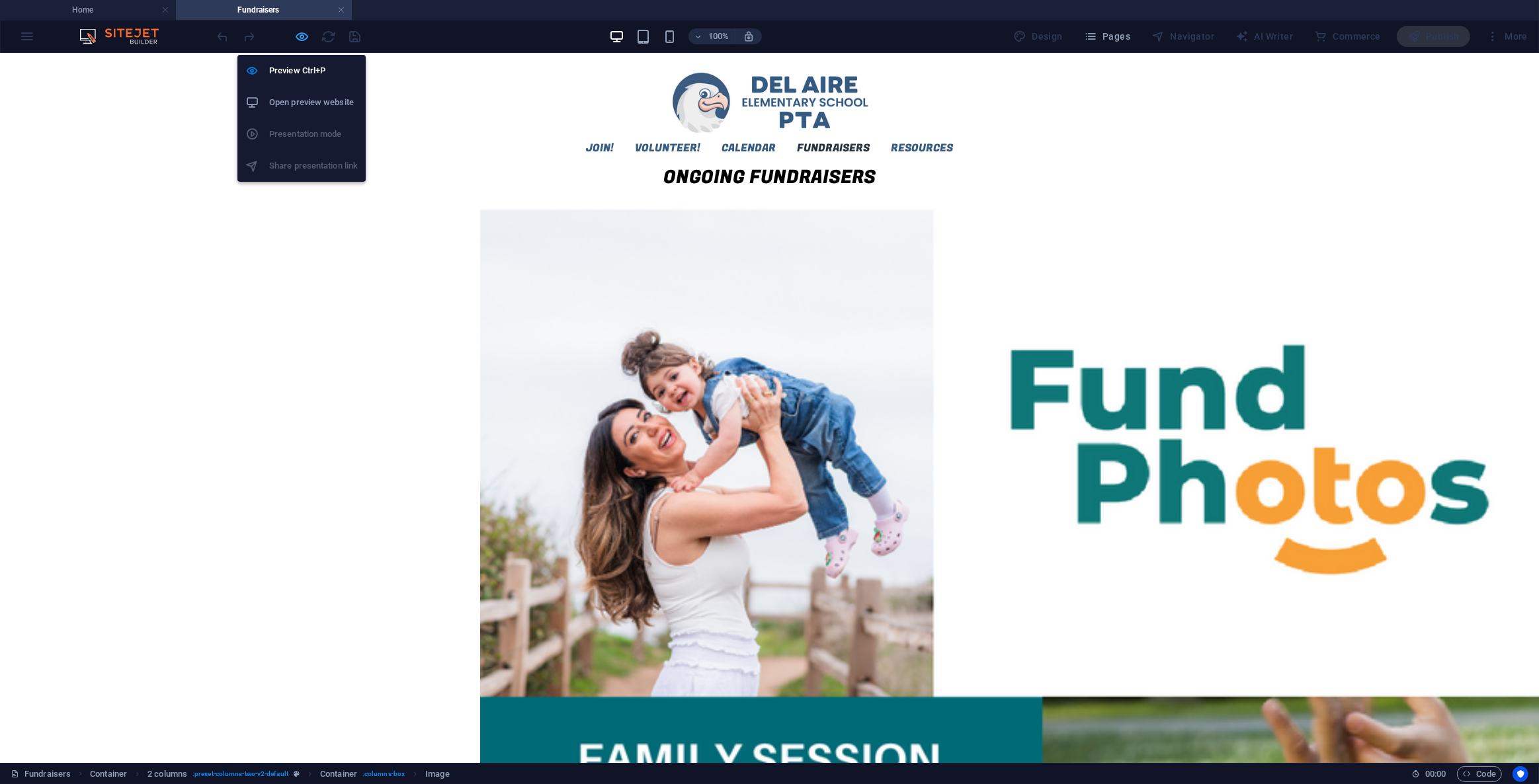
click at [297, 37] on icon "button" at bounding box center [302, 37] width 15 height 15
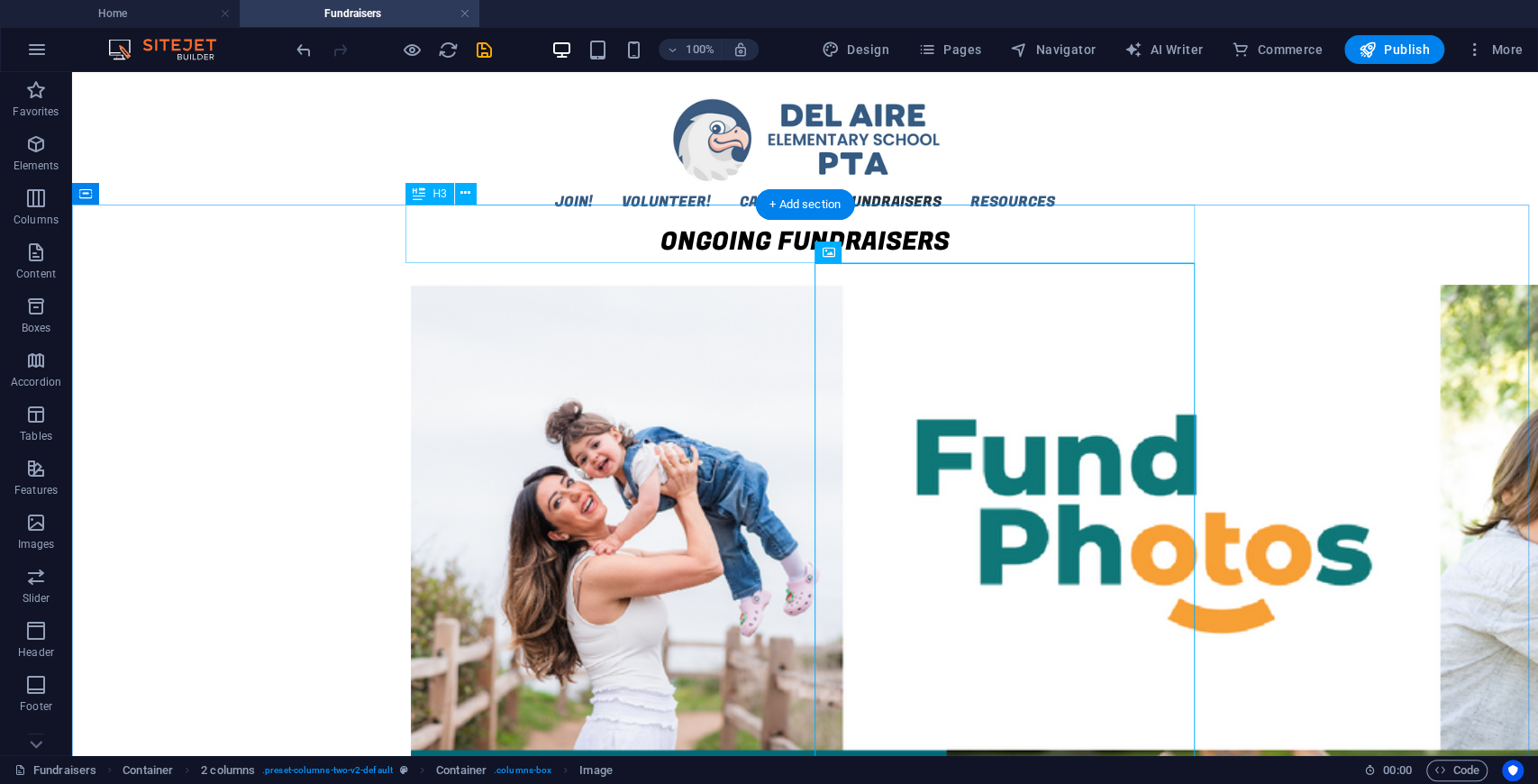
click at [1028, 251] on div "ongoing fundraisers" at bounding box center [805, 255] width 789 height 59
click at [1040, 238] on div "ongoing fundraisers" at bounding box center [805, 255] width 789 height 59
click at [829, 249] on div "ongoing fundraisers" at bounding box center [805, 255] width 789 height 59
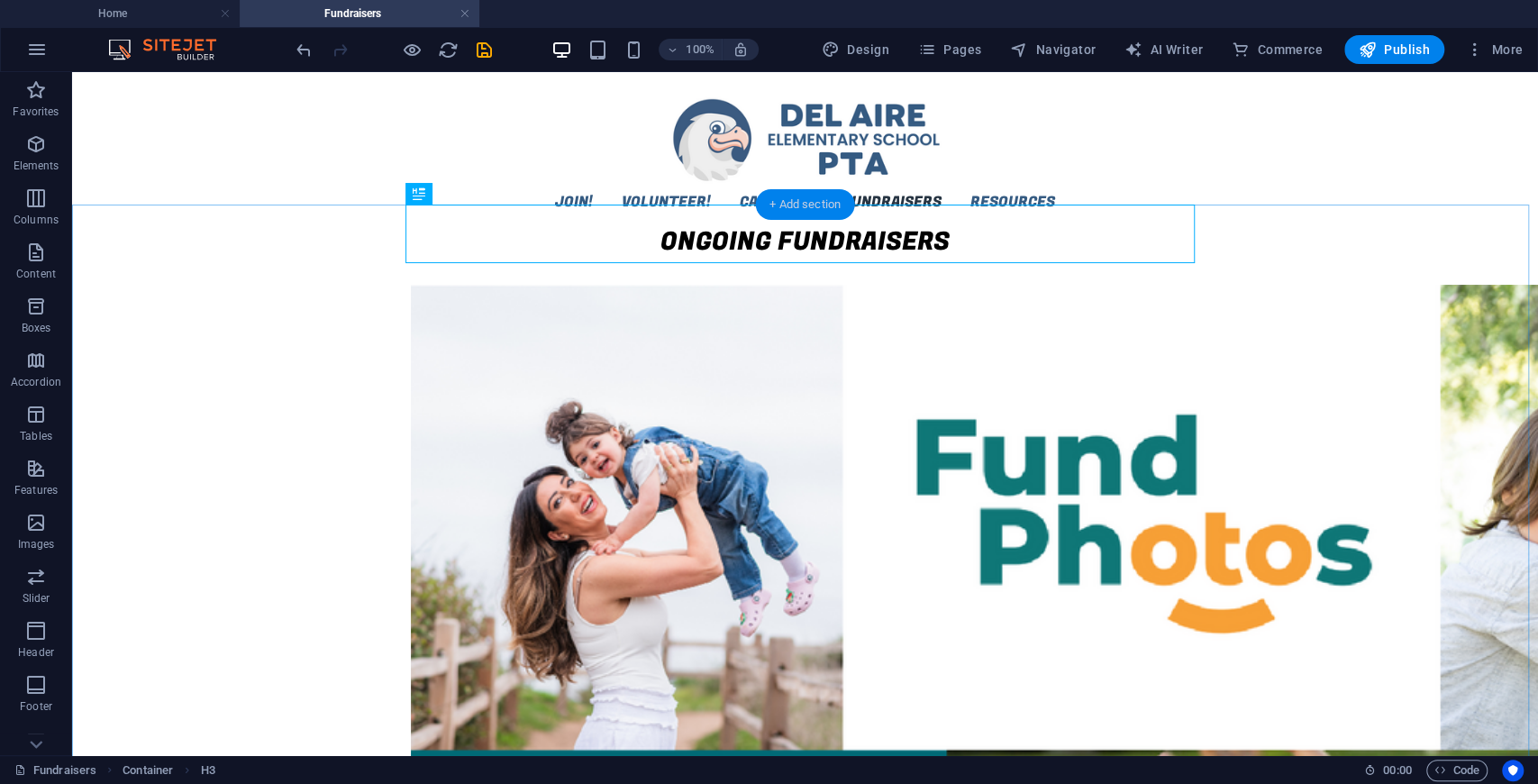
drag, startPoint x: 814, startPoint y: 200, endPoint x: 432, endPoint y: 128, distance: 388.7
click at [814, 200] on div "+ Add section" at bounding box center [805, 204] width 100 height 30
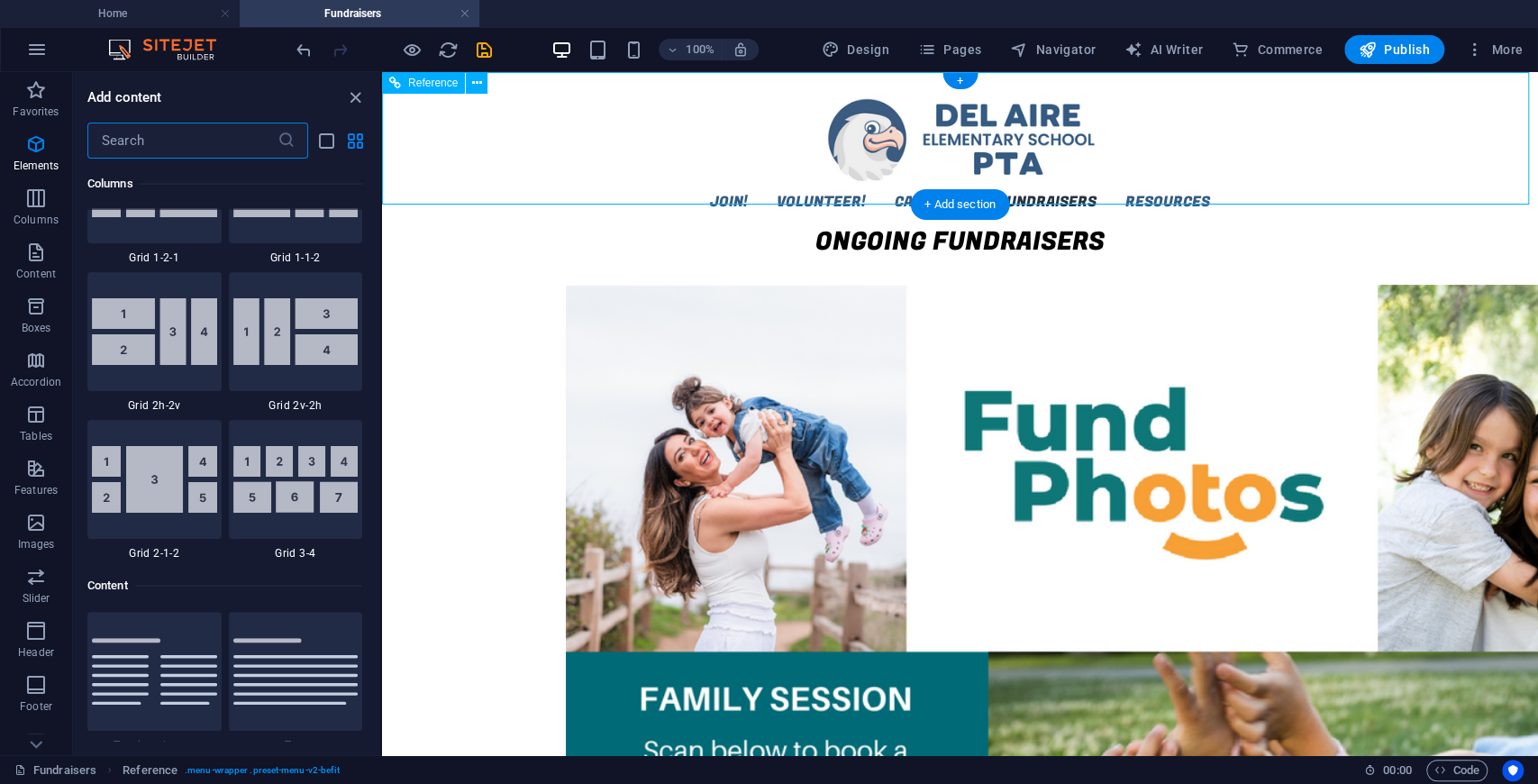
scroll to position [3153, 0]
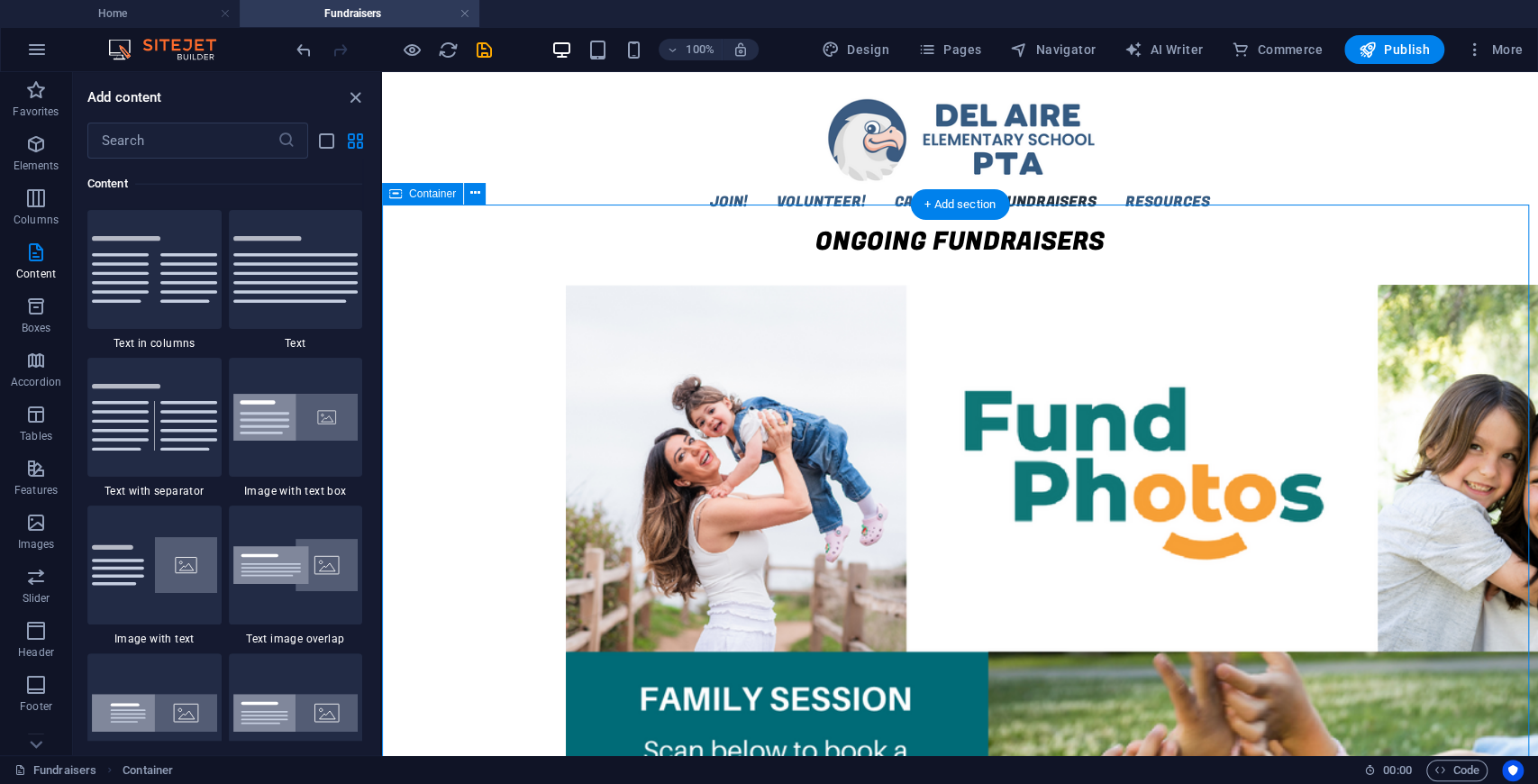
drag, startPoint x: 353, startPoint y: 94, endPoint x: 281, endPoint y: 25, distance: 99.7
click at [353, 94] on icon "close panel" at bounding box center [355, 97] width 21 height 21
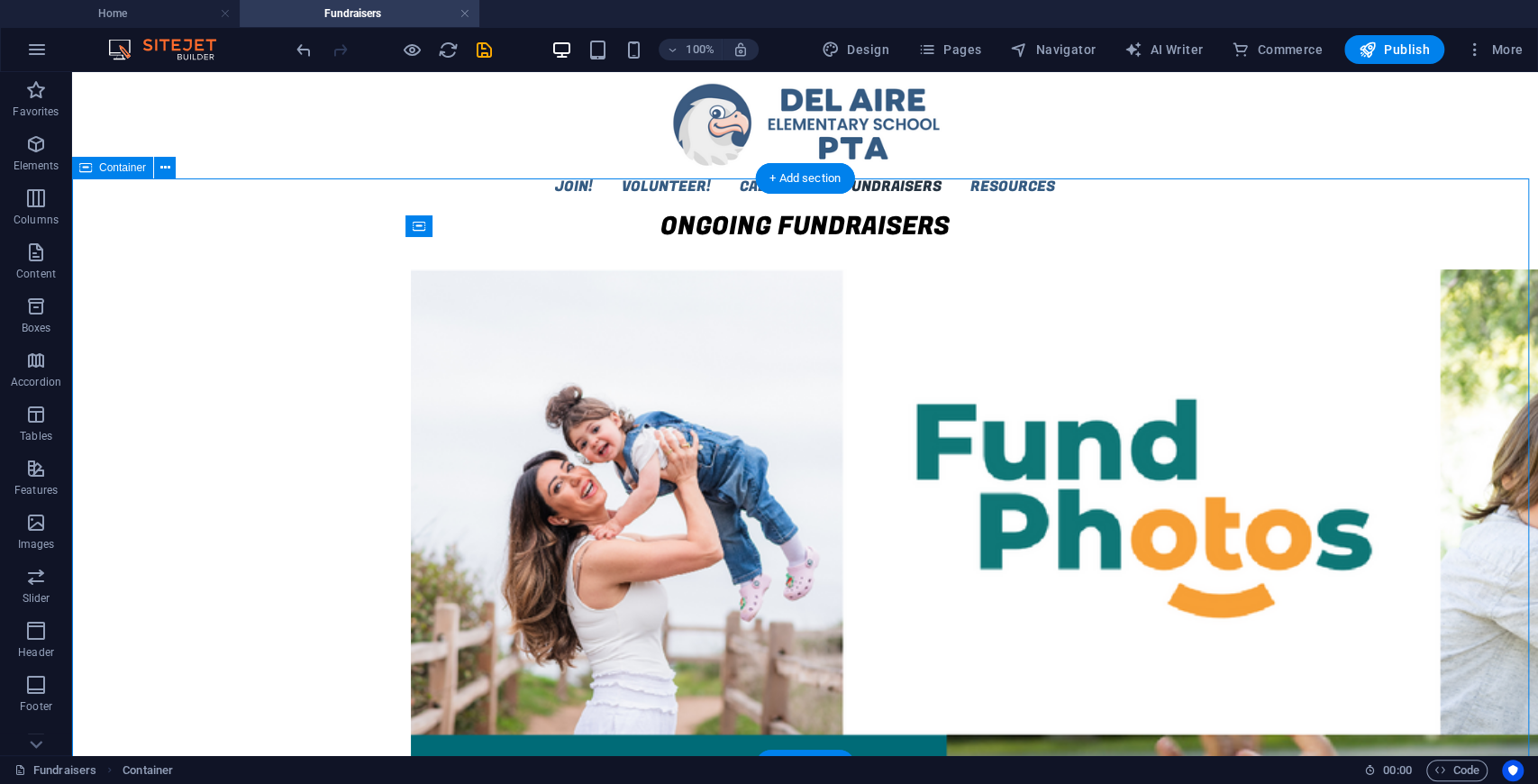
scroll to position [36, 0]
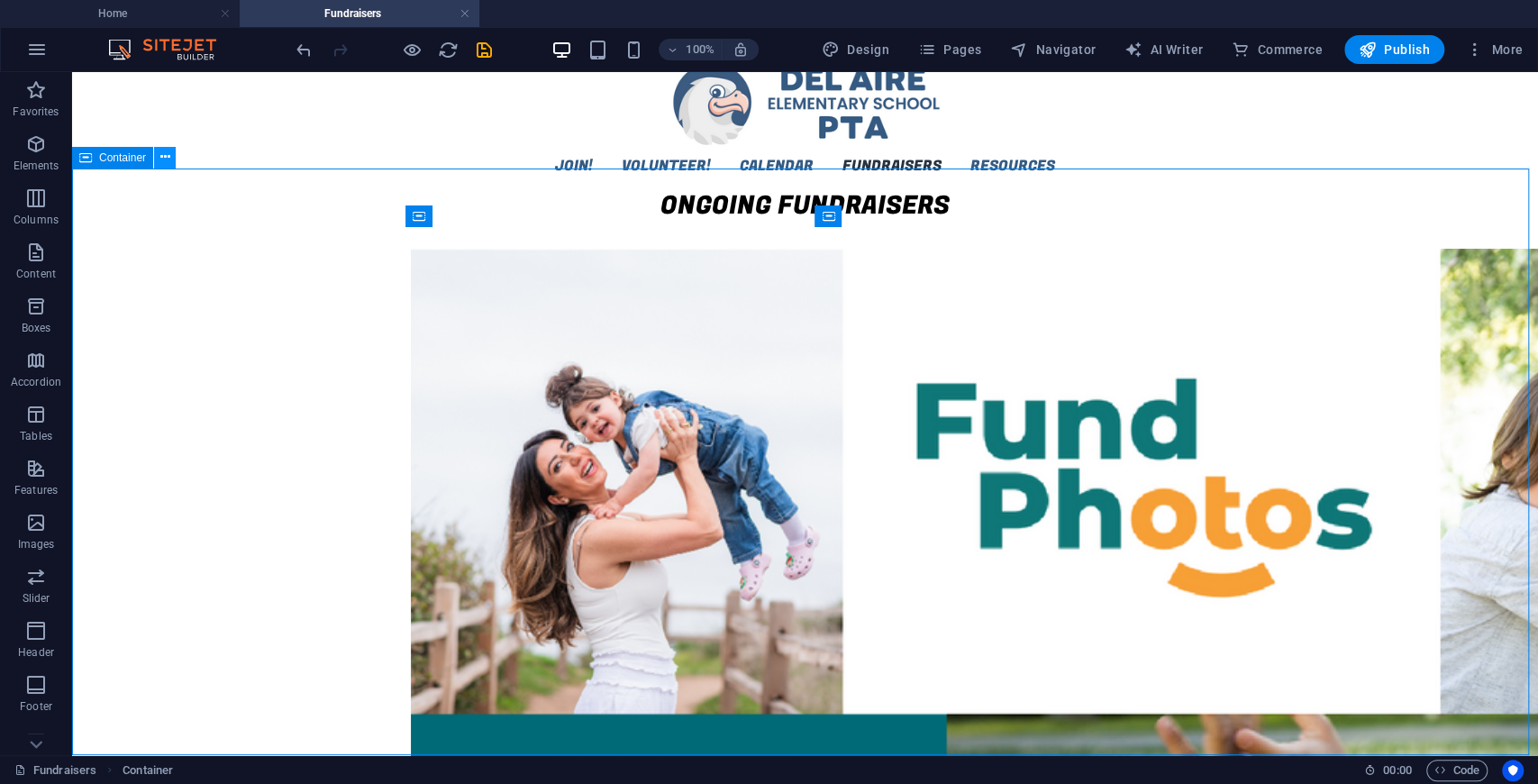
click at [164, 164] on icon at bounding box center [165, 156] width 10 height 19
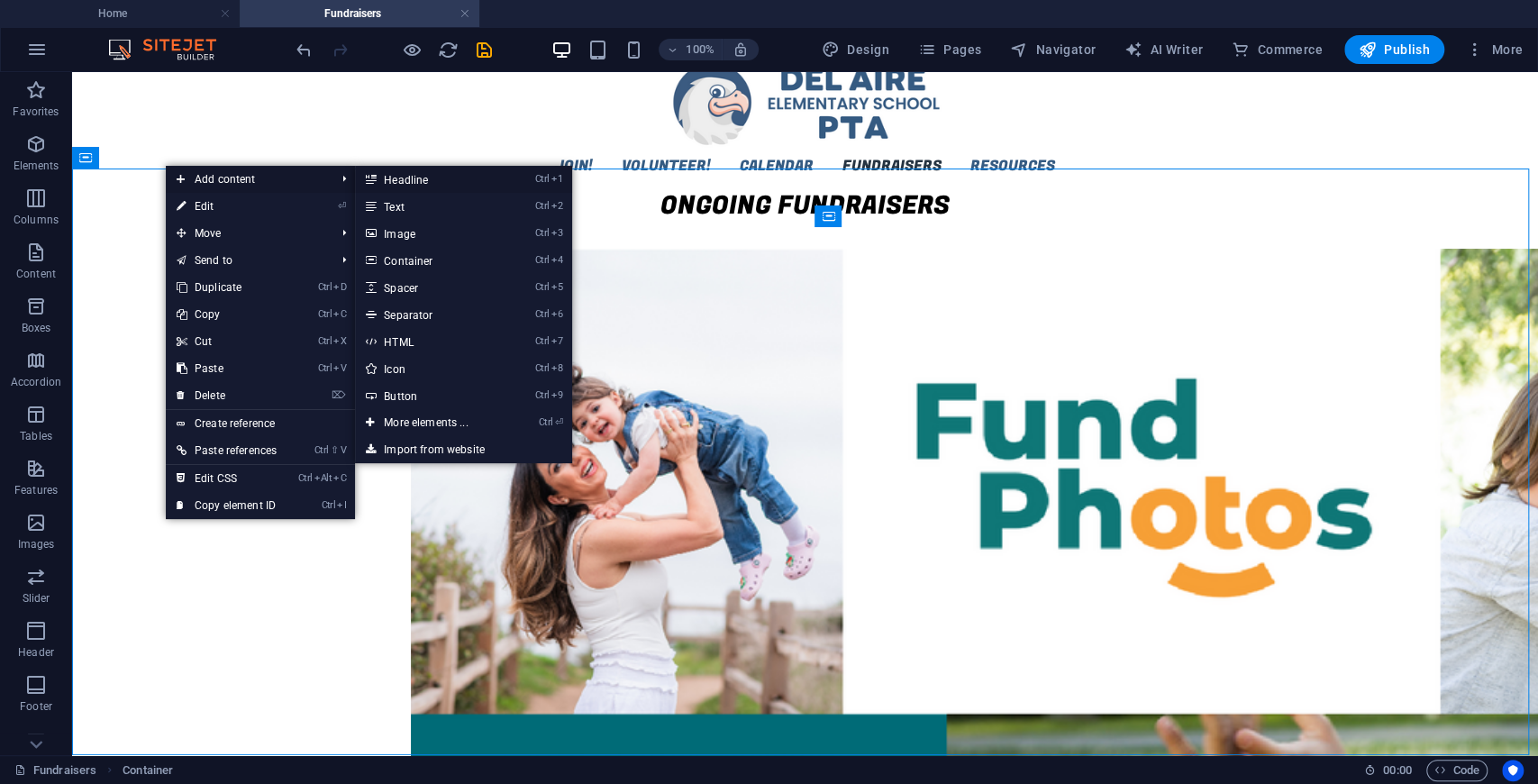
click at [408, 179] on link "Ctrl 1 Headline" at bounding box center [429, 180] width 149 height 27
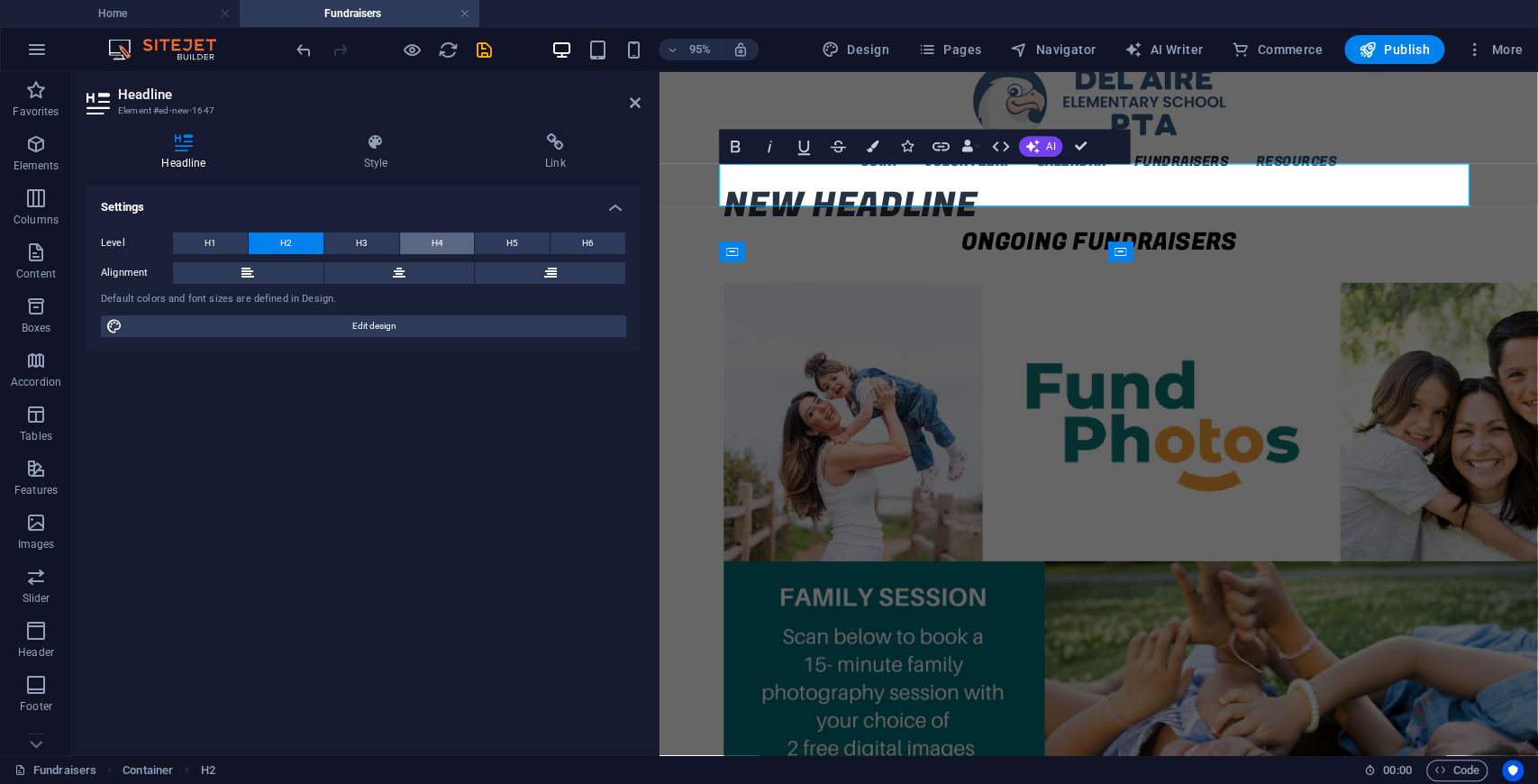
click at [447, 239] on button "H4" at bounding box center [437, 243] width 75 height 22
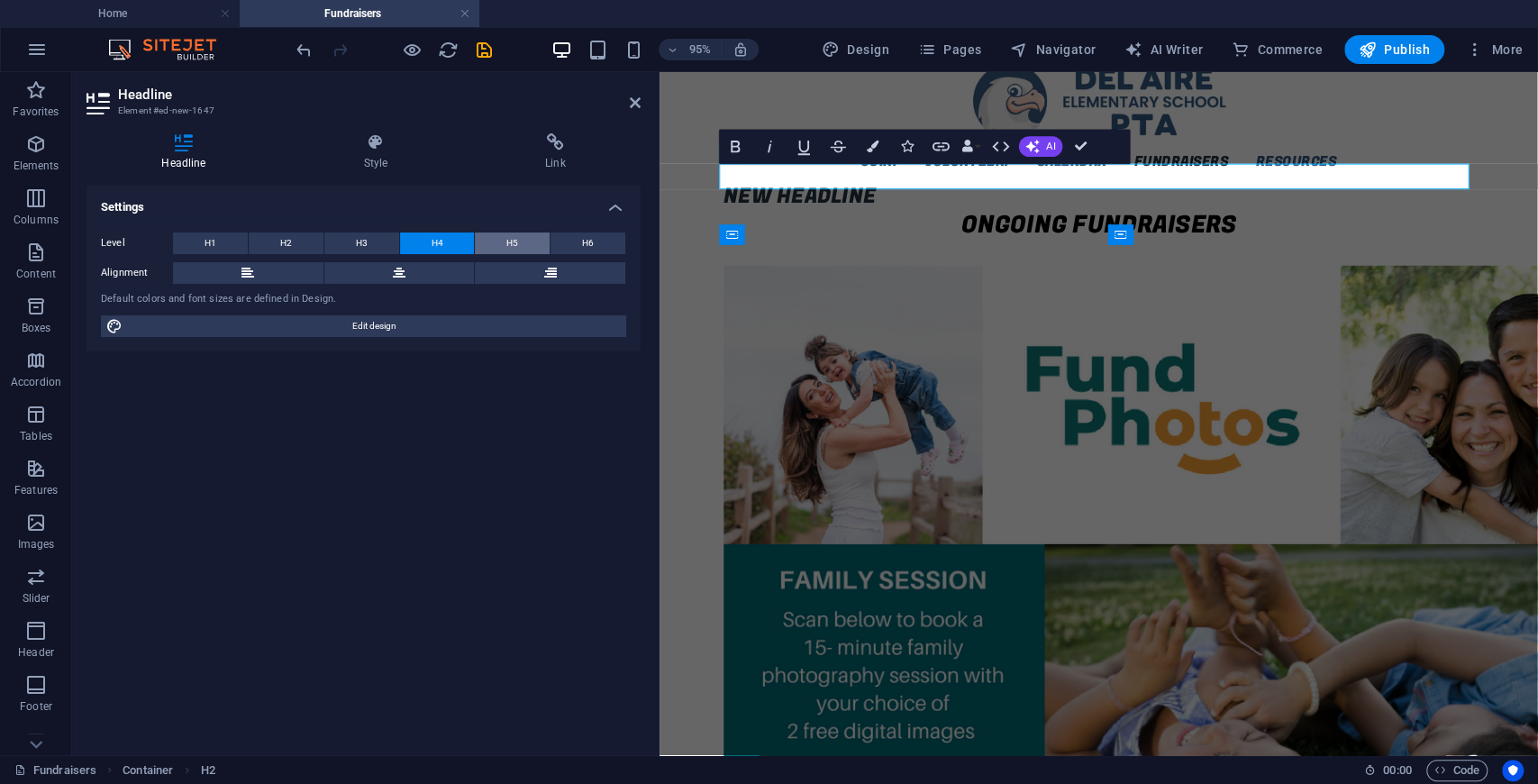
click at [509, 238] on span "H5" at bounding box center [512, 243] width 12 height 22
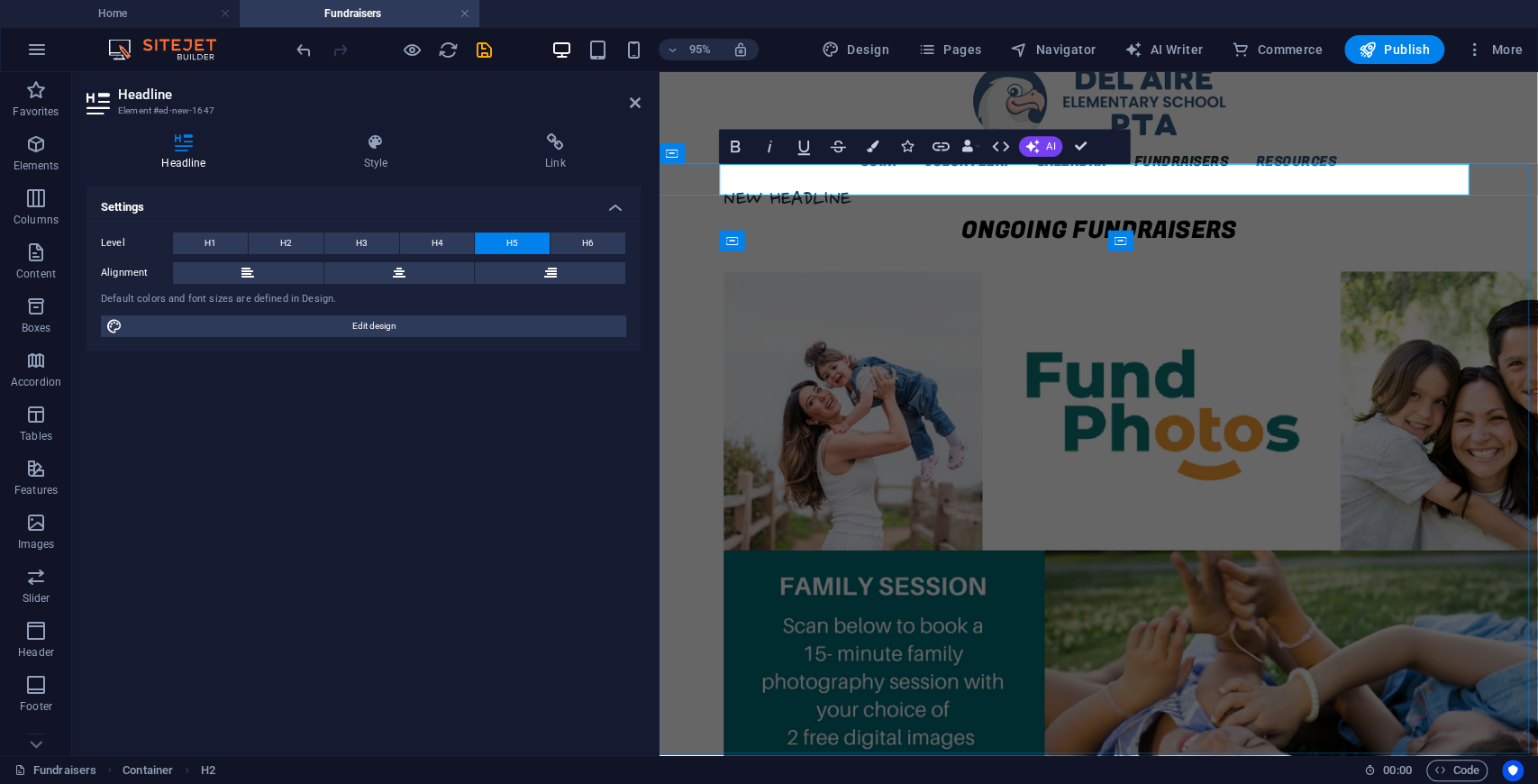
click at [783, 190] on h5 "New headline" at bounding box center [1121, 206] width 789 height 34
click at [871, 190] on h5 "FUND PHOTOS:" at bounding box center [1121, 206] width 789 height 34
click at [894, 190] on h5 "FUND PHOTOS:" at bounding box center [1121, 206] width 789 height 34
click at [998, 146] on icon "button" at bounding box center [1001, 146] width 21 height 21
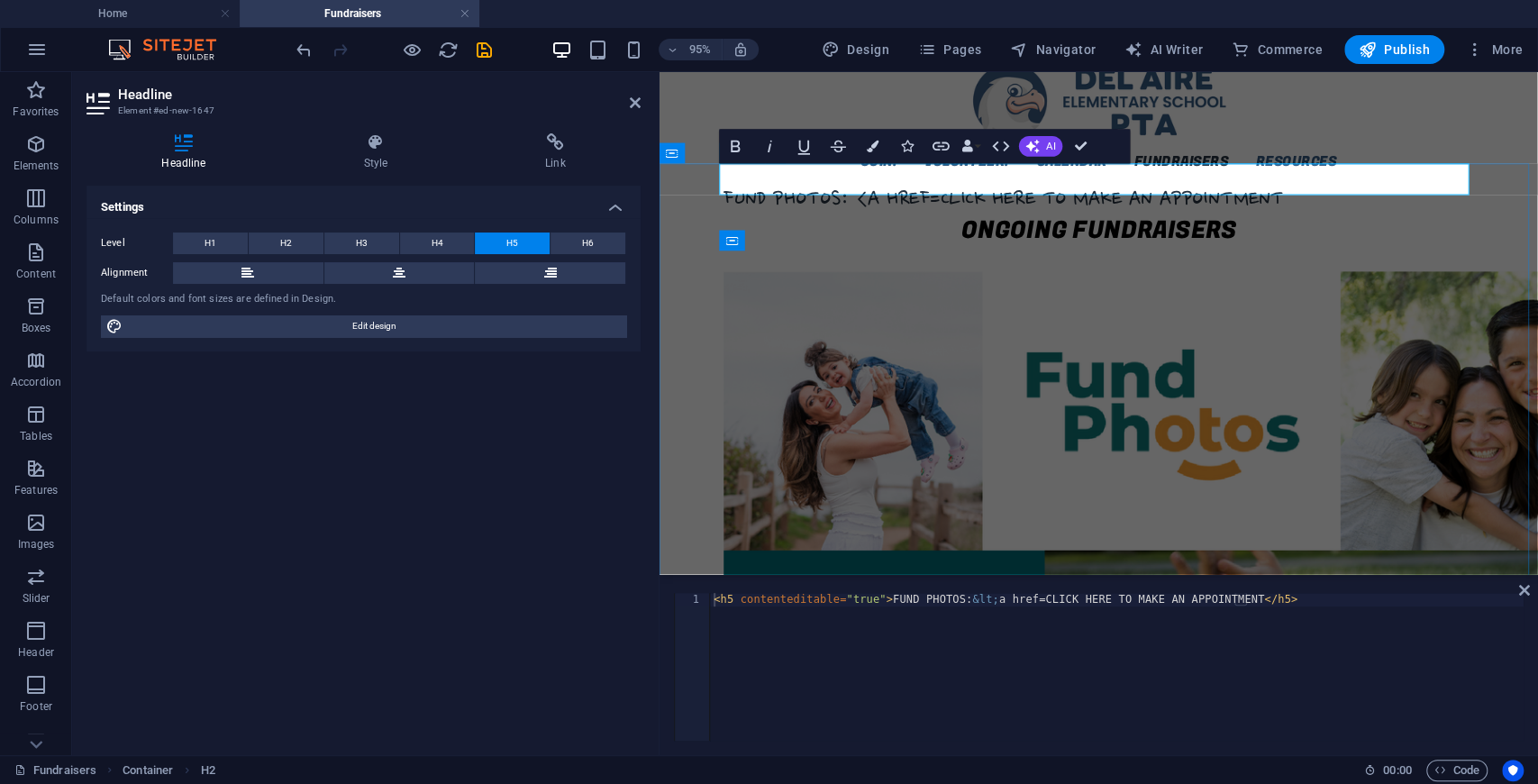
click at [956, 190] on h5 "FUND PHOTOS: <a href=CLICK HERE TO MAKE AN APPOINTMENT" at bounding box center [1121, 206] width 789 height 34
click at [949, 190] on h5 "FUND PHOTOS: <a href=CLICK HERE TO MAKE AN APPOINTMENT" at bounding box center [1121, 206] width 789 height 34
click at [981, 598] on div "< h5 contenteditable = "true" > FUND PHOTOS: &lt; a href=CLICK HERE TO MAKE AN …" at bounding box center [1117, 679] width 813 height 175
click at [1482, 664] on div "< h5 contenteditable = "true" > FUND PHOTOS: < a href = [URL][DOMAIN_NAME] = 26…" at bounding box center [1085, 677] width 924 height 171
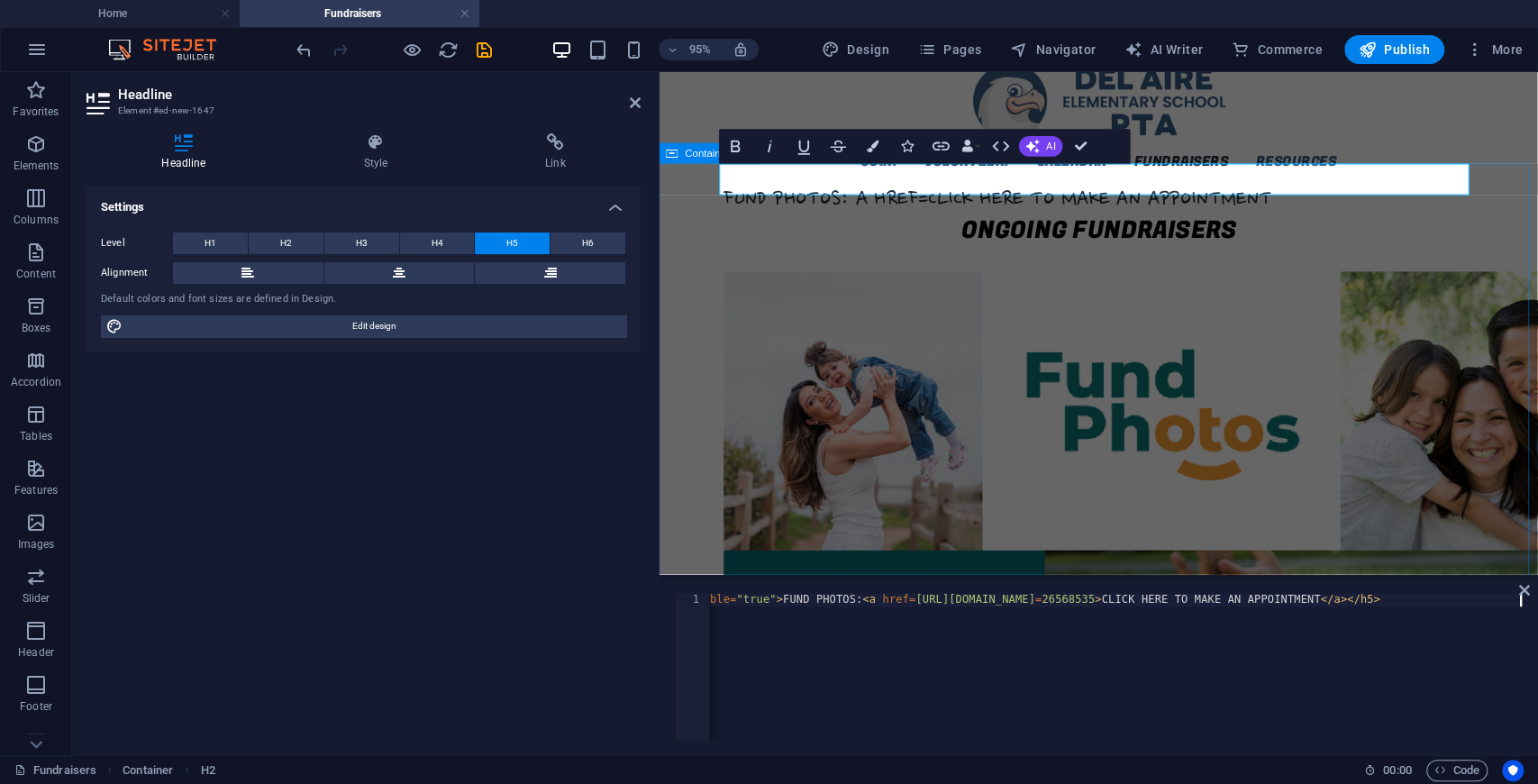
type textarea "<h5 contenteditable="true">FUND PHOTOS: <a href=[URL][DOMAIN_NAME]>CLICK HERE T…"
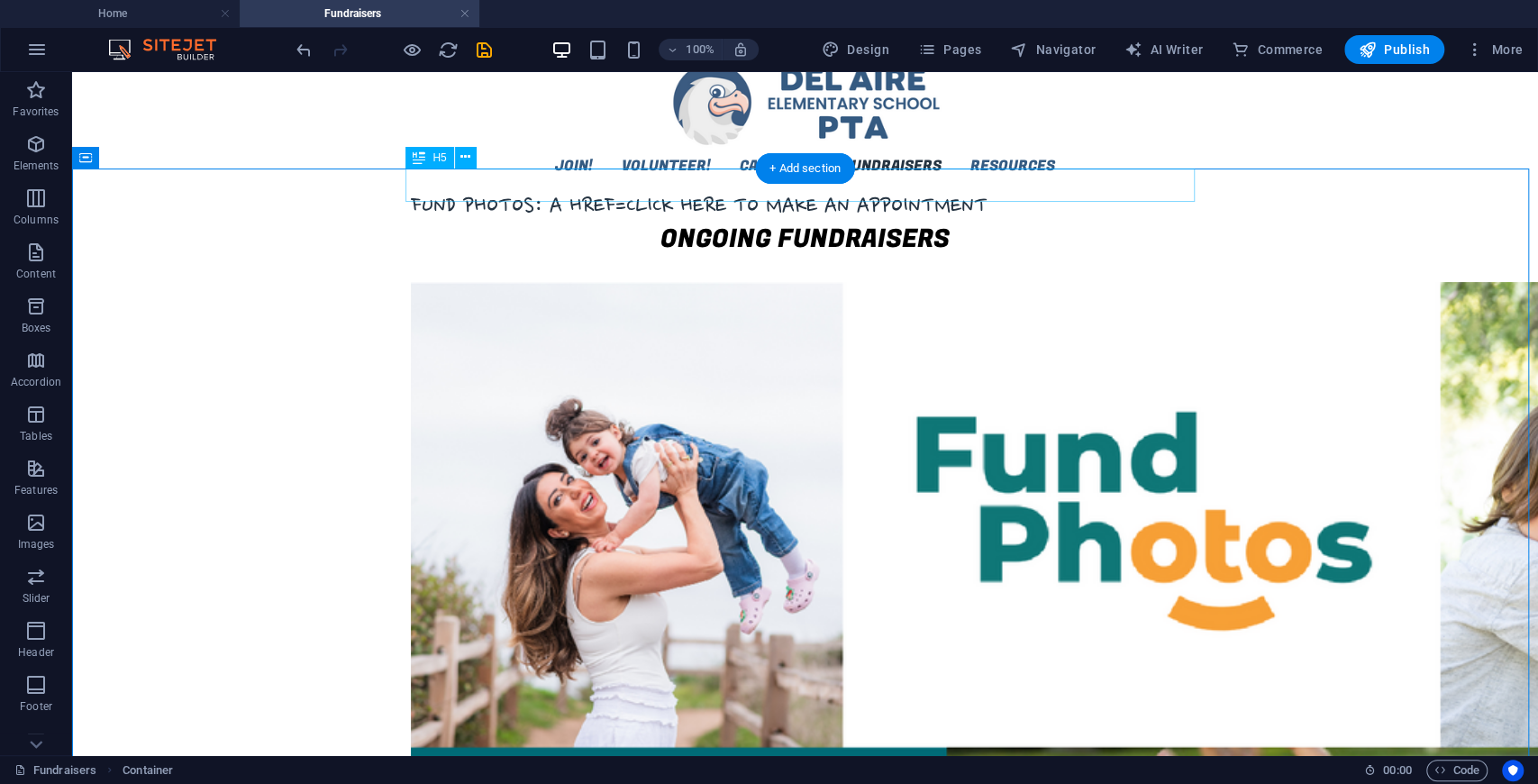
click at [570, 190] on div "FUND PHOTOS: a href=CLICK HERE TO MAKE AN APPOINTMENT" at bounding box center [805, 206] width 789 height 34
click at [443, 162] on span "H5" at bounding box center [439, 157] width 14 height 11
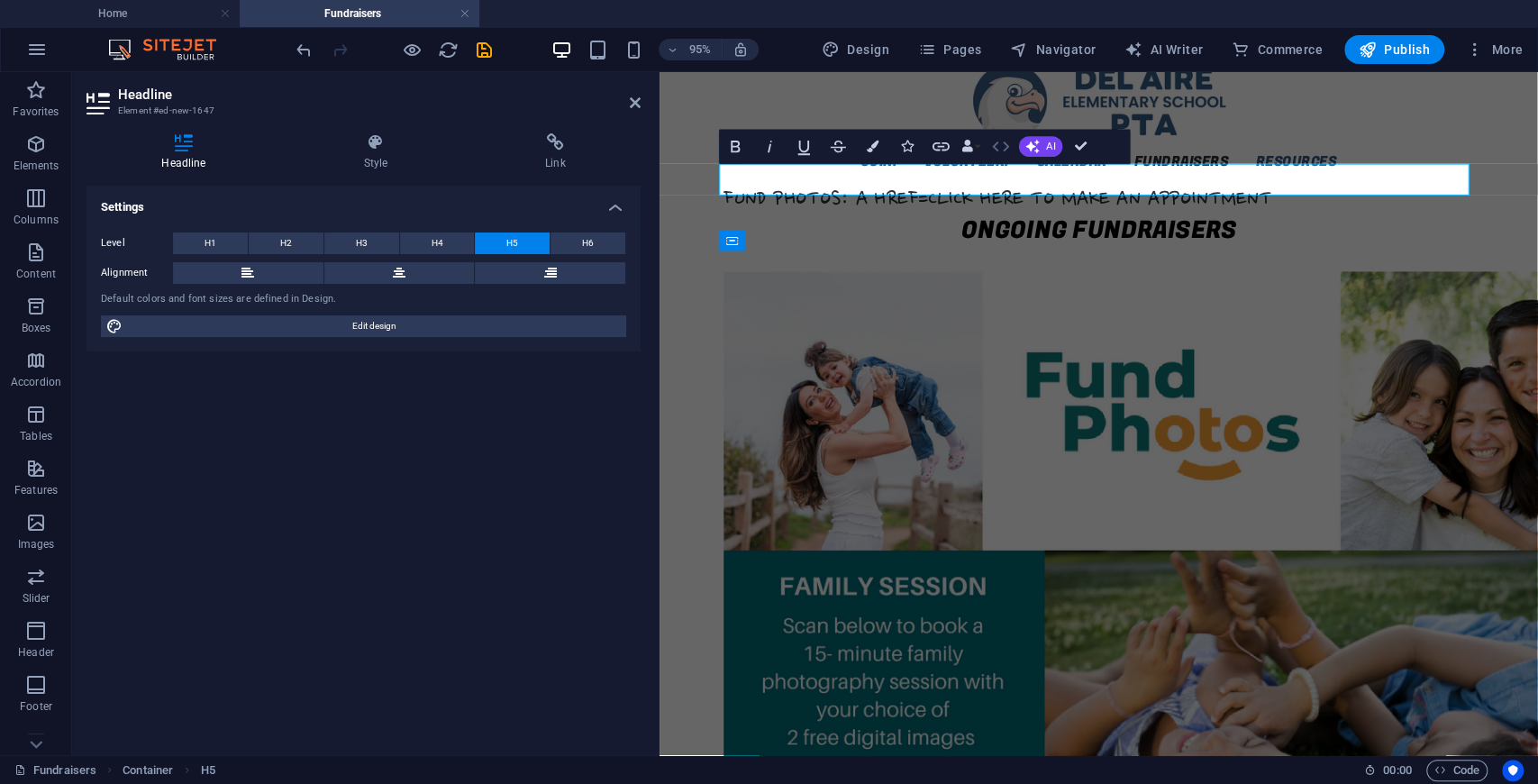
click at [998, 148] on icon "button" at bounding box center [1001, 146] width 21 height 21
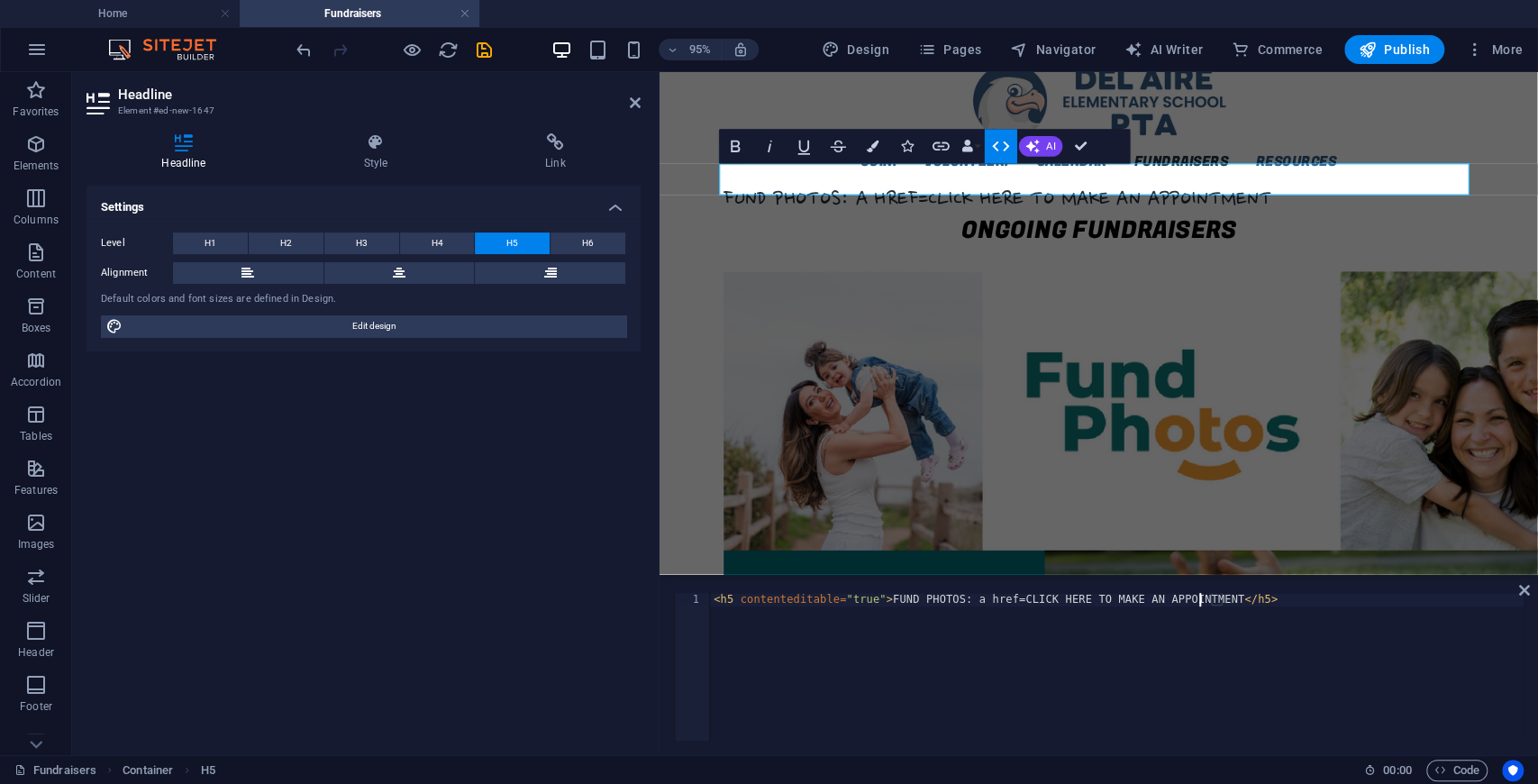
click at [1199, 601] on div "< h5 contenteditable = "true" > FUND PHOTOS: a href=CLICK HERE TO MAKE AN APPOI…" at bounding box center [1117, 679] width 813 height 175
click at [957, 600] on div "< h5 contenteditable = "true" > FUND PHOTOS: a href=CLICK HERE TO MAKE AN APPOI…" at bounding box center [1117, 679] width 813 height 175
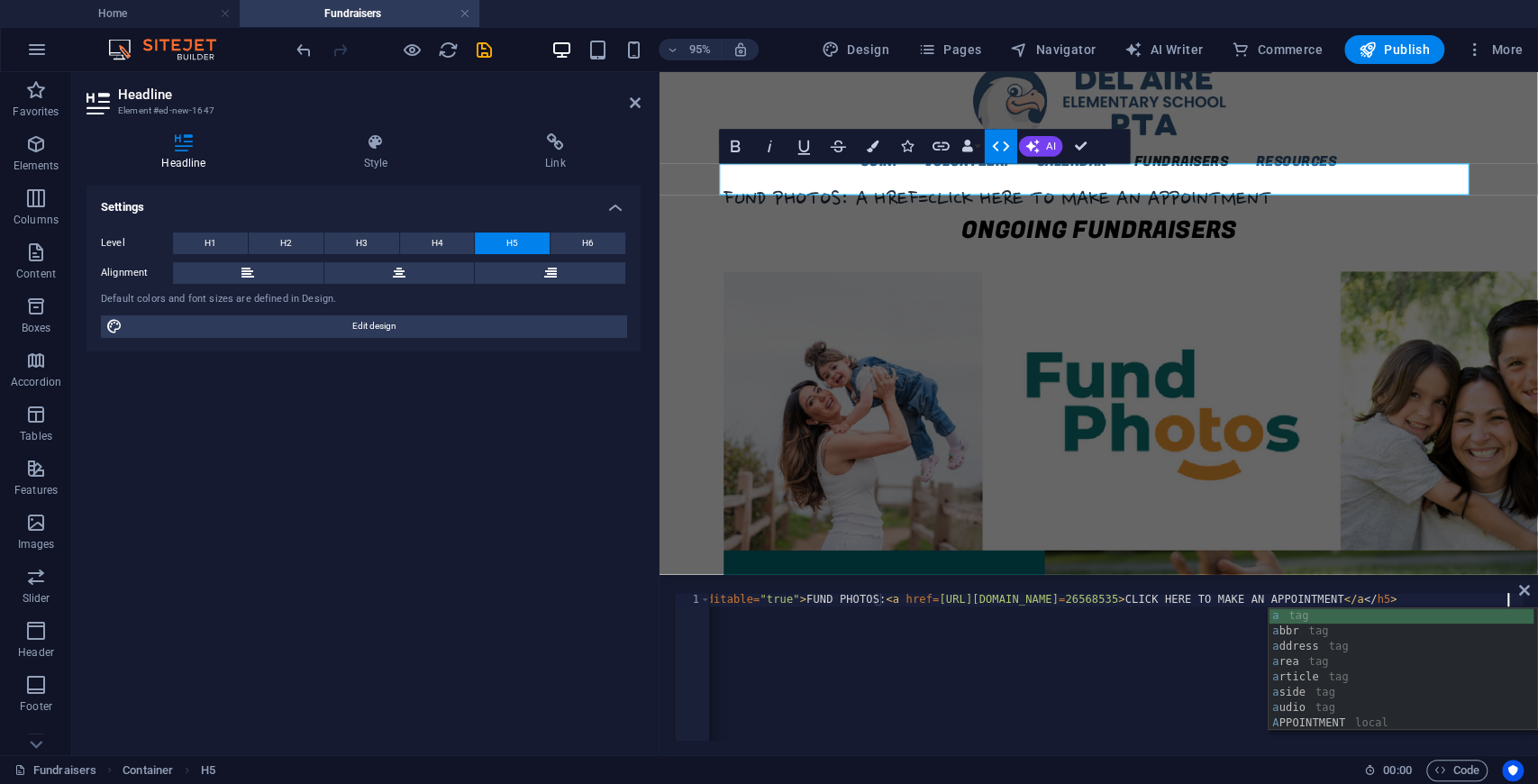
type textarea "<h5 contenteditable="true">FUND PHOTOS: <a href=[URL][DOMAIN_NAME]>CLICK HERE T…"
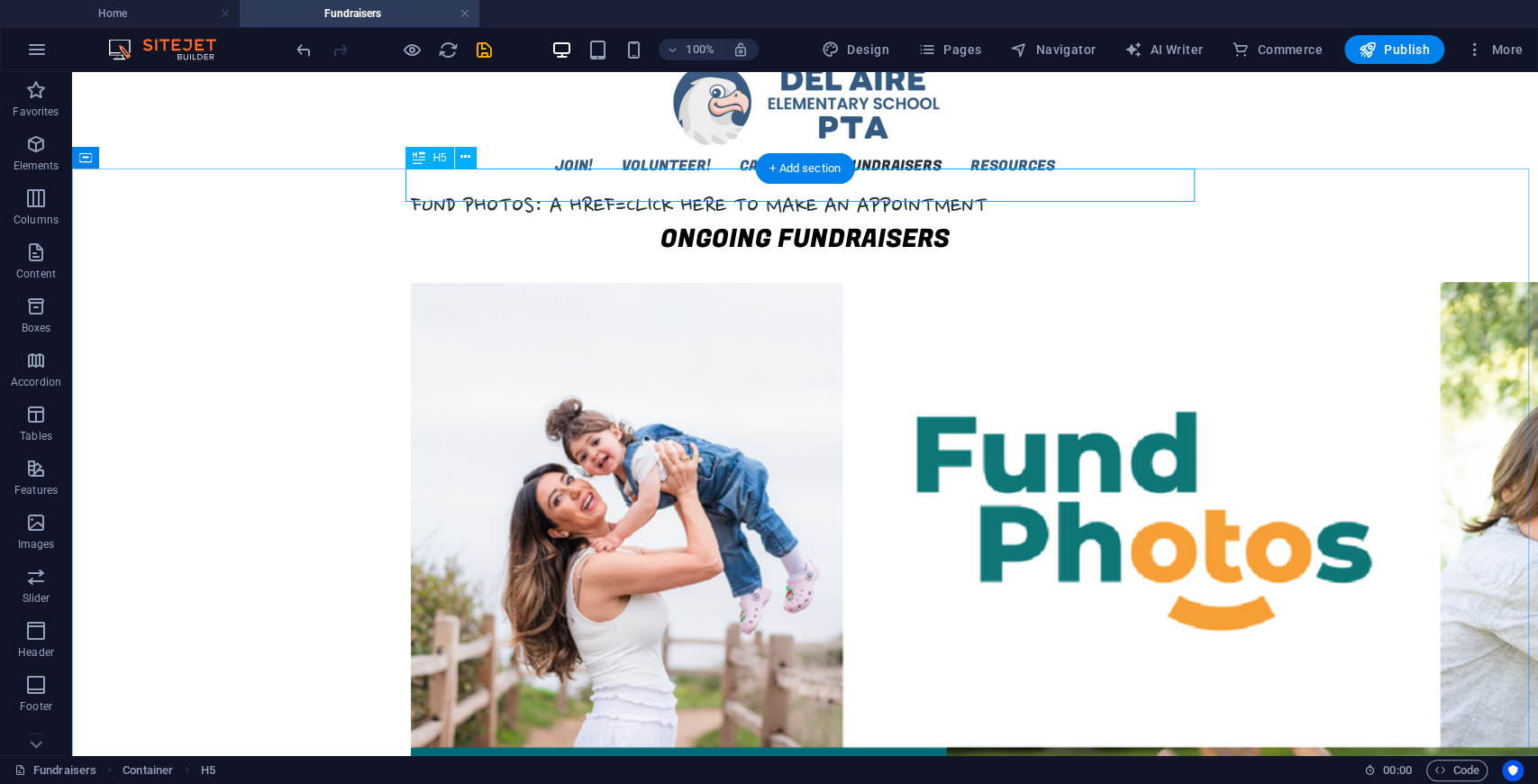
click at [696, 190] on div "FUND PHOTOS: a href=CLICK HERE TO MAKE AN APPOINTMENT" at bounding box center [805, 206] width 789 height 34
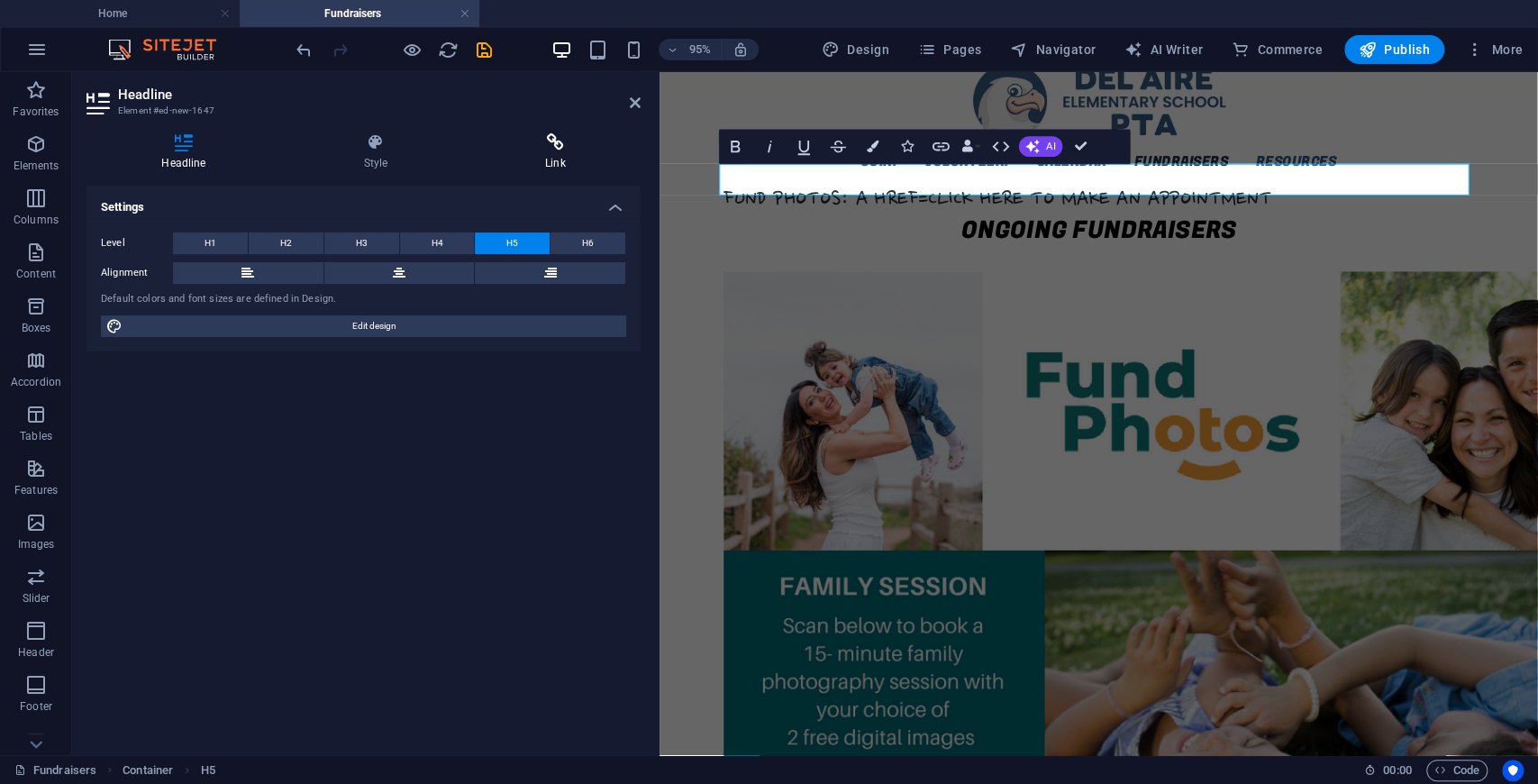
click at [559, 157] on h4 "Link" at bounding box center [555, 152] width 170 height 38
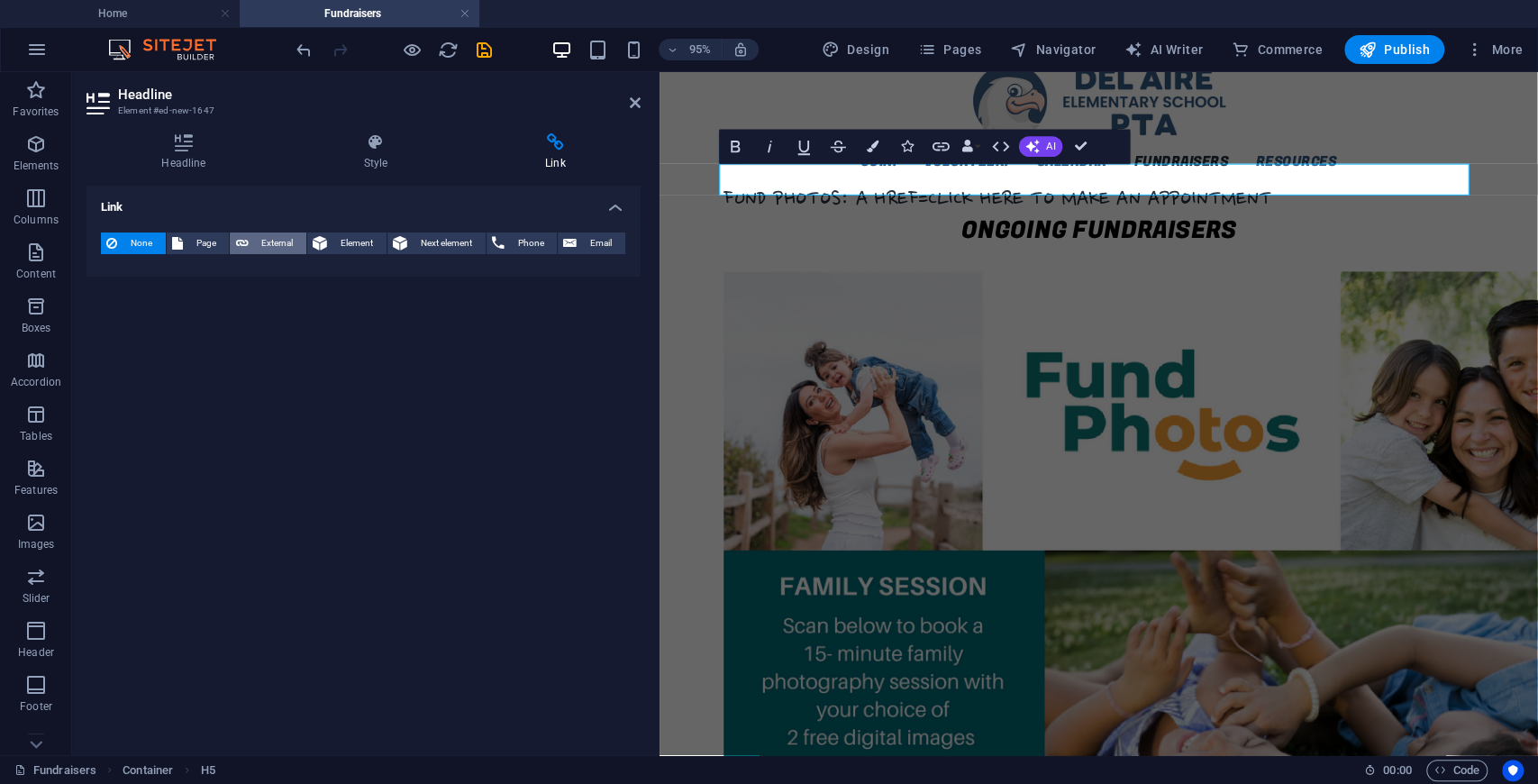
click at [243, 240] on icon at bounding box center [242, 243] width 13 height 22
select select "blank"
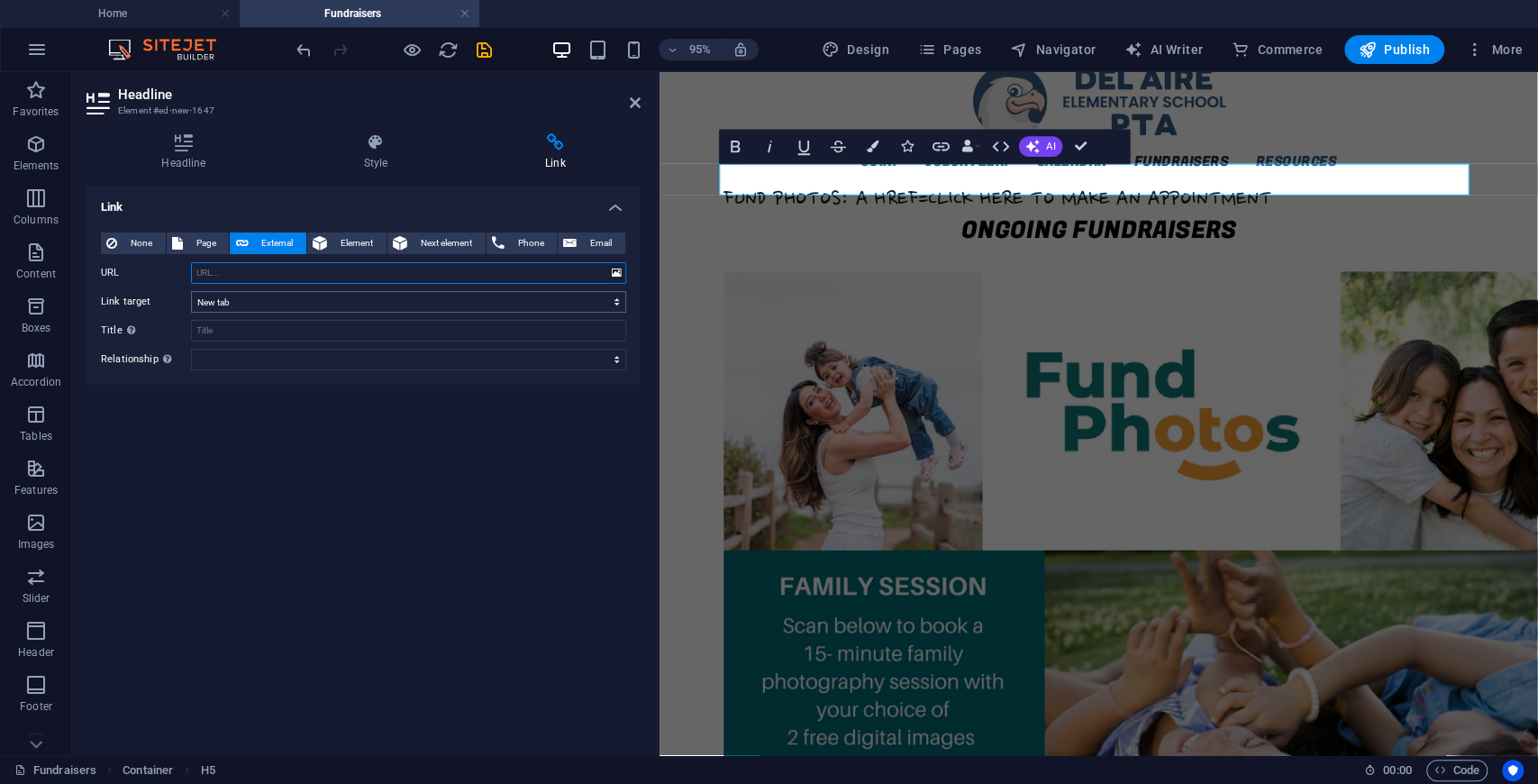
paste input "[URL][DOMAIN_NAME]"
type input "[URL][DOMAIN_NAME]"
click at [1007, 193] on link "FUND PHOTOS: a href=CLICK HERE TO MAKE AN APPOINTMENT" at bounding box center [1016, 206] width 577 height 27
click at [935, 193] on link "FUND PHOTOS: a href=CLICK HERE TO MAKE AN APPOINTMENT" at bounding box center [1016, 206] width 577 height 27
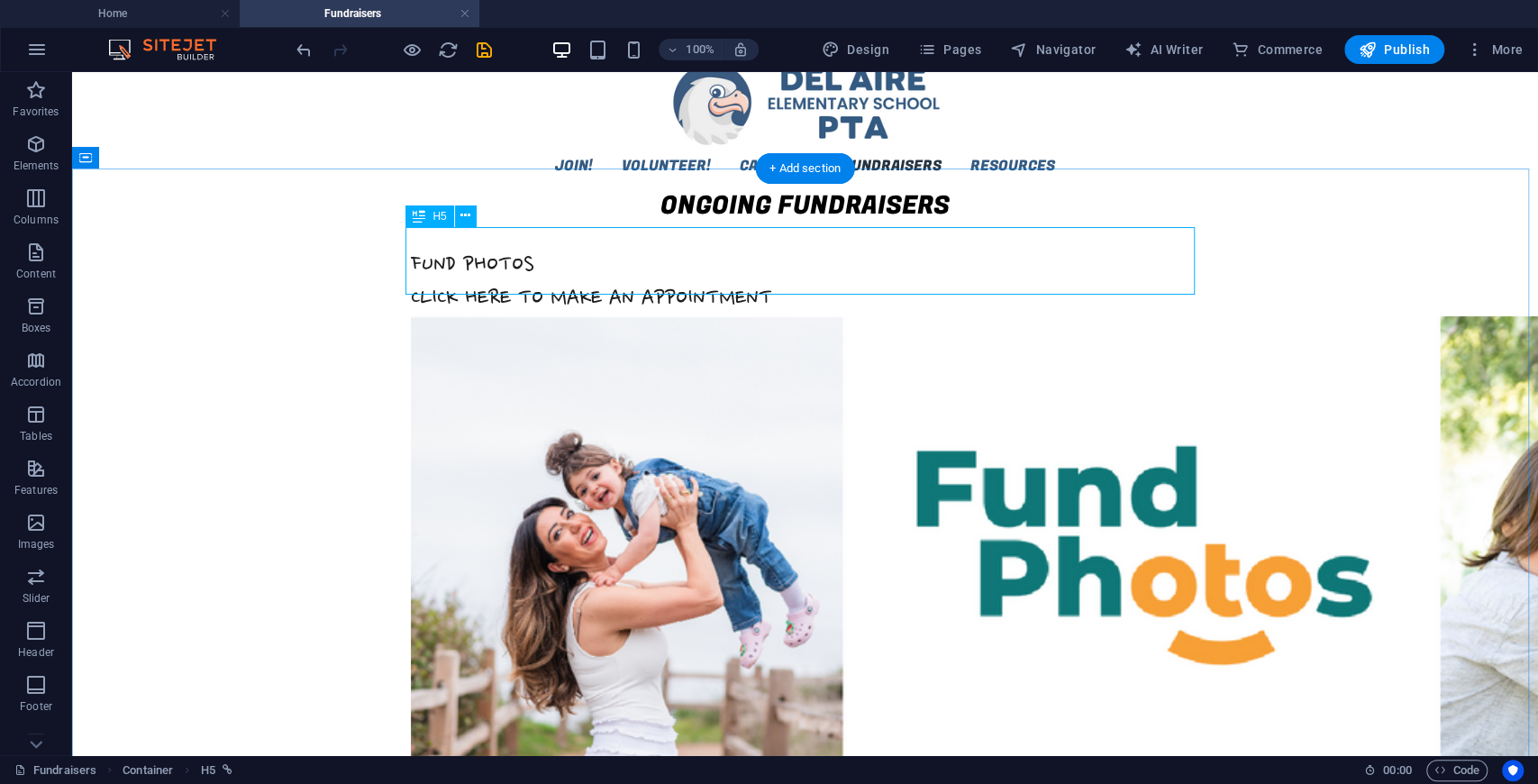
click at [614, 268] on div "FUND PHOTOS CLICK HERE TO MAKE AN APPOINTMENT" at bounding box center [805, 282] width 789 height 67
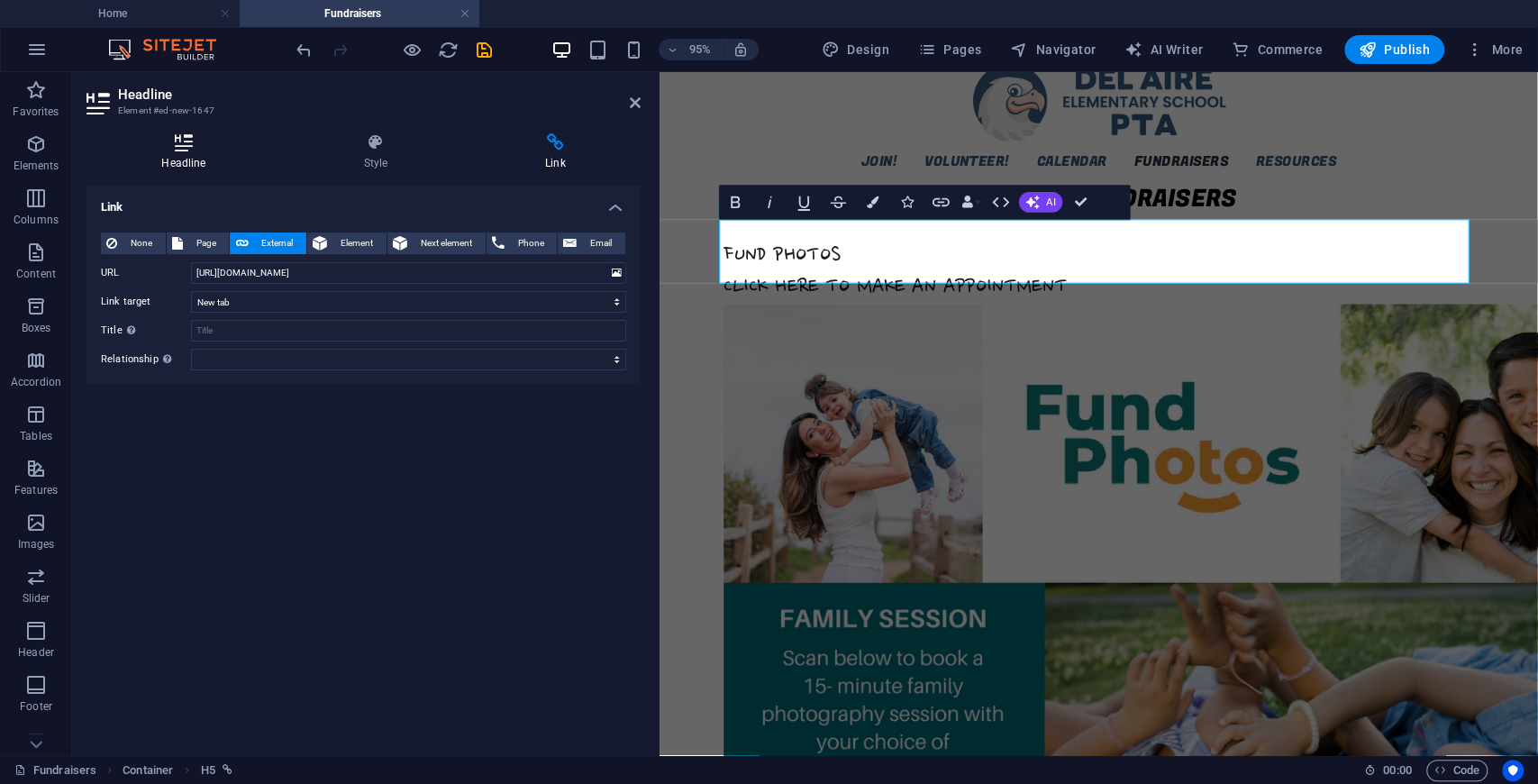
click at [197, 155] on h4 "Headline" at bounding box center [187, 152] width 201 height 38
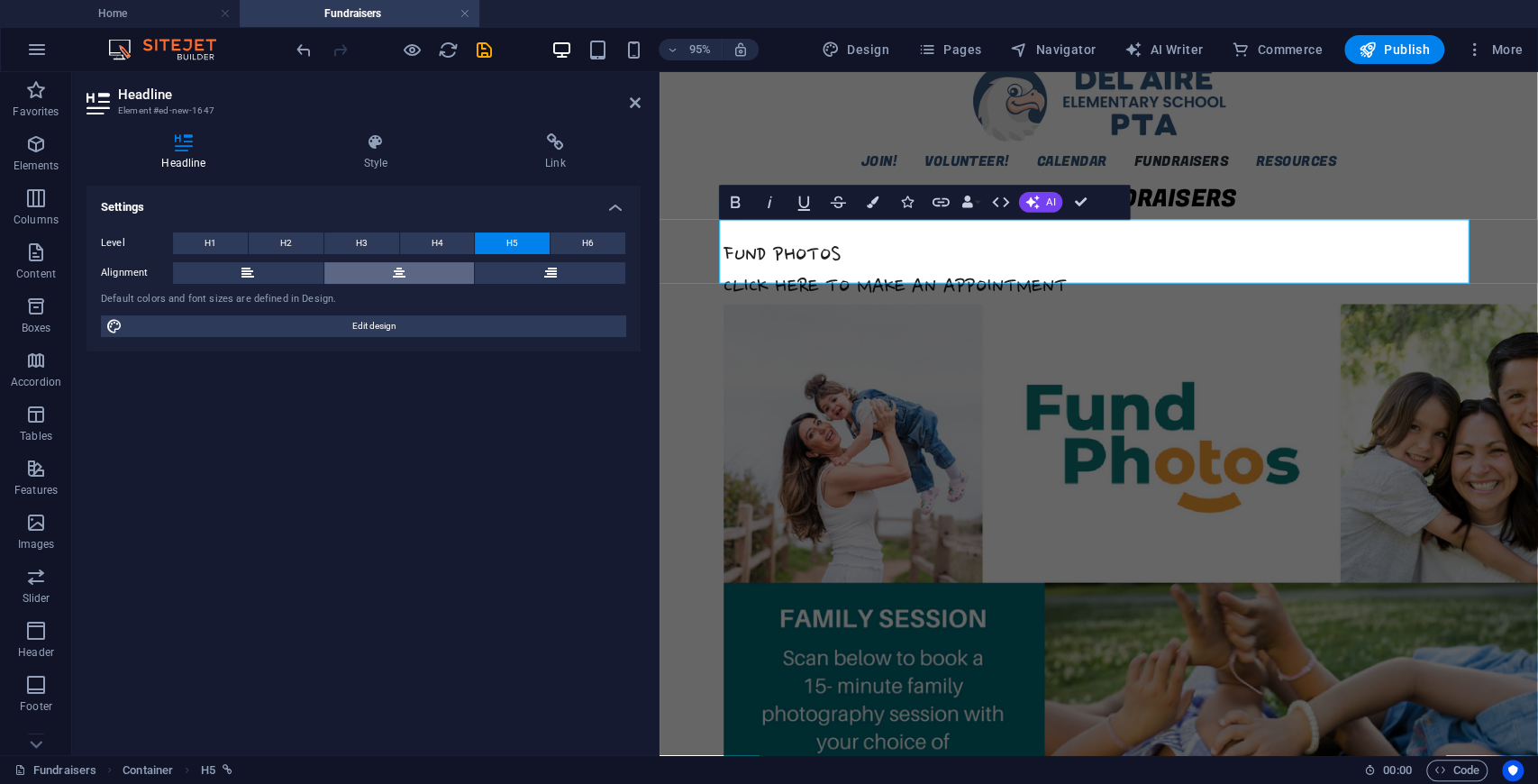
click at [409, 271] on button at bounding box center [400, 273] width 151 height 22
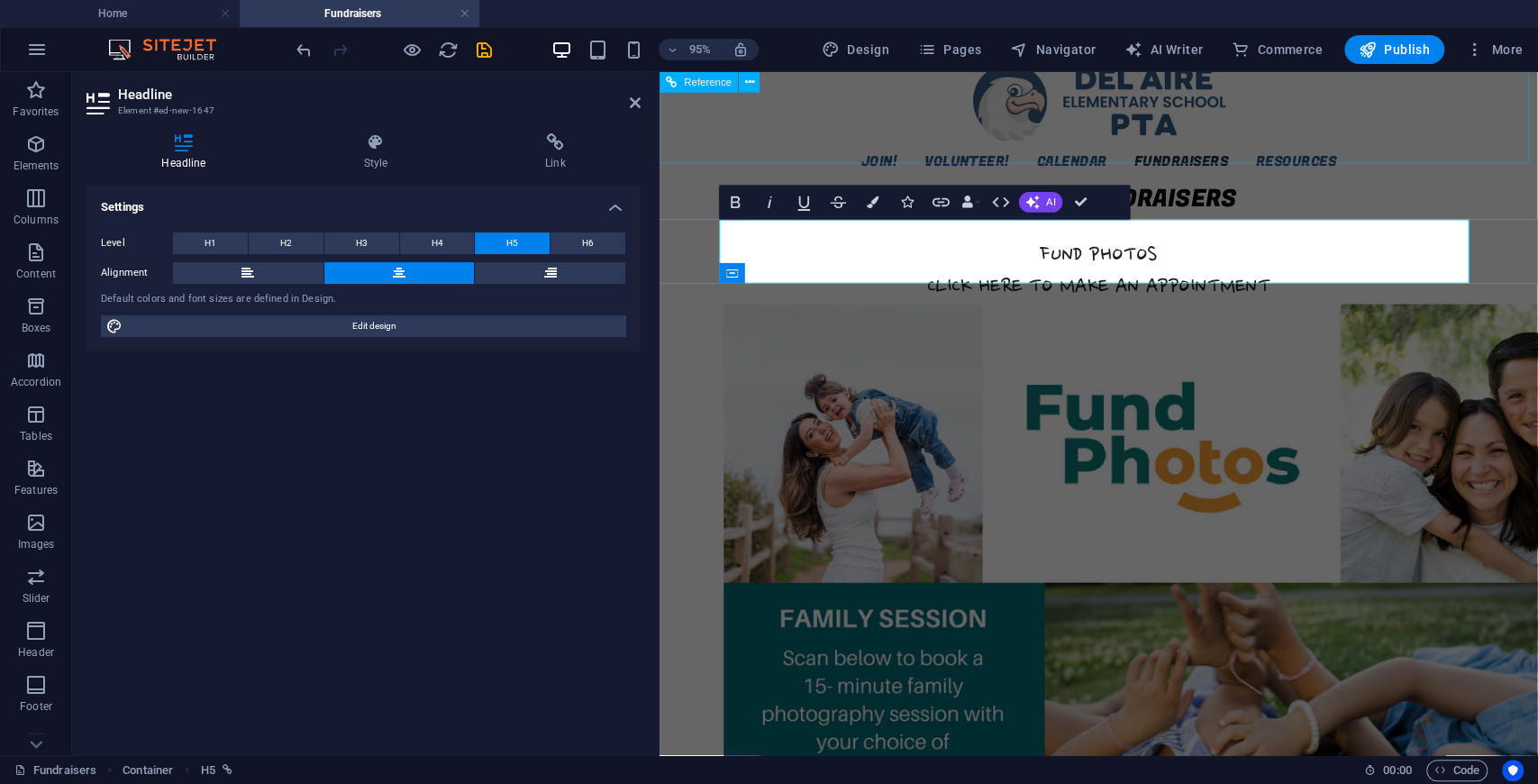
click at [1383, 160] on div "Join! Volunteer! Calendar Fundraisers Resources Staff Favorites Administration …" at bounding box center [1122, 113] width 925 height 154
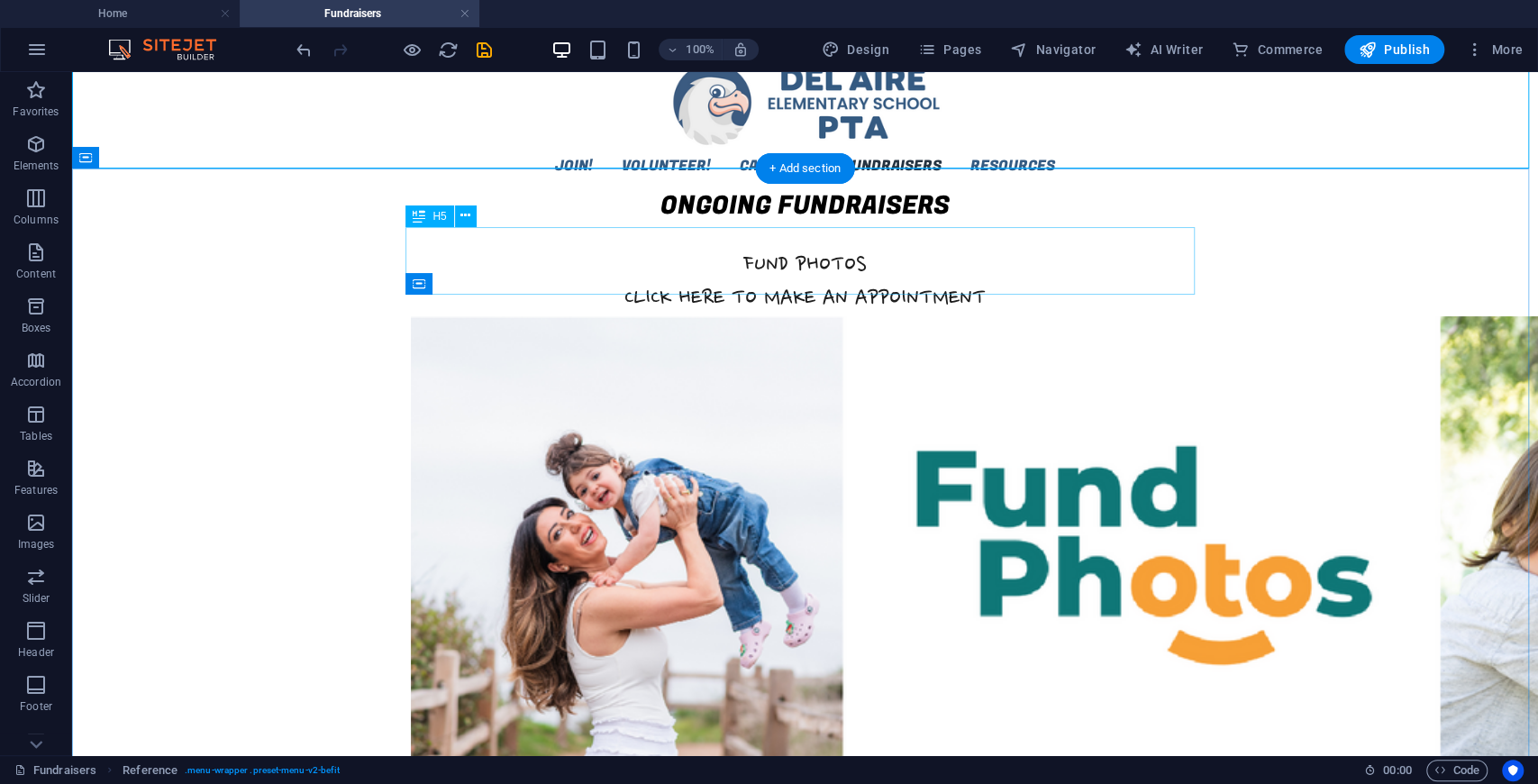
click at [953, 275] on div "FUND PHOTOS CLICK HERE TO MAKE AN APPOINTMENT" at bounding box center [805, 282] width 789 height 67
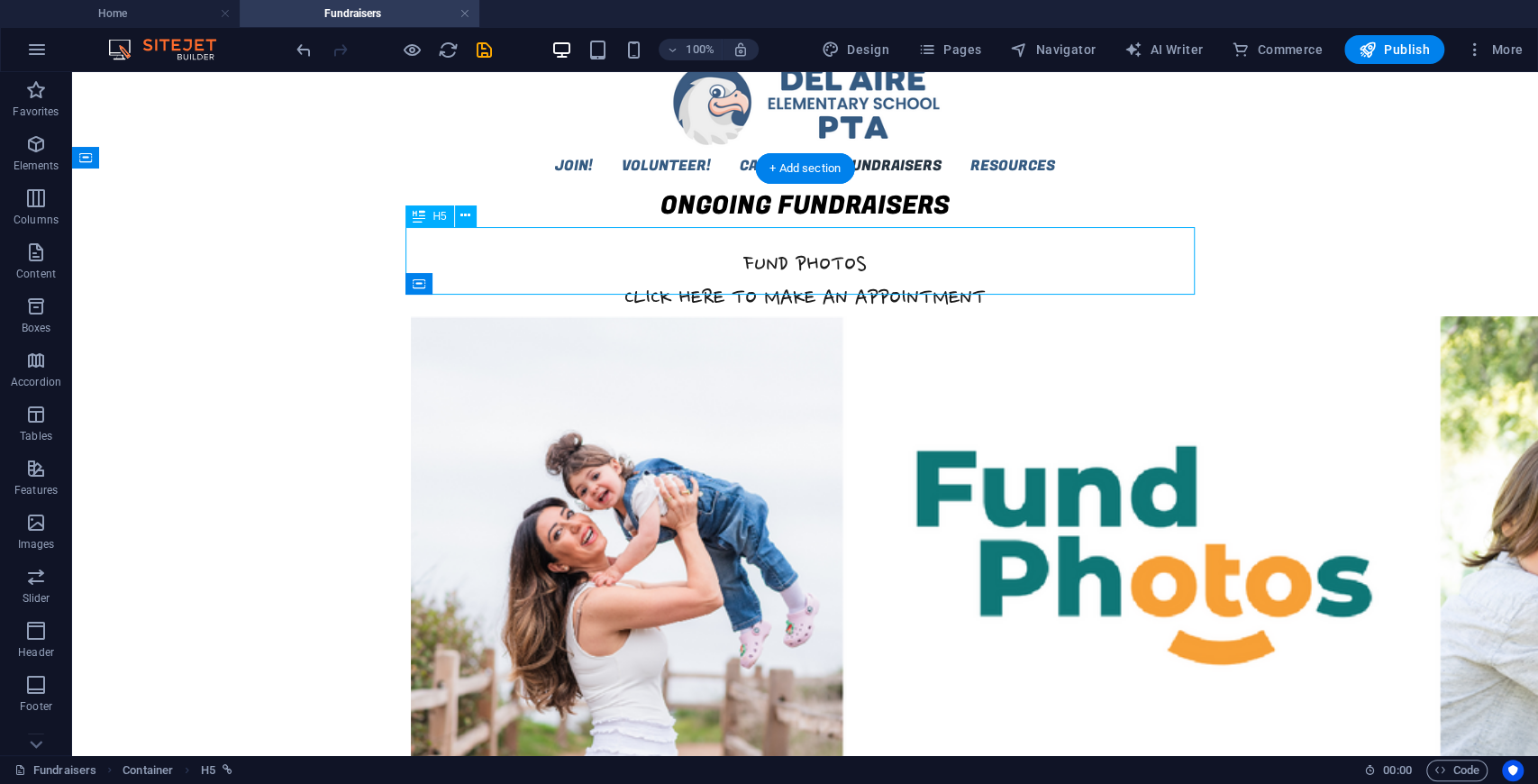
click at [953, 274] on div "FUND PHOTOS CLICK HERE TO MAKE AN APPOINTMENT" at bounding box center [805, 282] width 789 height 67
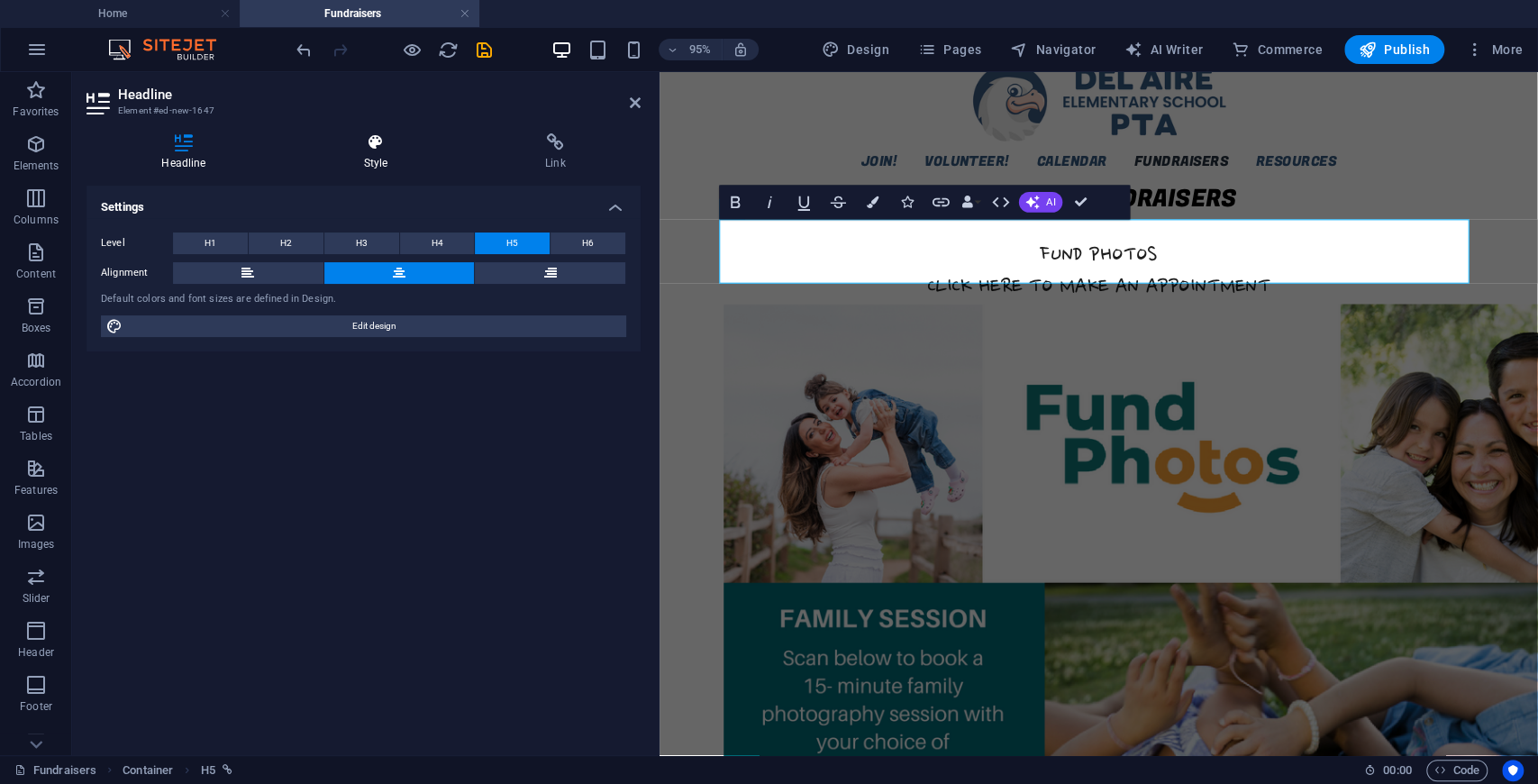
click at [376, 160] on h4 "Style" at bounding box center [379, 152] width 182 height 38
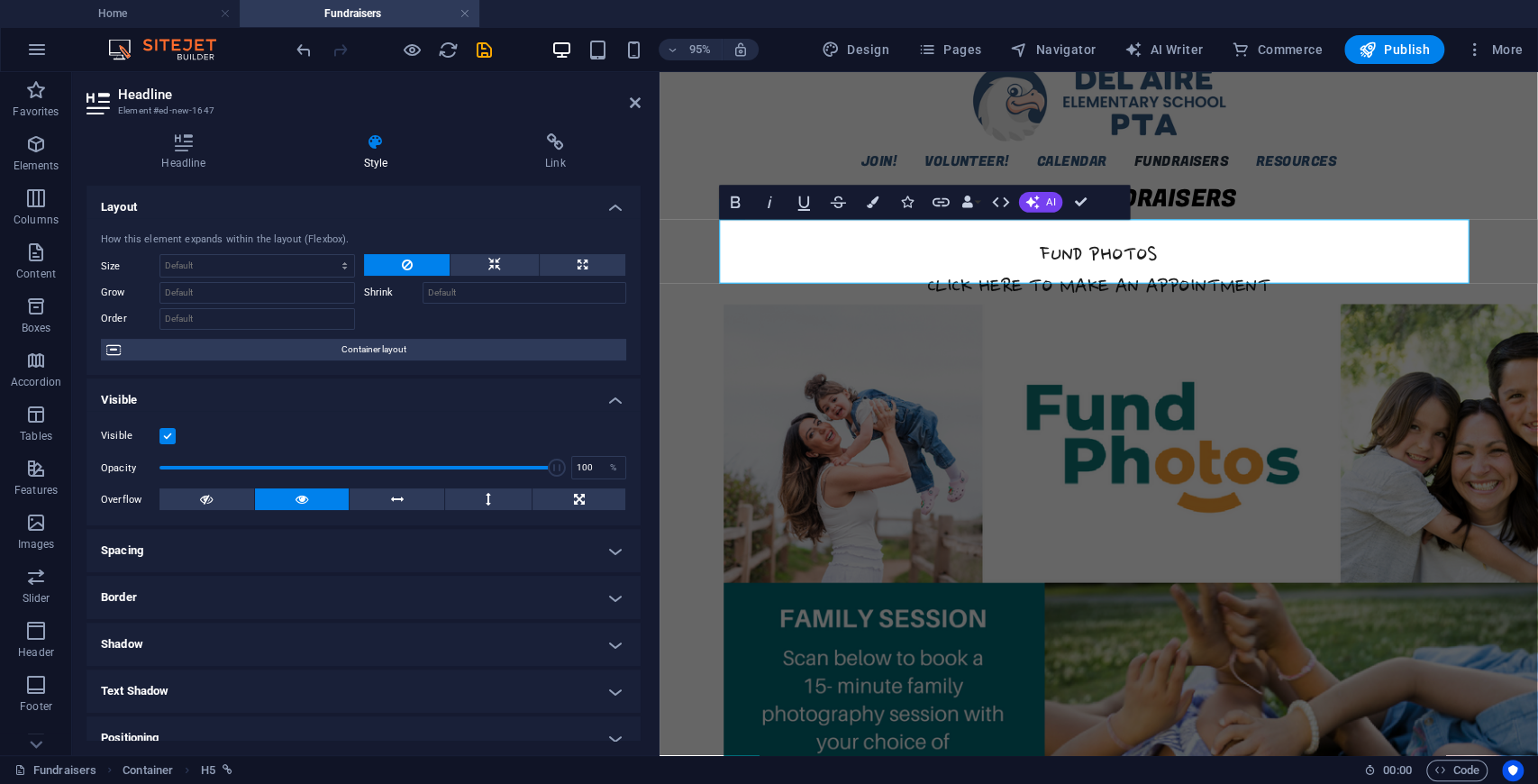
drag, startPoint x: 194, startPoint y: 564, endPoint x: 206, endPoint y: 578, distance: 18.4
click at [194, 565] on h4 "Spacing" at bounding box center [363, 550] width 554 height 43
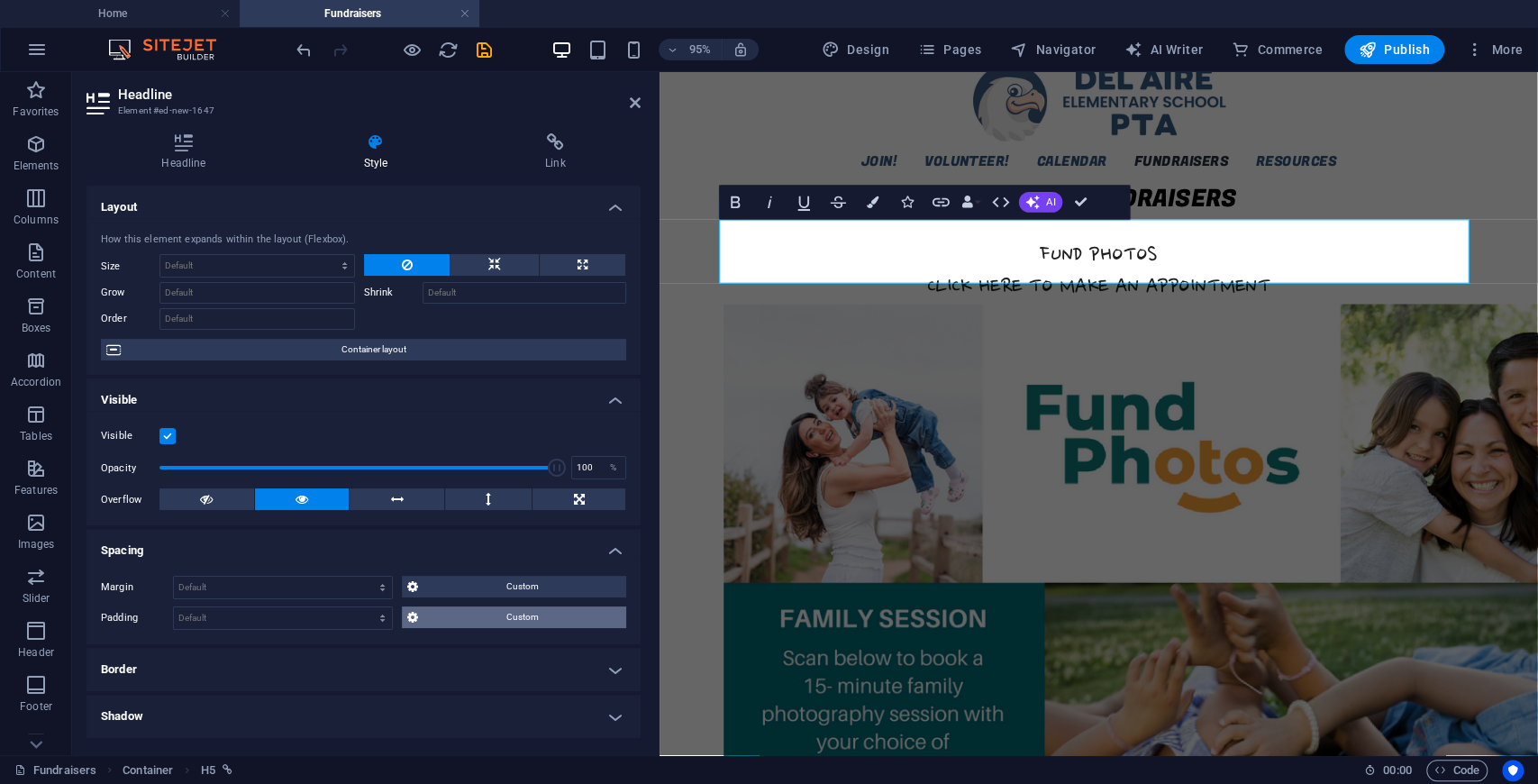
click at [506, 624] on span "Custom" at bounding box center [522, 617] width 198 height 22
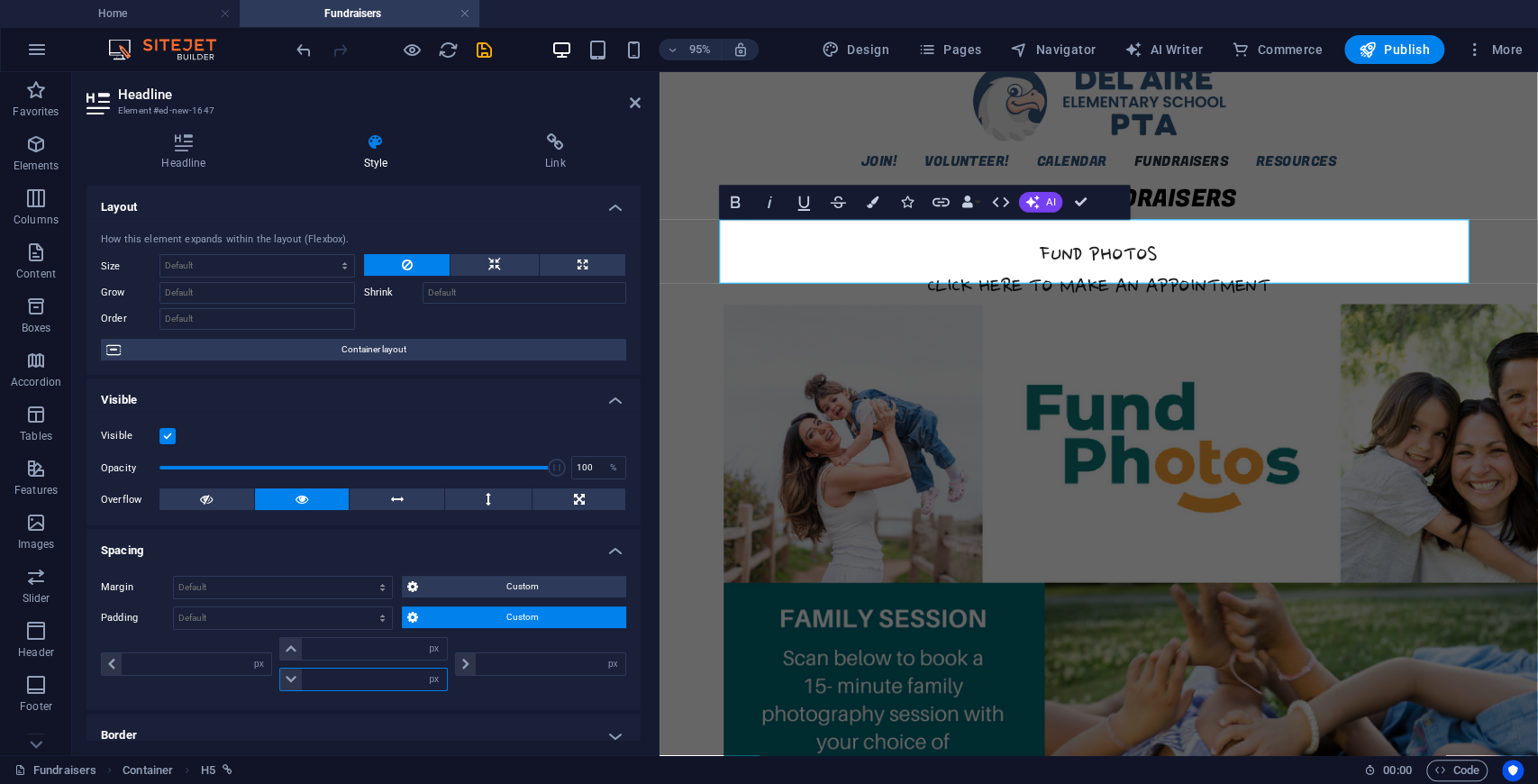
click at [357, 676] on input "number" at bounding box center [374, 679] width 144 height 22
type input "20"
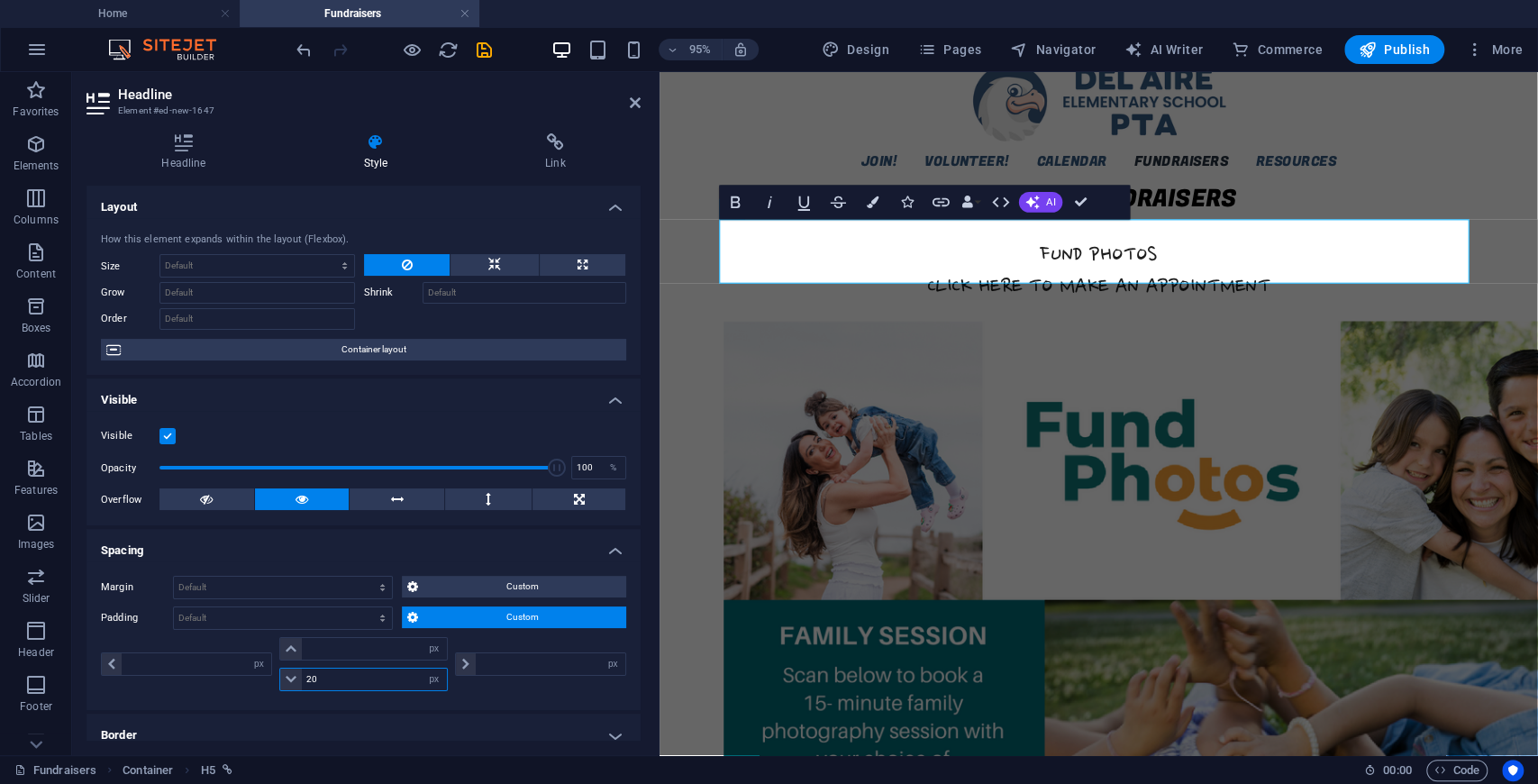
type input "0"
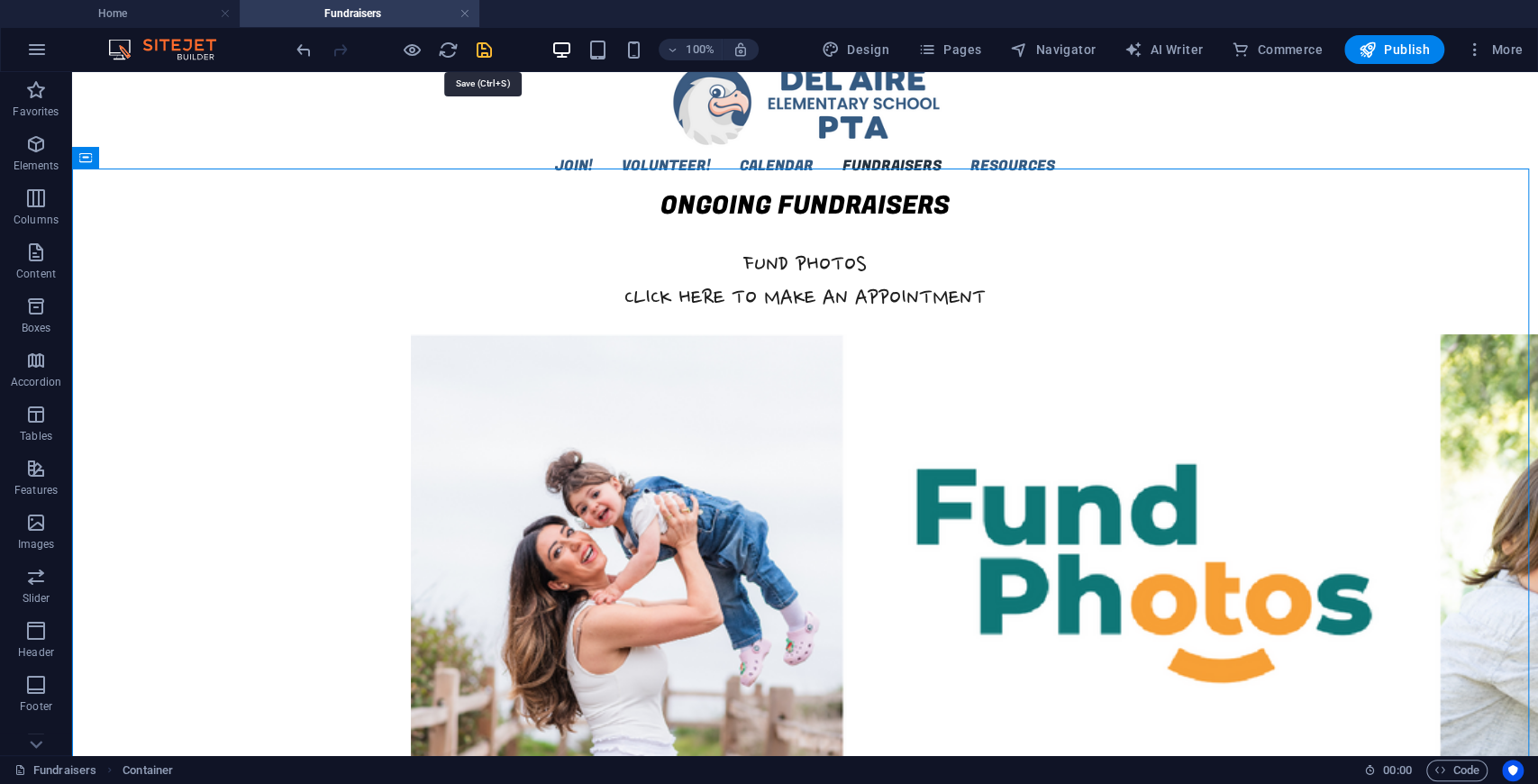
click at [481, 52] on icon "save" at bounding box center [484, 50] width 21 height 21
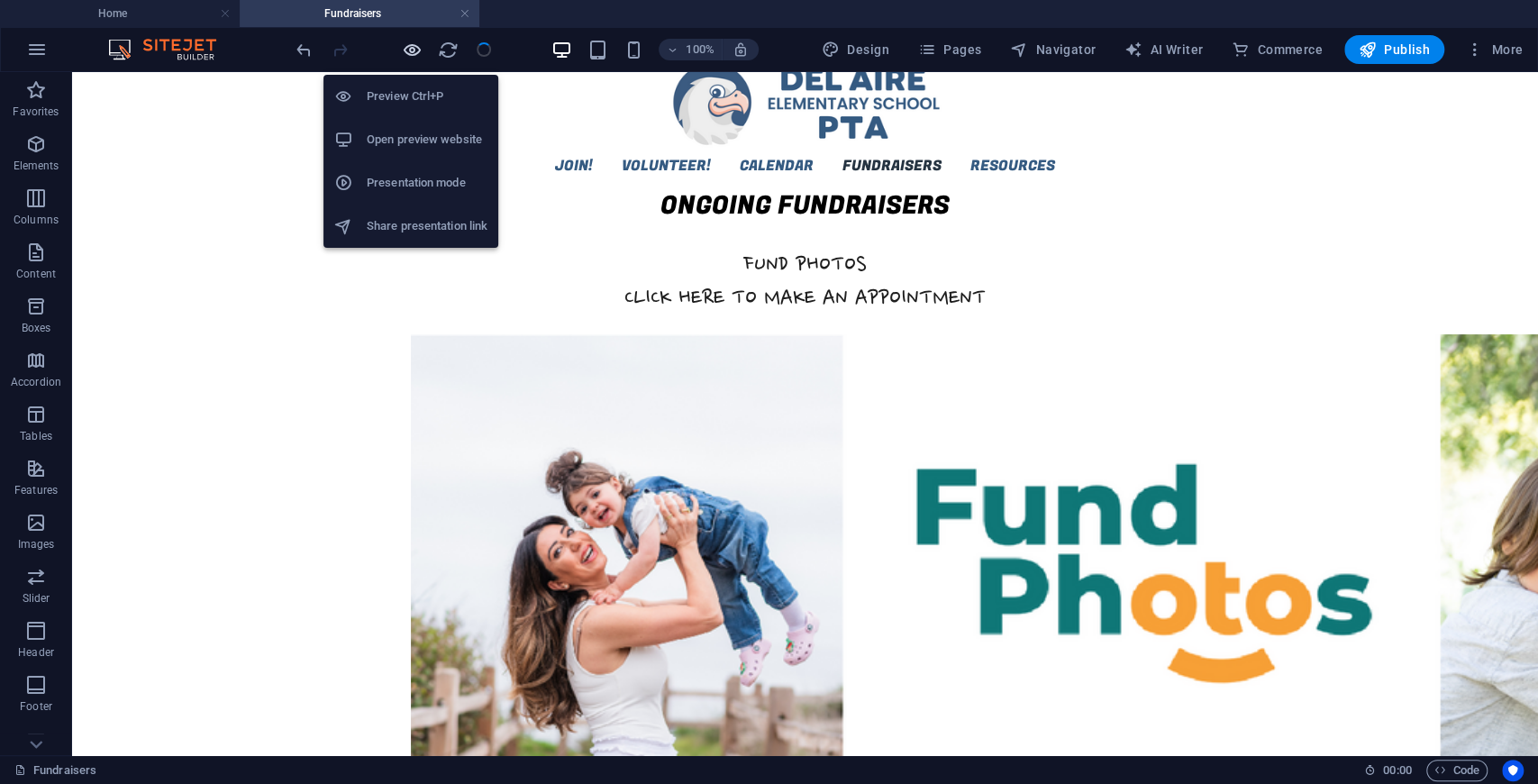
click at [414, 53] on icon "button" at bounding box center [412, 50] width 21 height 21
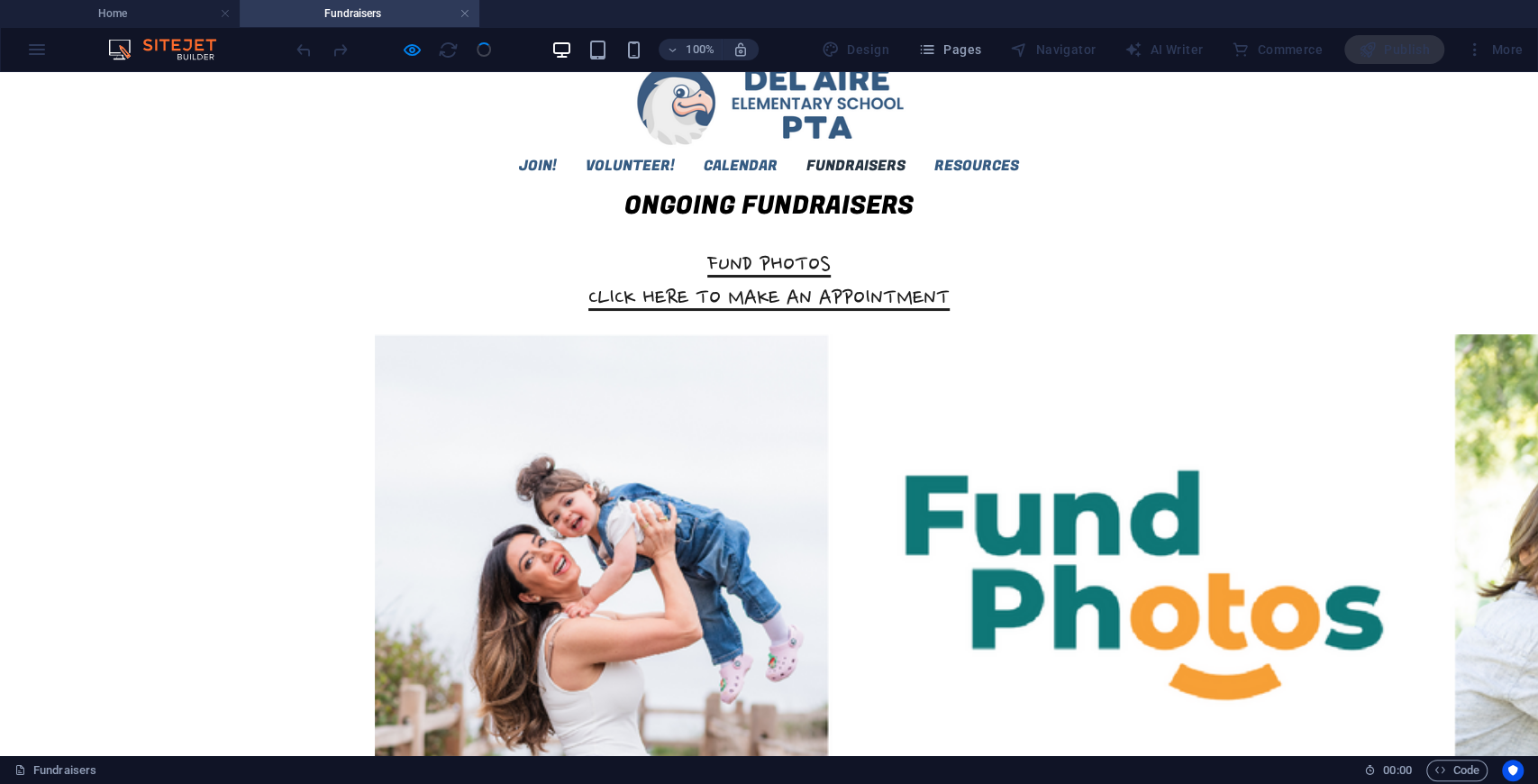
click at [741, 282] on link "FUND PHOTOS CLICK HERE TO MAKE AN APPOINTMENT" at bounding box center [769, 282] width 362 height 62
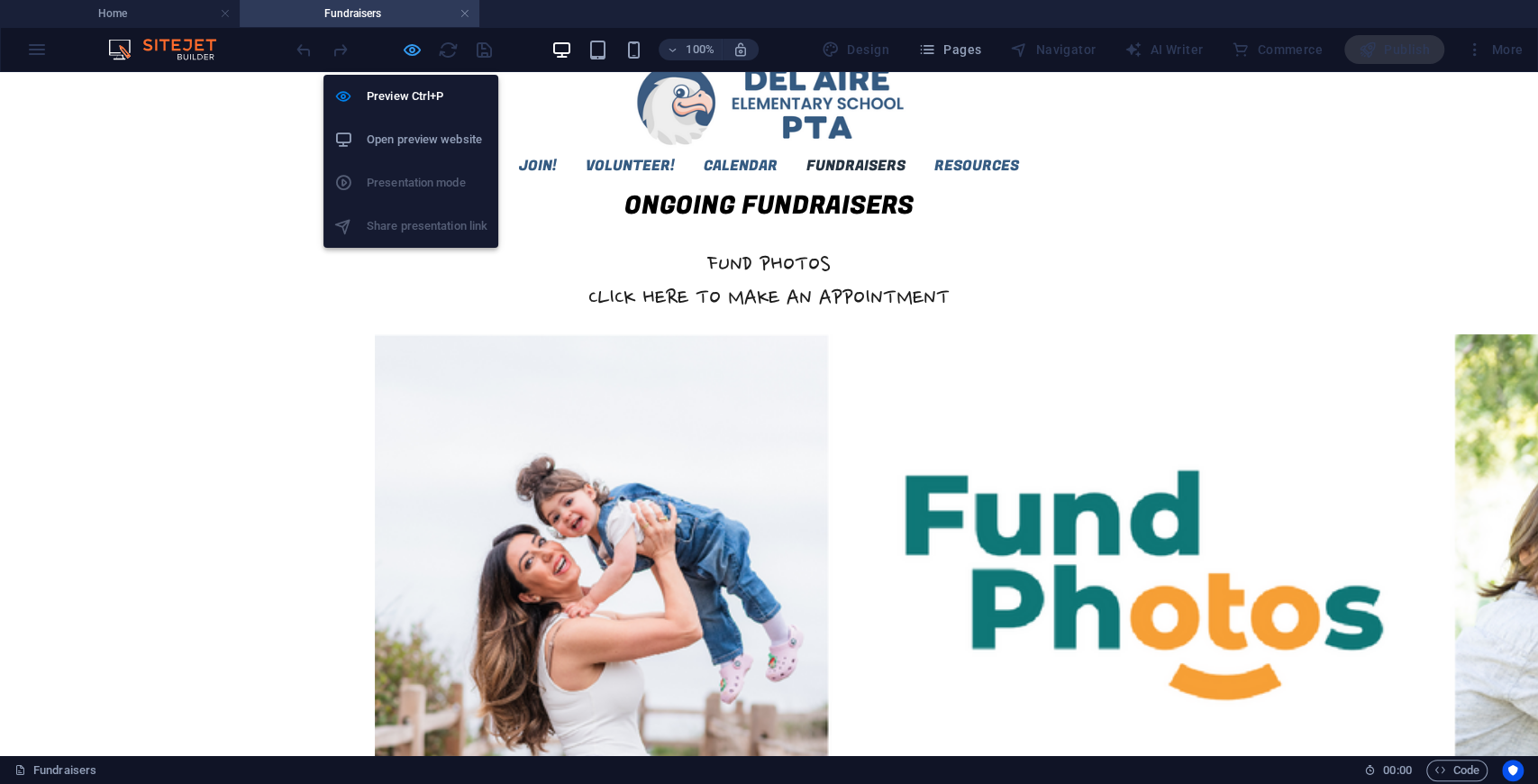
click at [410, 56] on icon "button" at bounding box center [412, 50] width 21 height 21
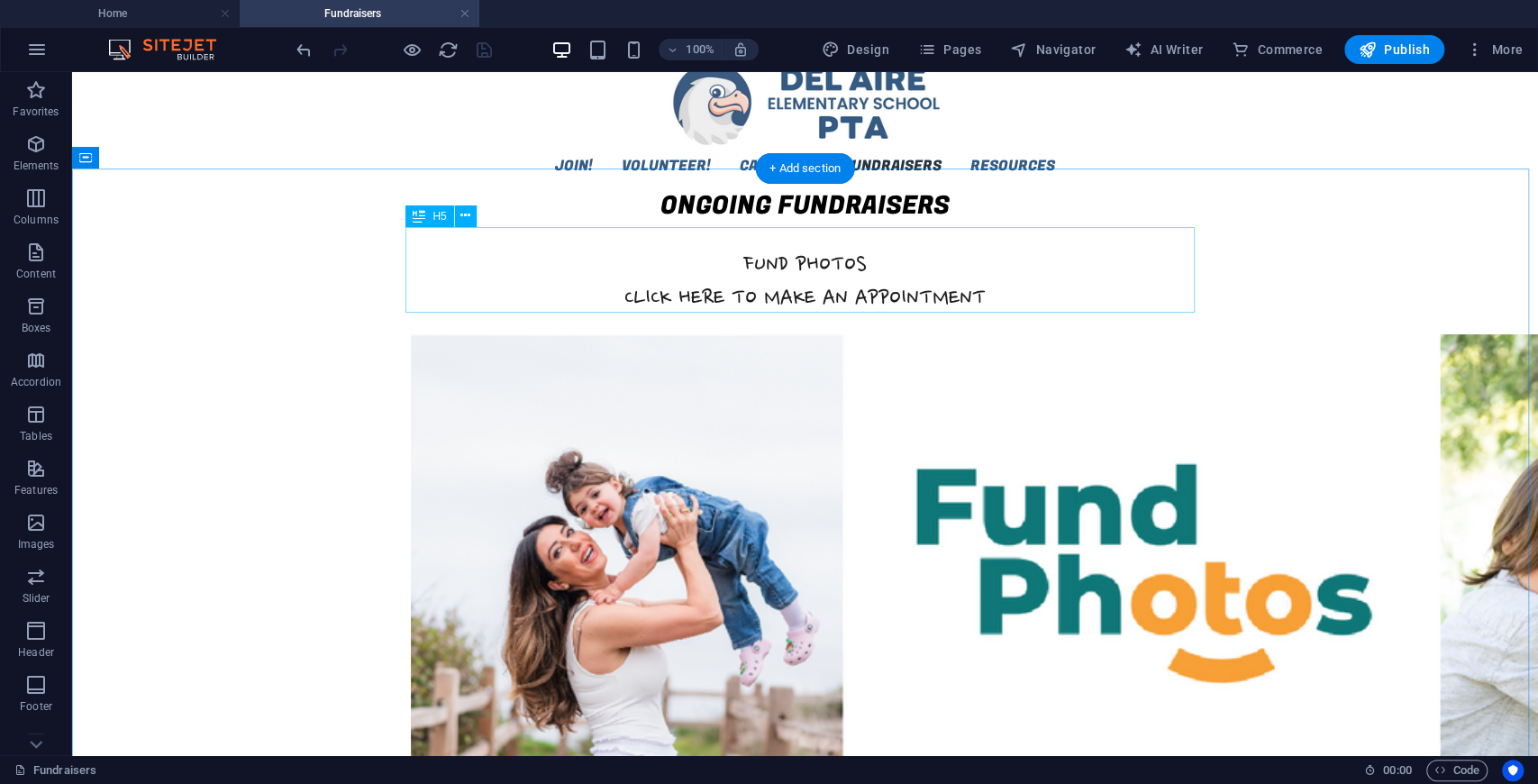
click at [821, 250] on div "FUND PHOTOS CLICK HERE TO MAKE AN APPOINTMENT" at bounding box center [805, 291] width 789 height 86
click at [818, 251] on div "FUND PHOTOS CLICK HERE TO MAKE AN APPOINTMENT" at bounding box center [805, 291] width 789 height 86
select select "px"
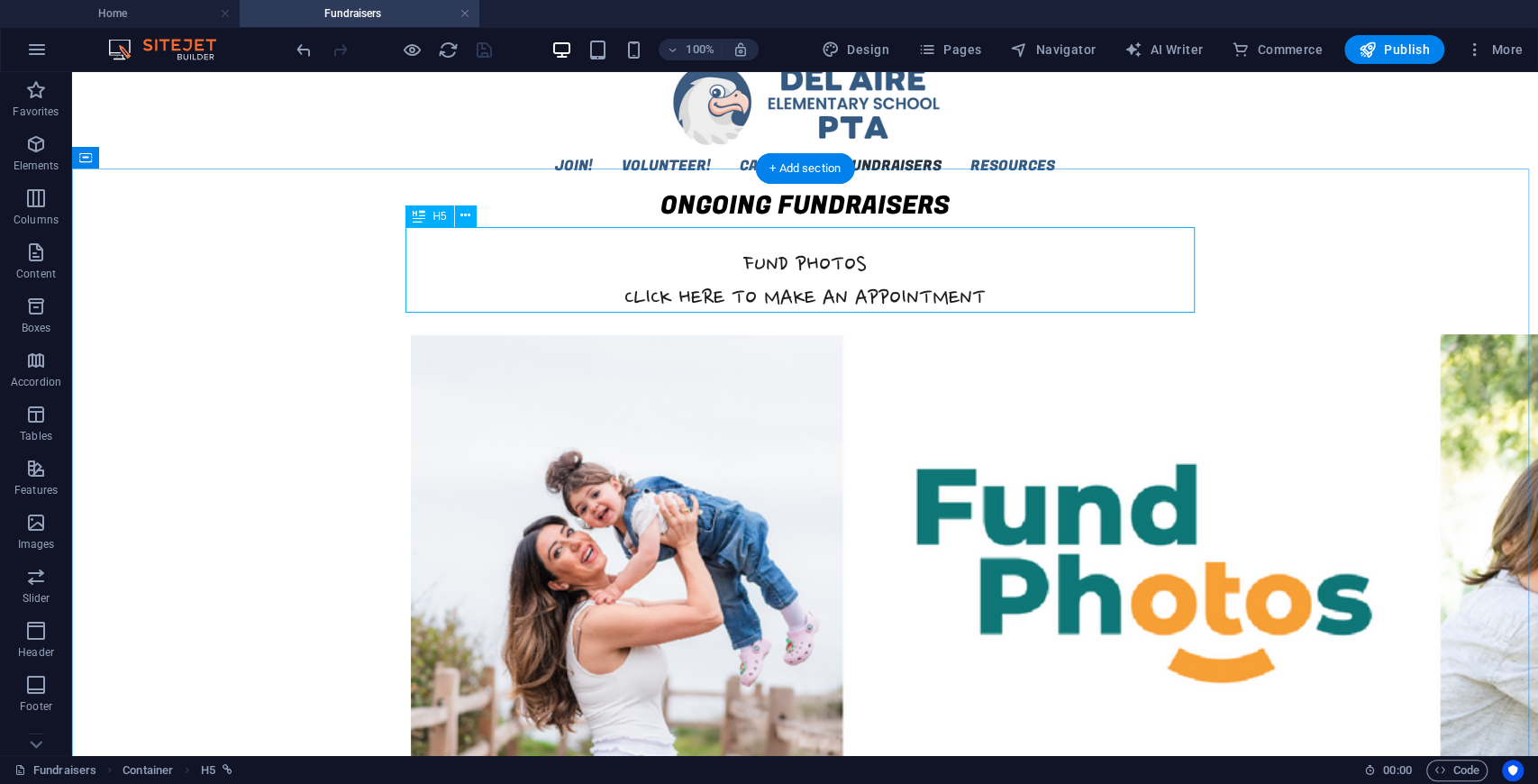
select select "px"
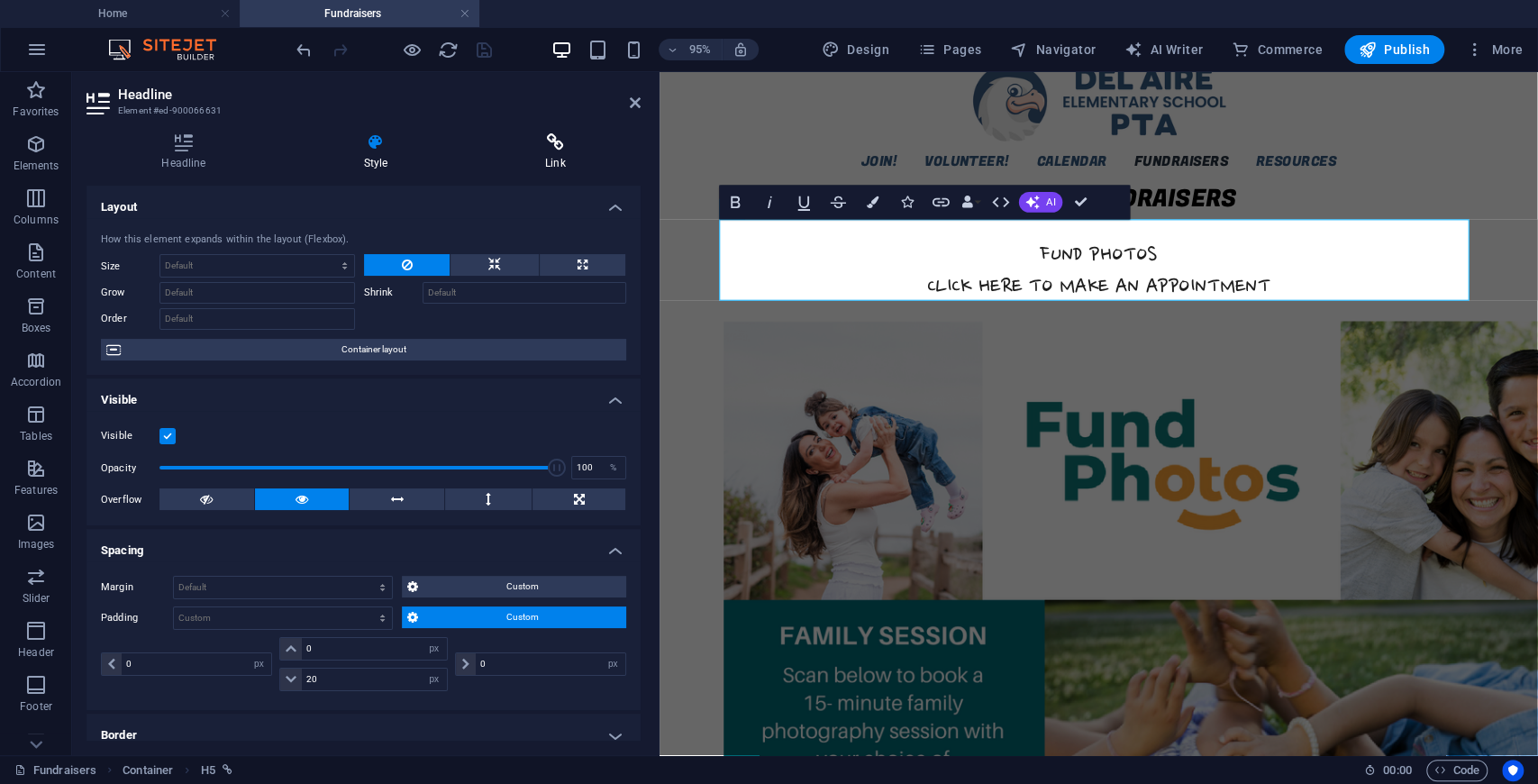
click at [557, 149] on icon at bounding box center [555, 142] width 170 height 18
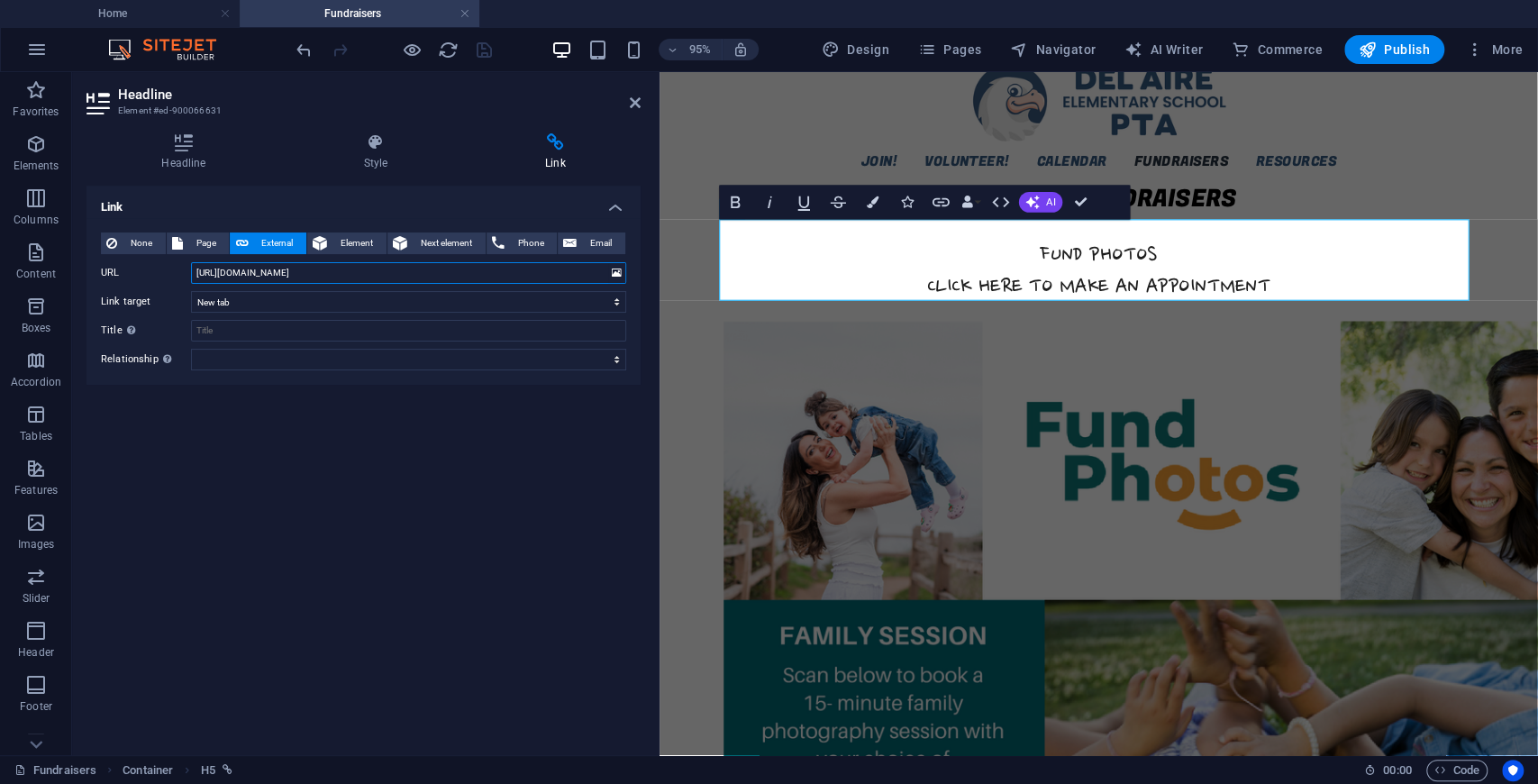
click at [405, 276] on input "[URL][DOMAIN_NAME]" at bounding box center [408, 273] width 435 height 22
paste input "/0d47938e/appointment/82041898"
type input "[URL][DOMAIN_NAME]"
click at [478, 45] on icon "save" at bounding box center [484, 50] width 21 height 21
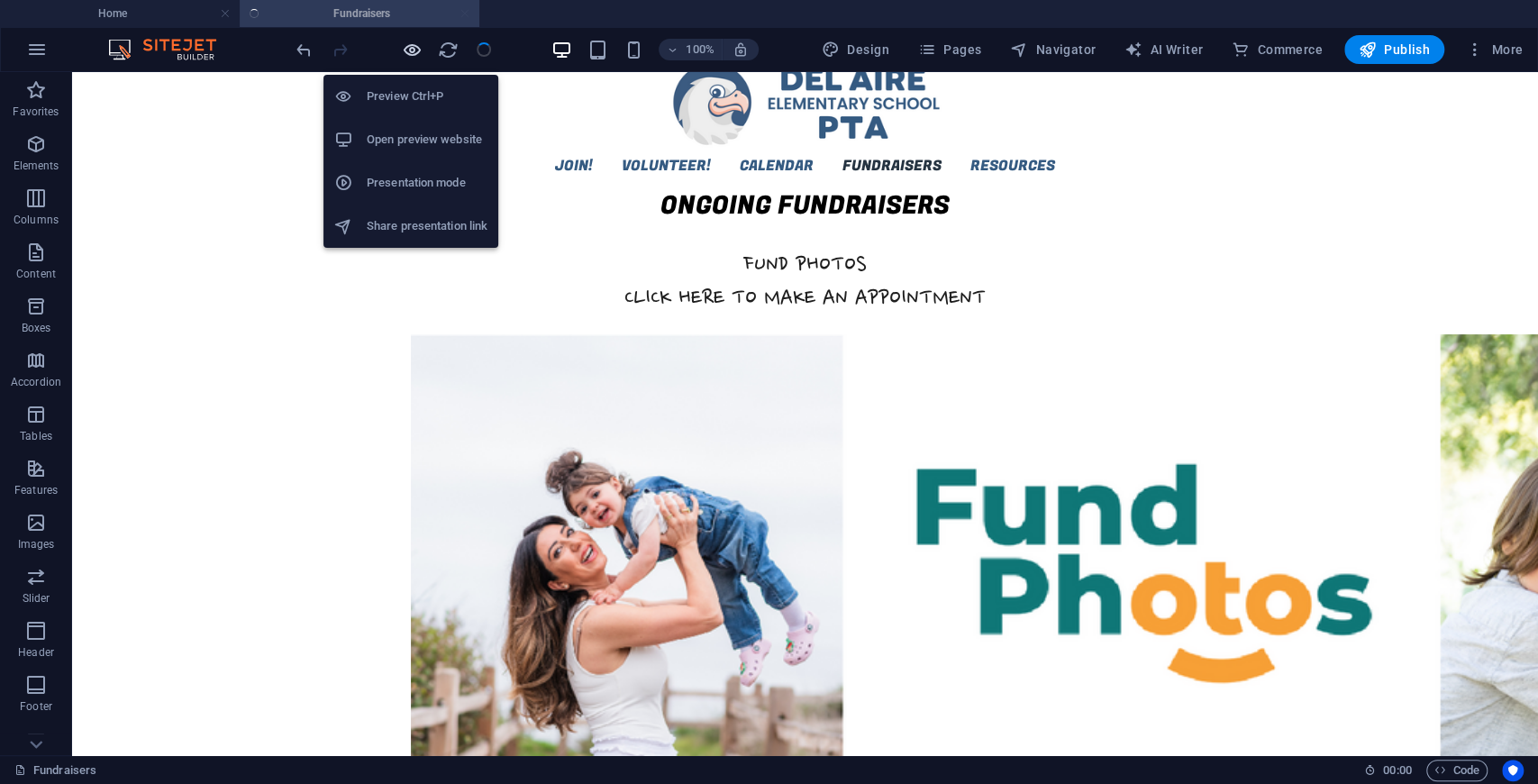
click at [404, 53] on icon "button" at bounding box center [412, 50] width 21 height 21
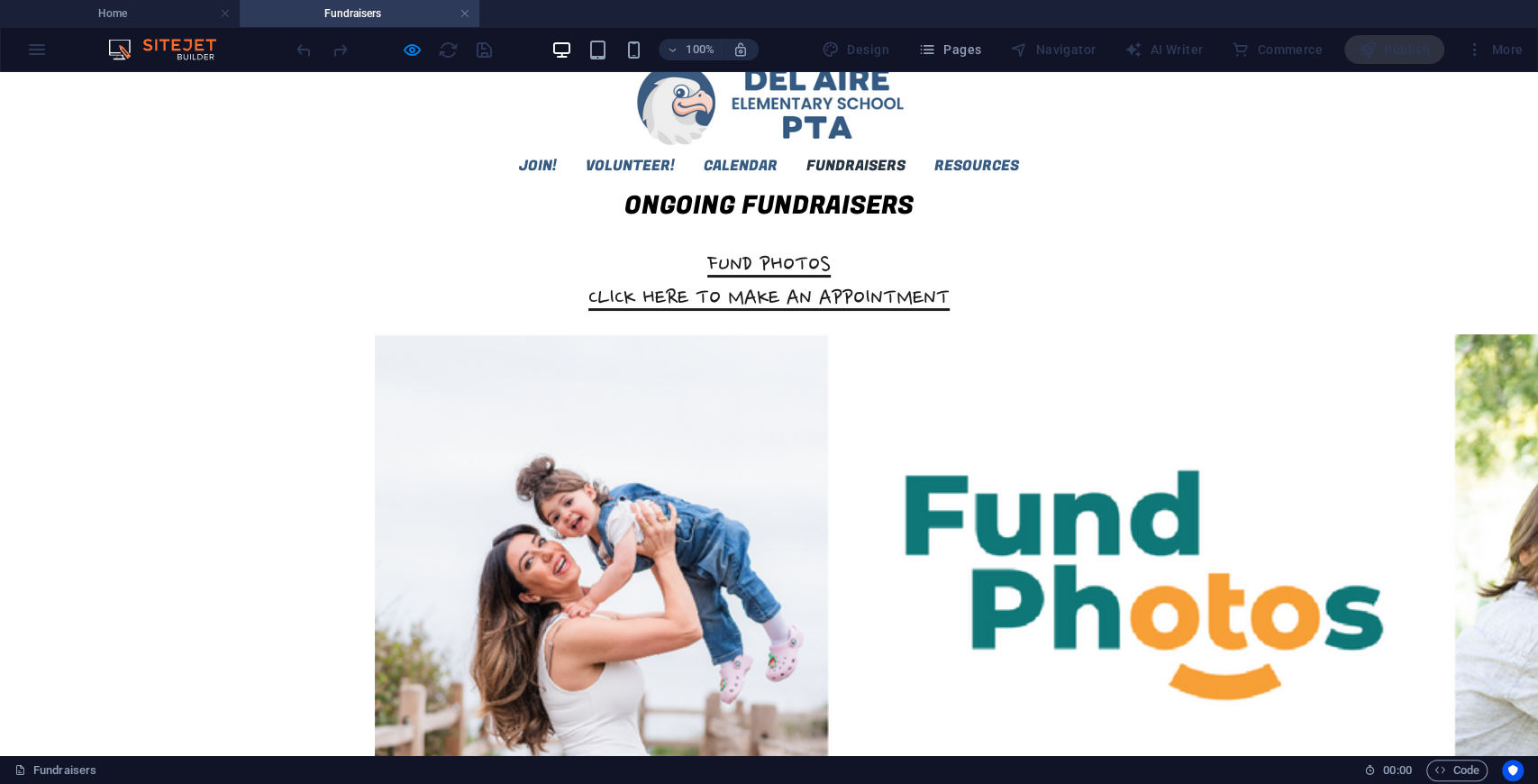
click at [730, 271] on link "FUND PHOTOS CLICK HERE TO MAKE AN APPOINTMENT" at bounding box center [769, 282] width 362 height 62
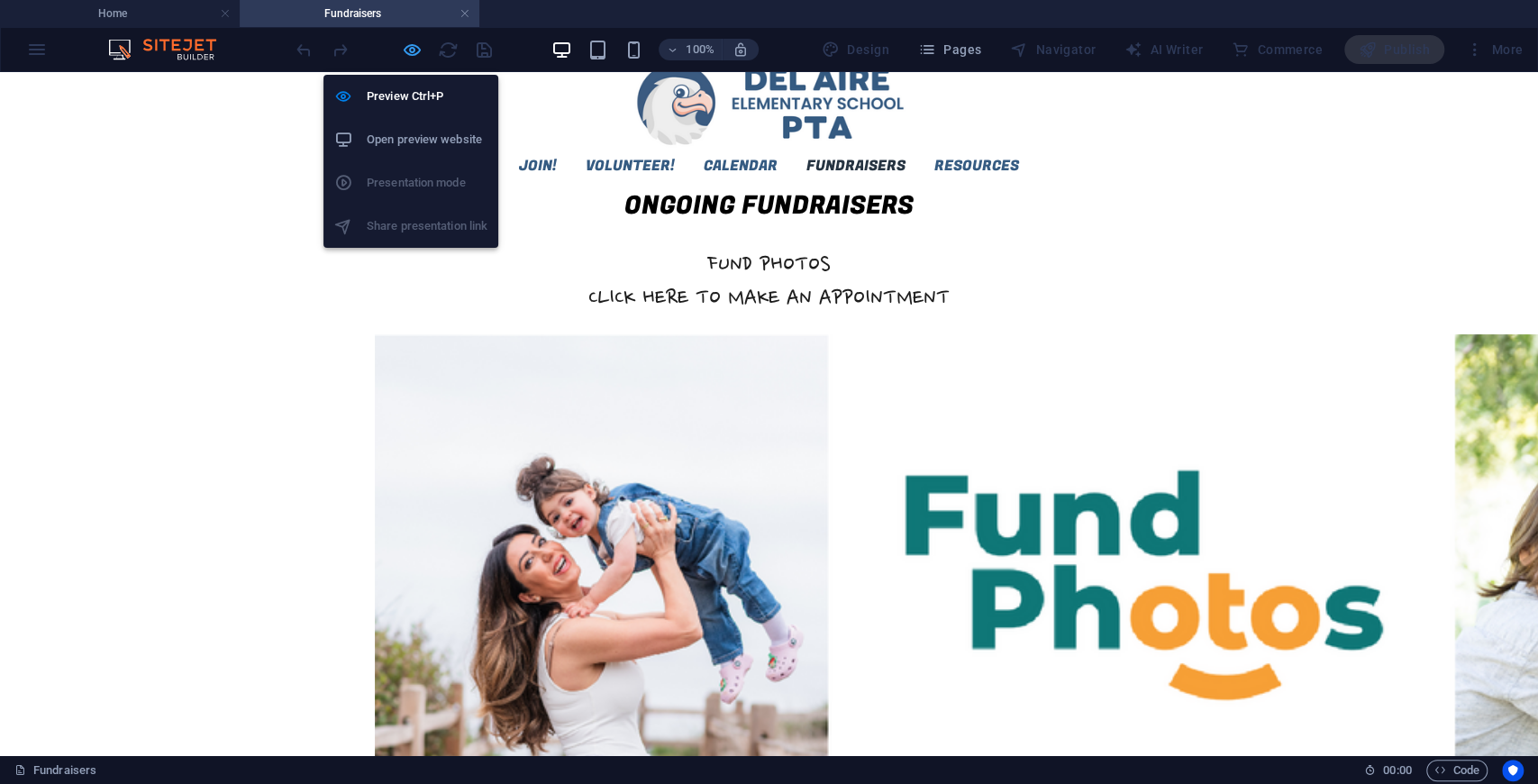
click at [409, 54] on icon "button" at bounding box center [412, 50] width 21 height 21
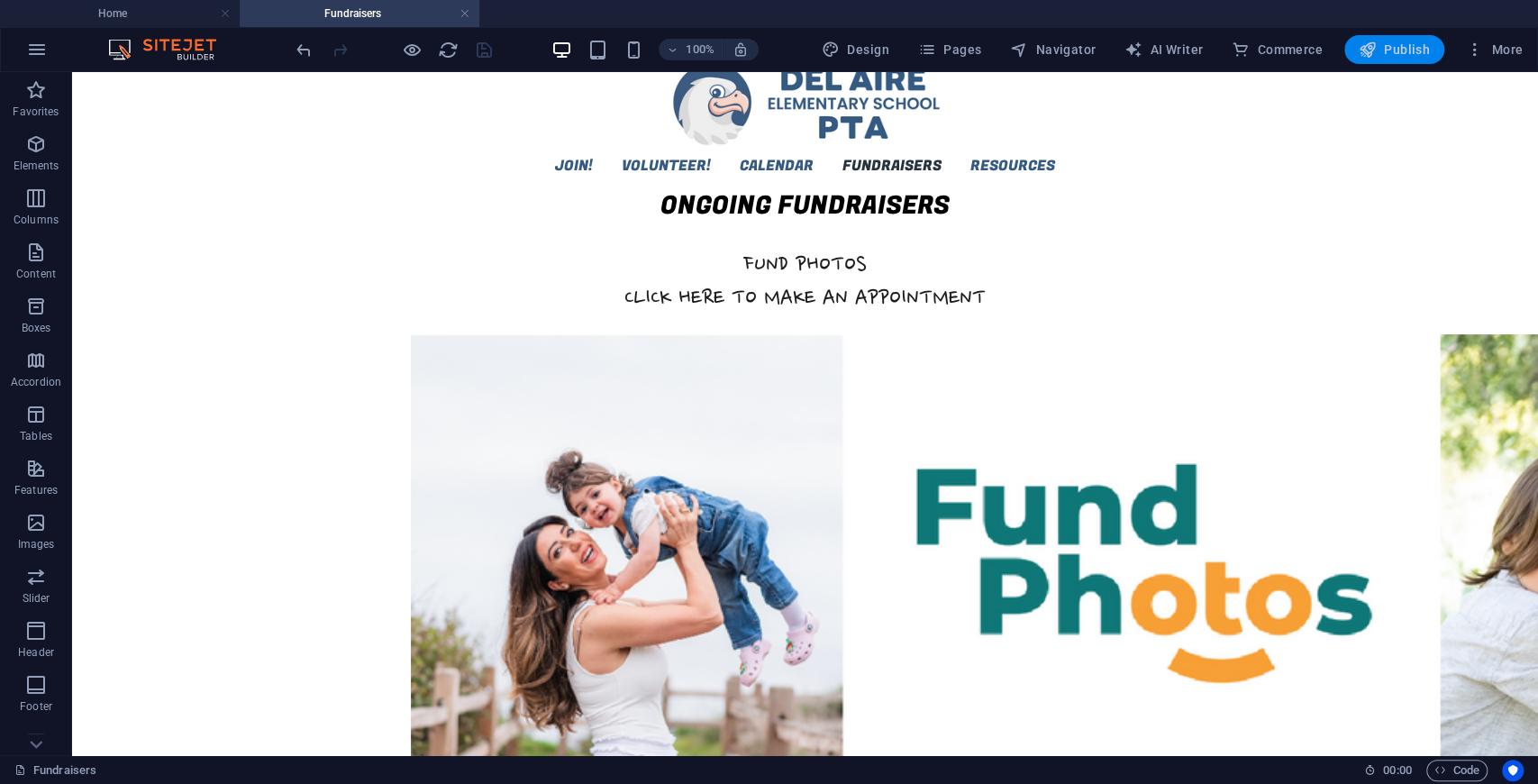
click at [1429, 49] on span "Publish" at bounding box center [1394, 49] width 71 height 18
